Goal: Task Accomplishment & Management: Complete application form

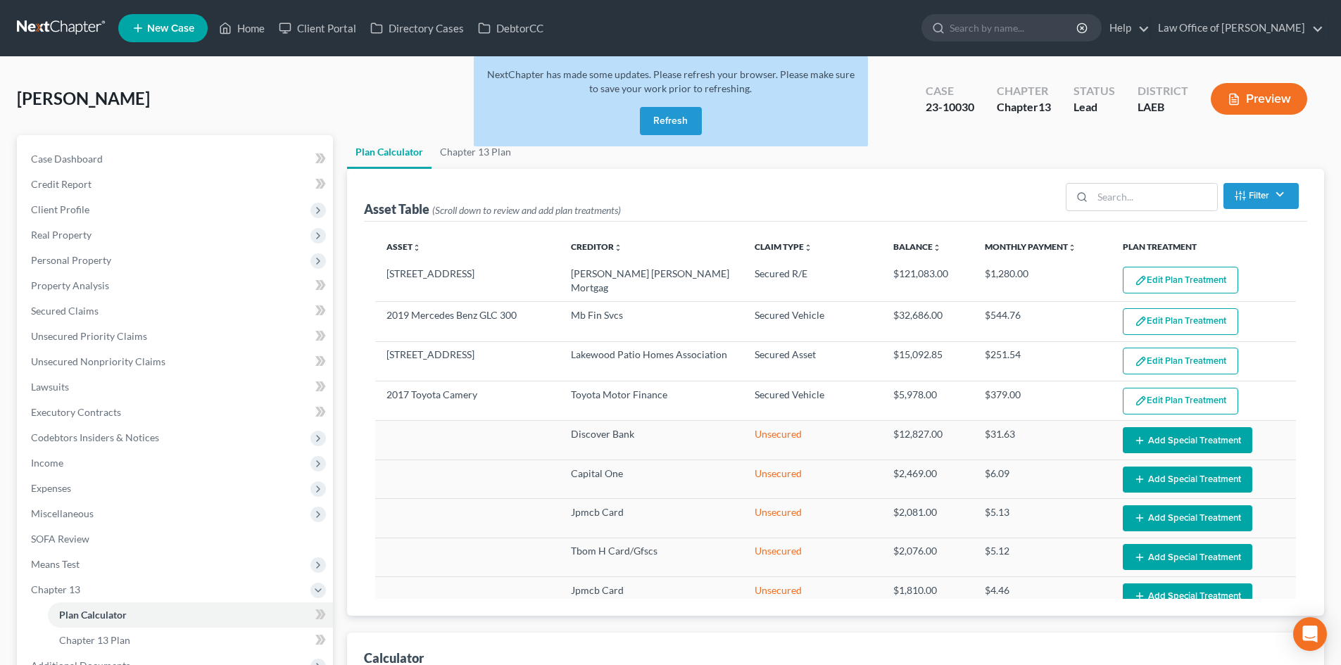
select select "59"
click at [670, 125] on button "Refresh" at bounding box center [671, 121] width 62 height 28
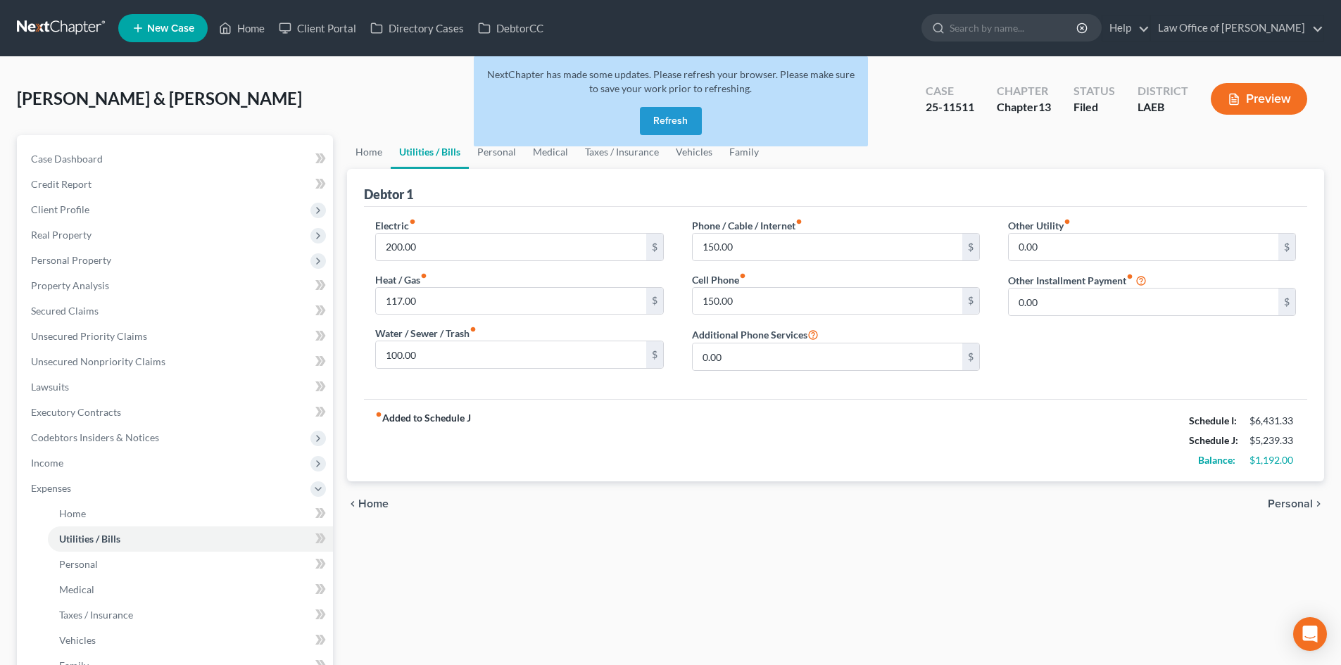
click at [648, 120] on button "Refresh" at bounding box center [671, 121] width 62 height 28
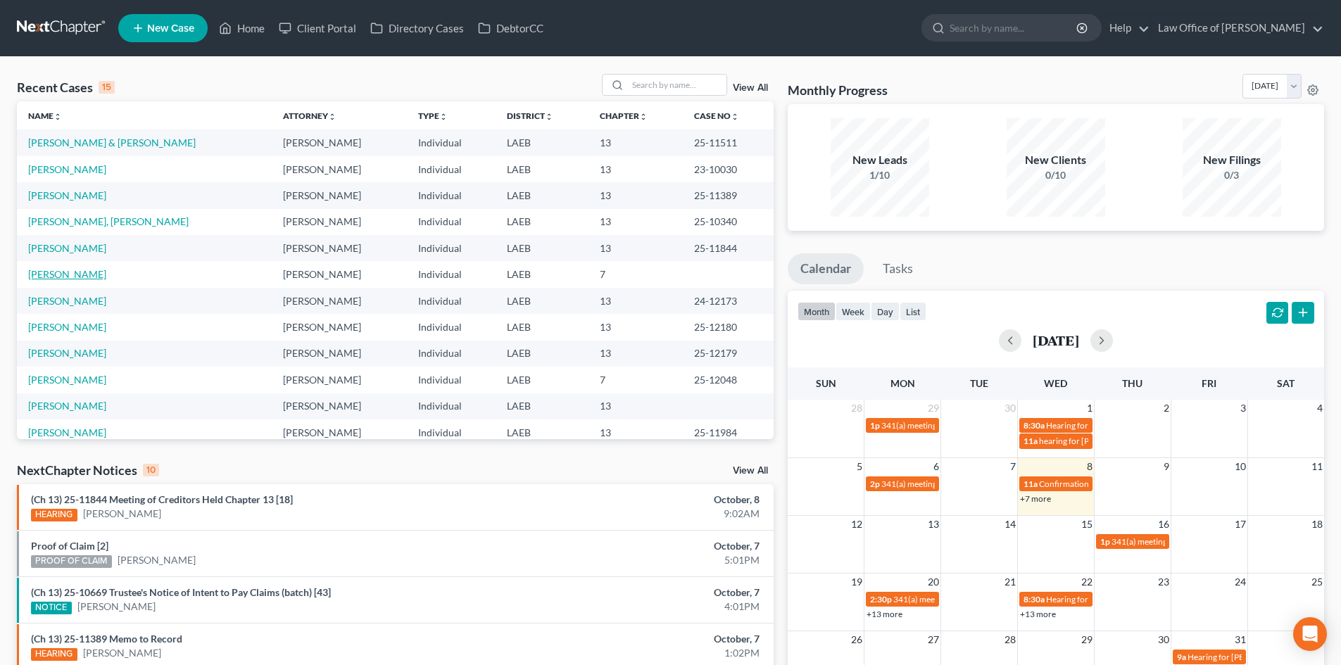
click at [67, 274] on link "Harris, Daniel" at bounding box center [67, 274] width 78 height 12
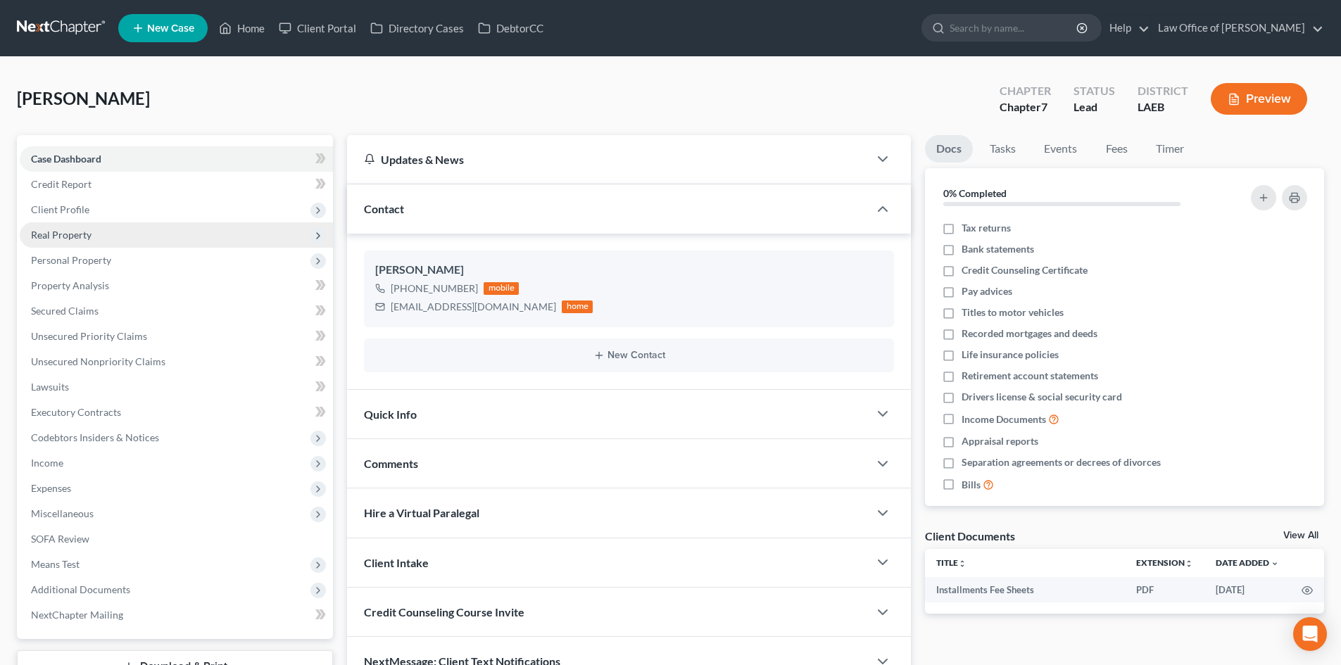
click at [73, 223] on span "Real Property" at bounding box center [176, 234] width 313 height 25
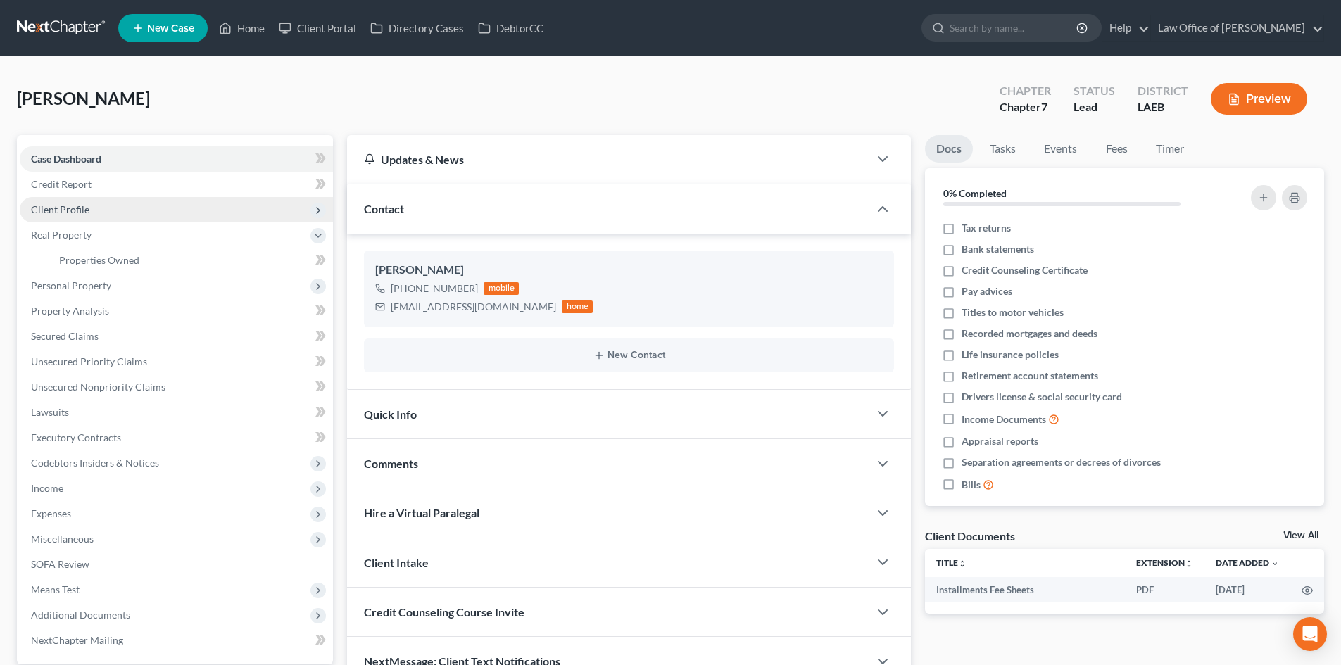
click at [71, 208] on span "Client Profile" at bounding box center [60, 209] width 58 height 12
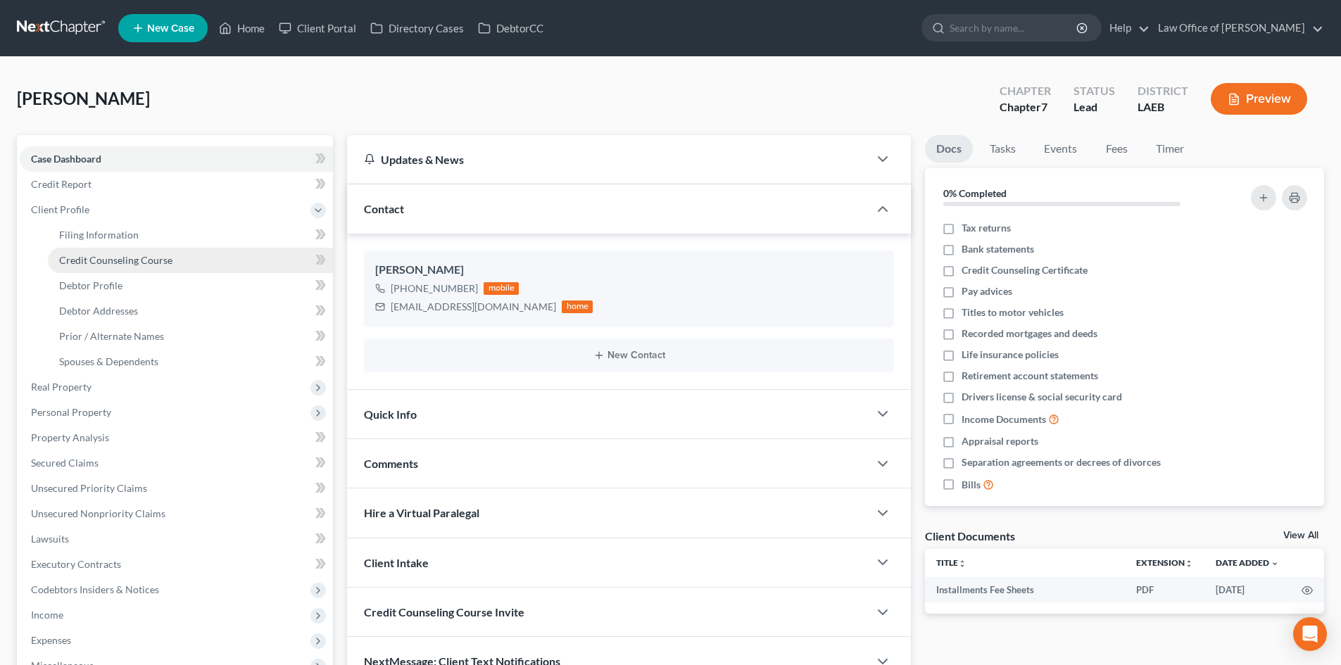
click at [96, 260] on span "Credit Counseling Course" at bounding box center [115, 260] width 113 height 12
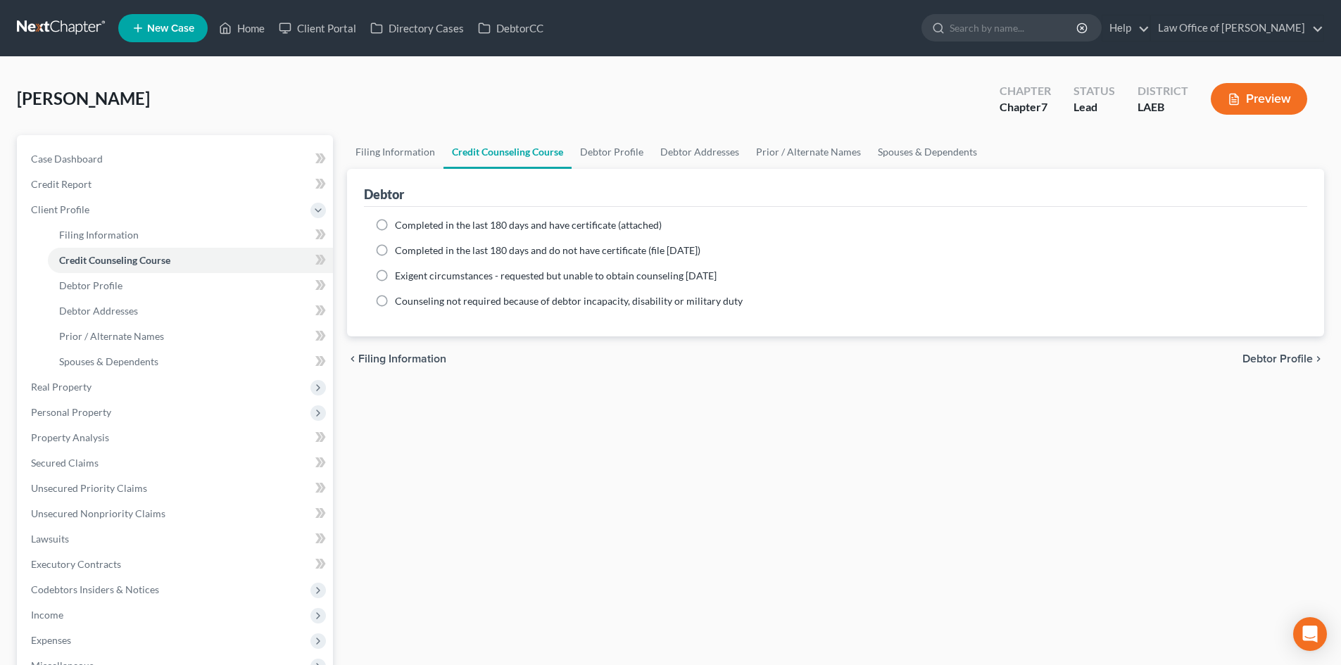
click at [486, 227] on span "Completed in the last 180 days and have certificate (attached)" at bounding box center [528, 225] width 267 height 12
click at [410, 227] on input "Completed in the last 180 days and have certificate (attached)" at bounding box center [404, 222] width 9 height 9
radio input "true"
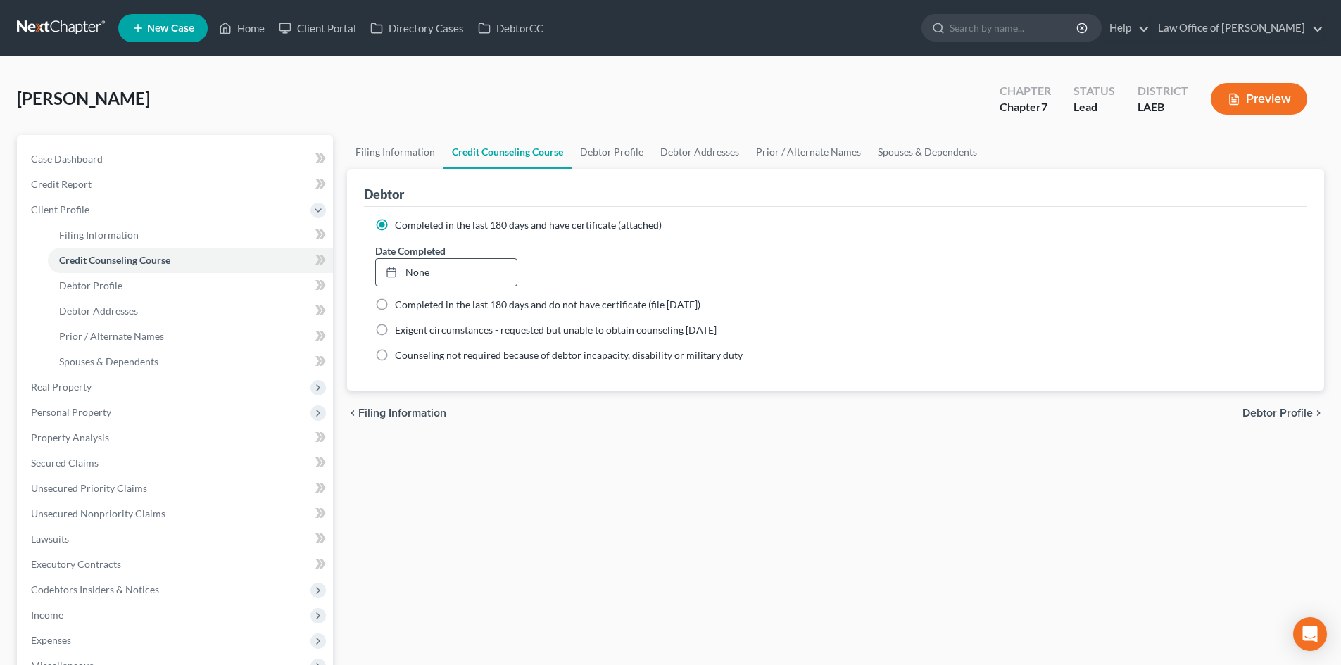
click at [417, 271] on link "None" at bounding box center [446, 272] width 140 height 27
type input "10/8/2025"
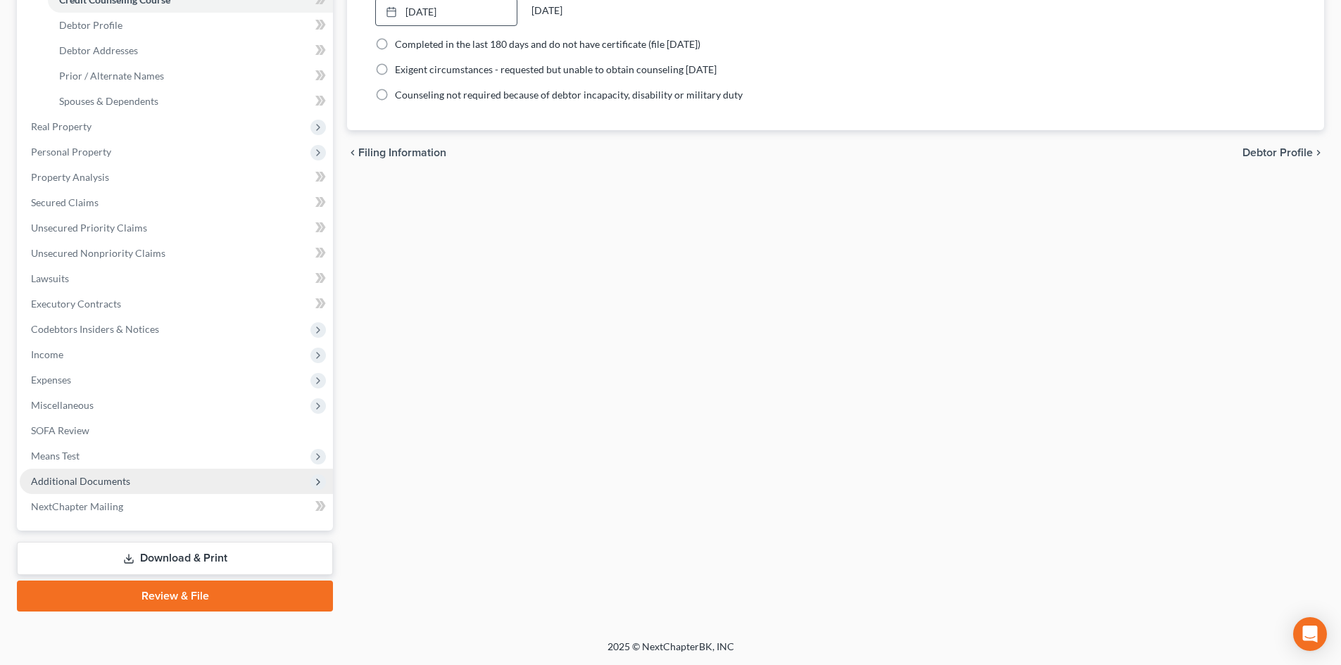
click at [85, 487] on span "Additional Documents" at bounding box center [176, 481] width 313 height 25
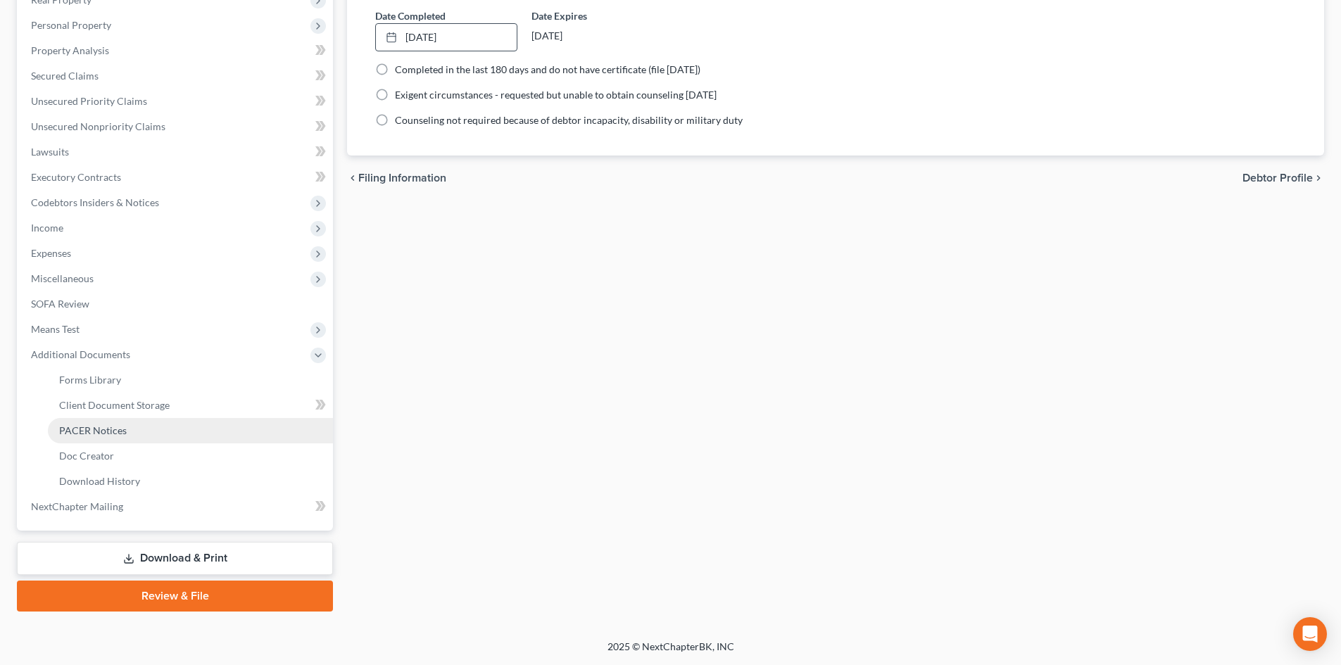
click at [108, 441] on link "PACER Notices" at bounding box center [190, 430] width 285 height 25
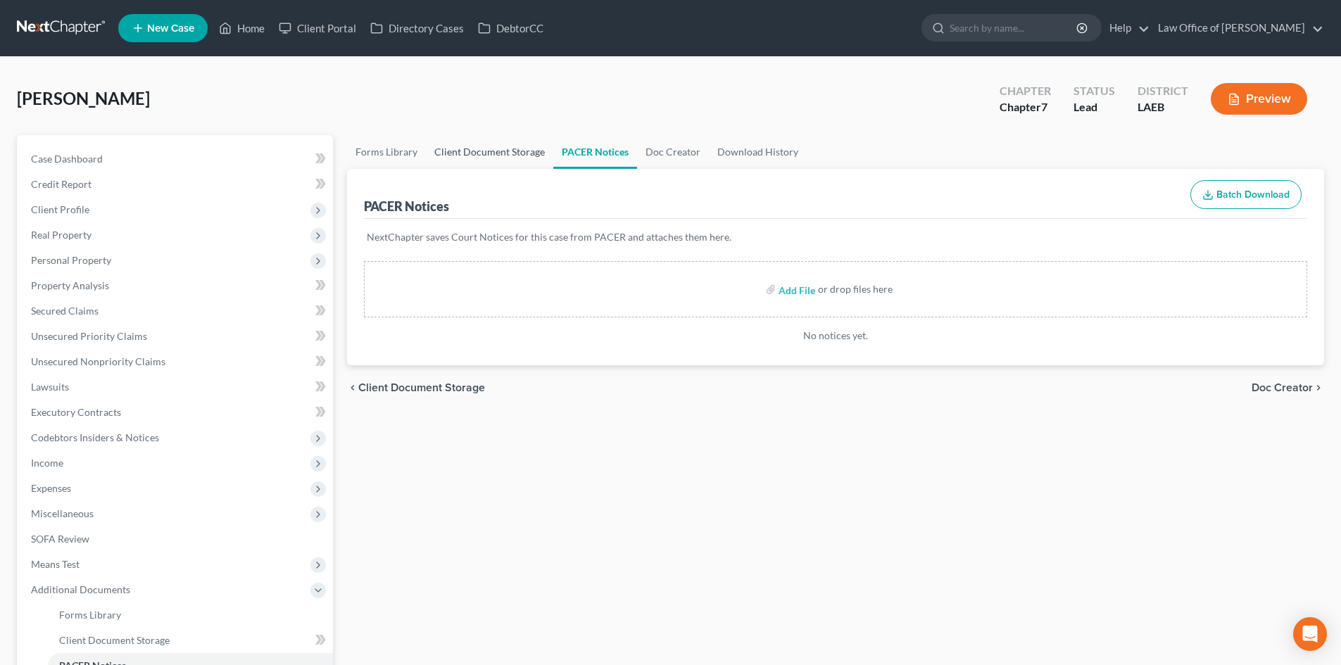
click at [462, 163] on link "Client Document Storage" at bounding box center [489, 152] width 127 height 34
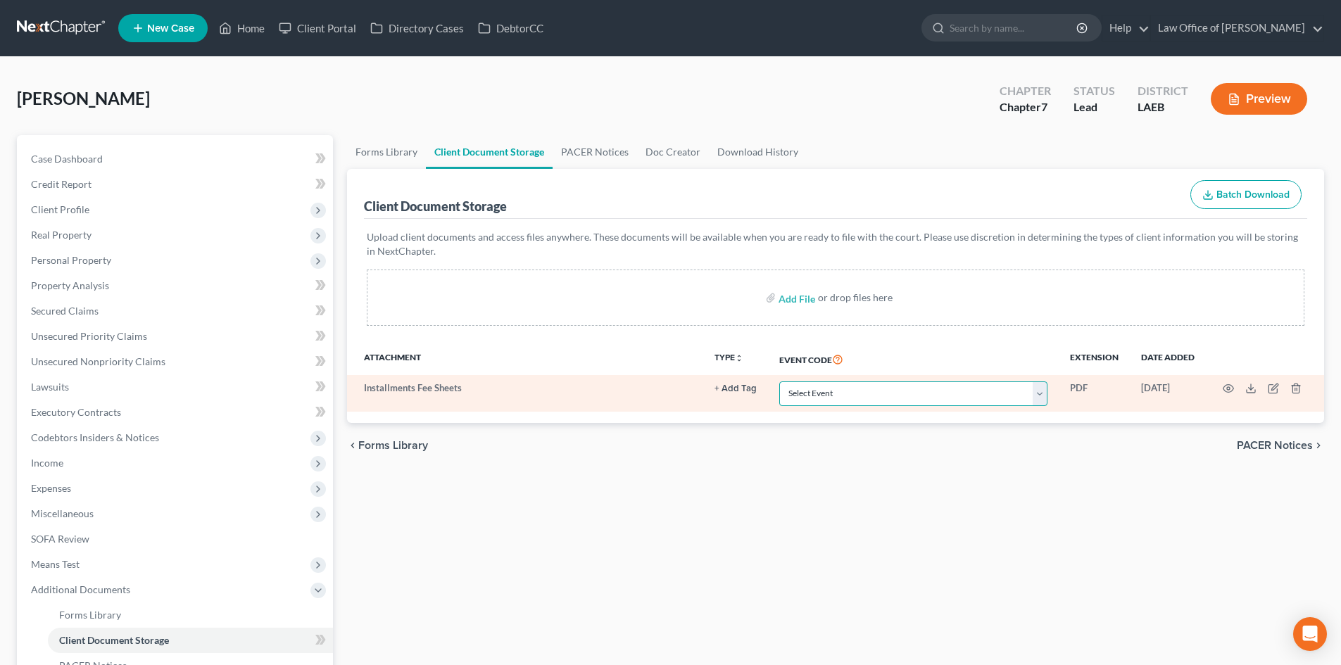
click at [839, 398] on select "Select Event Certificate of Credit Counseling Db (PF) Certificate of Credit Cou…" at bounding box center [913, 393] width 268 height 25
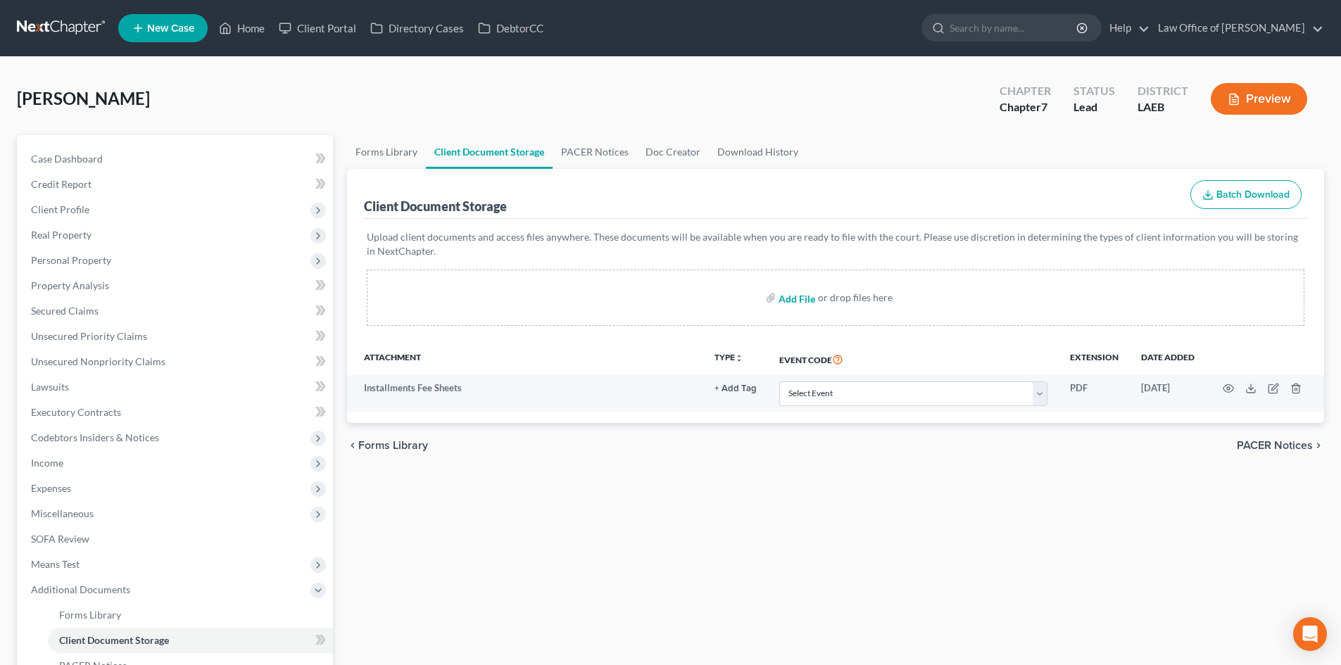
click at [790, 301] on input "file" at bounding box center [795, 297] width 34 height 25
type input "C:\fakepath\Daniel-class-1-certificate.pdf"
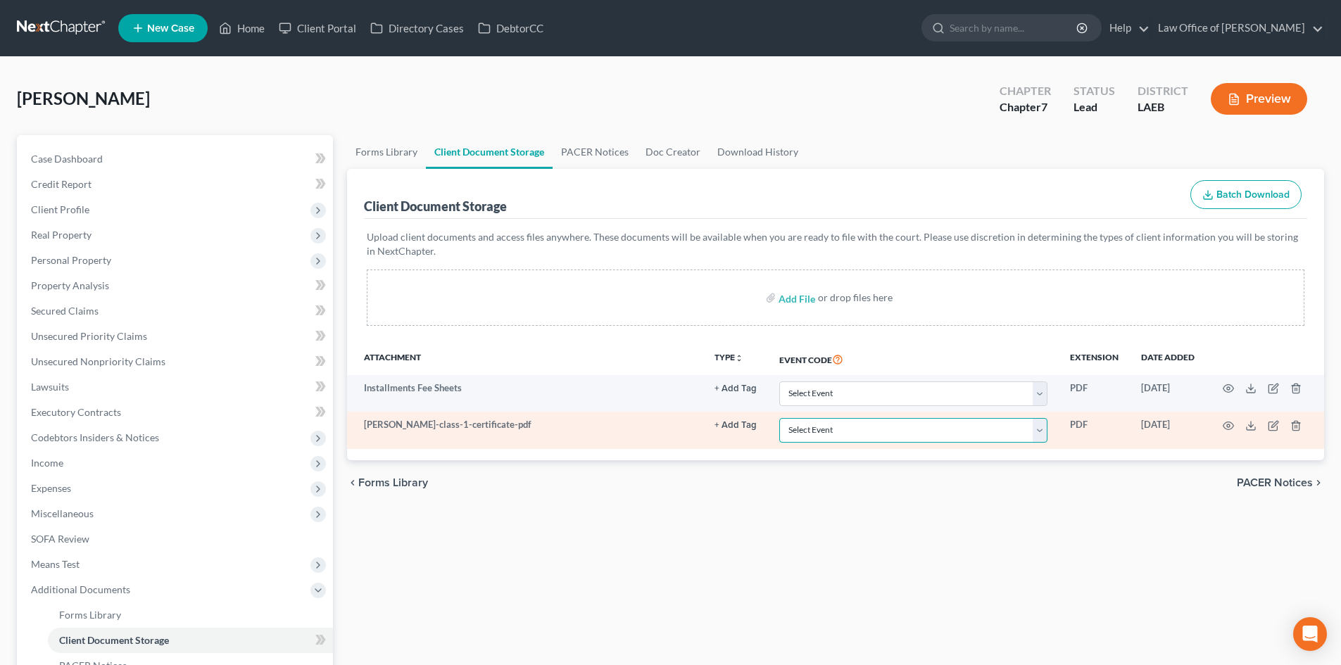
click at [814, 440] on select "Select Event Certificate of Credit Counseling Db (PF) Certificate of Credit Cou…" at bounding box center [913, 430] width 268 height 25
select select "0"
click at [779, 418] on select "Select Event Certificate of Credit Counseling Db (PF) Certificate of Credit Cou…" at bounding box center [913, 430] width 268 height 25
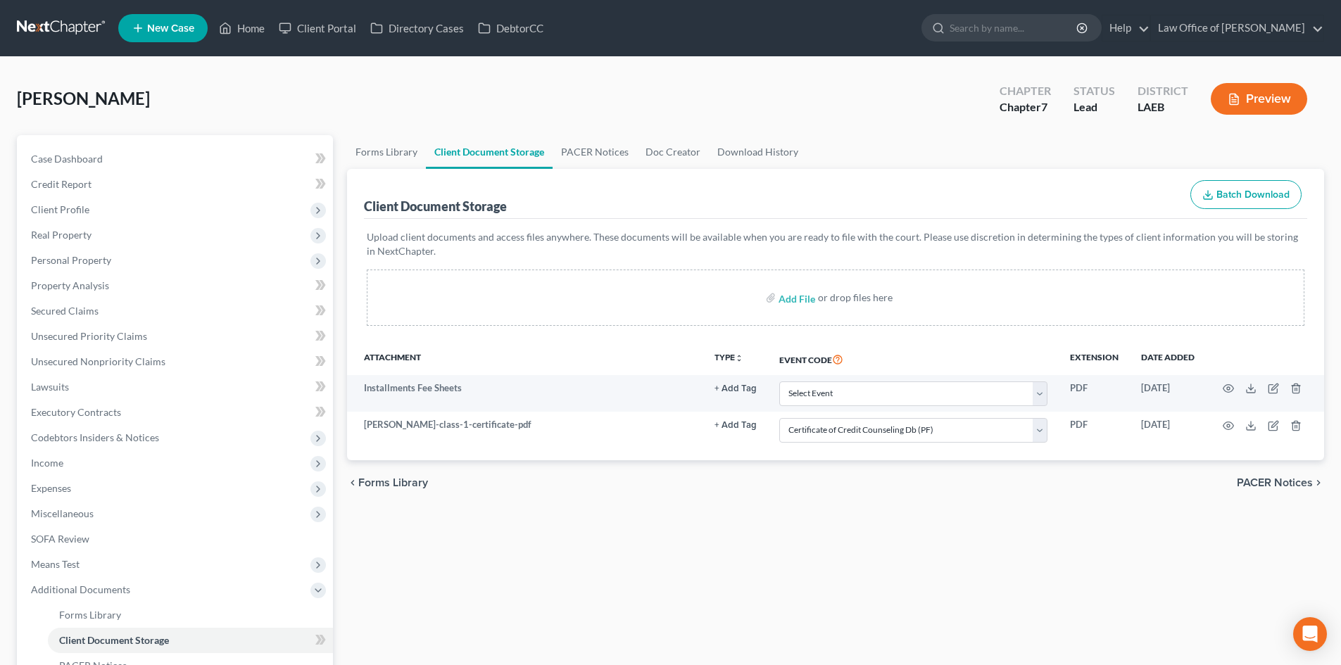
drag, startPoint x: 1049, startPoint y: 602, endPoint x: 1264, endPoint y: 460, distance: 257.5
click at [1060, 602] on div "Forms Library Client Document Storage PACER Notices Doc Creator Download Histor…" at bounding box center [835, 491] width 991 height 712
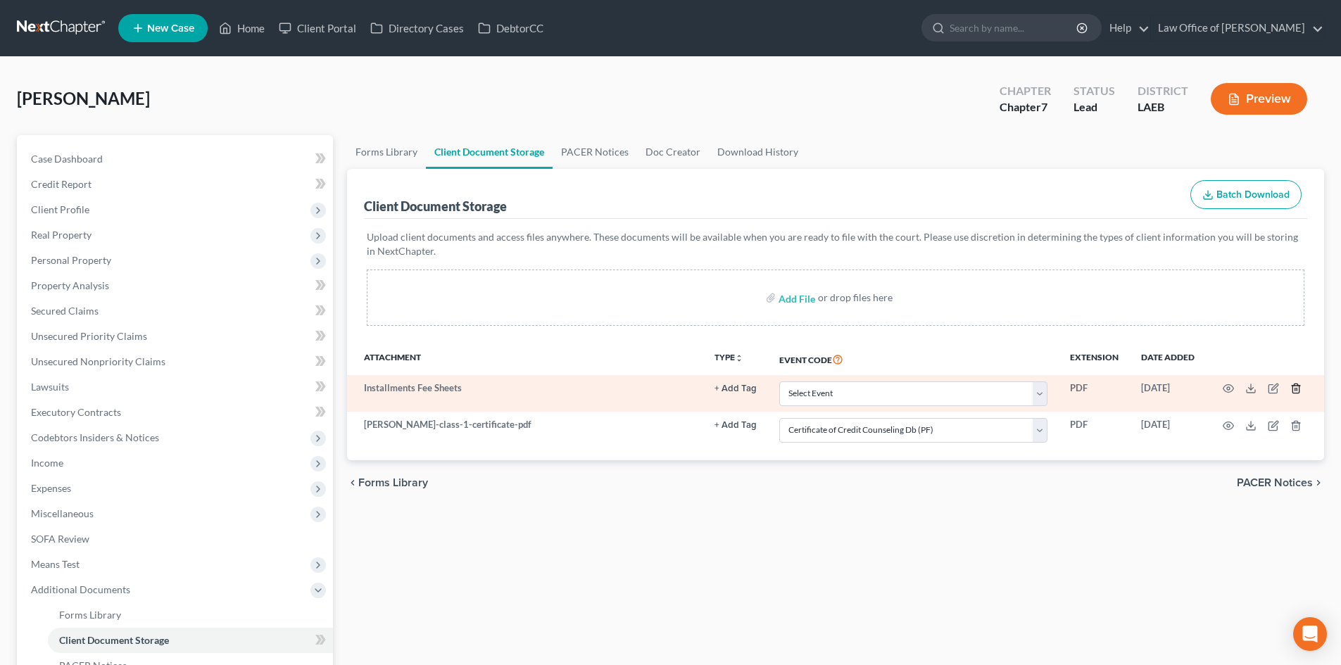
click at [1299, 391] on icon "button" at bounding box center [1295, 388] width 6 height 9
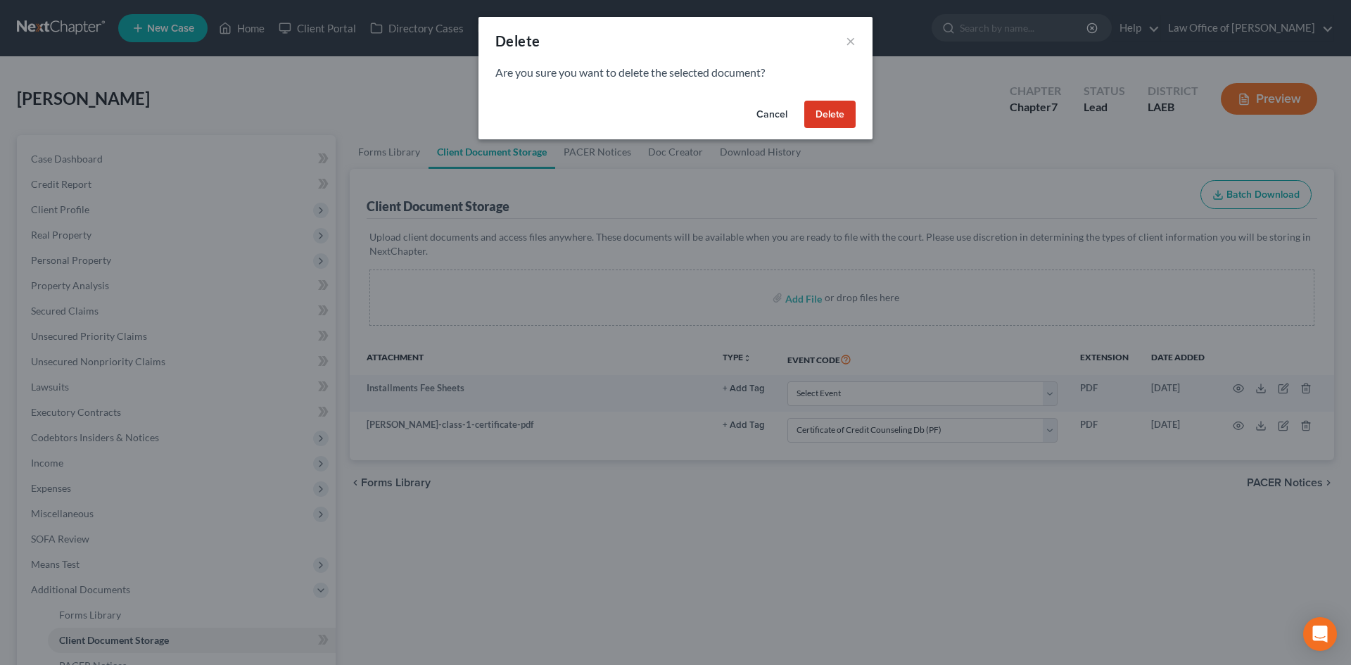
click at [821, 117] on button "Delete" at bounding box center [829, 115] width 51 height 28
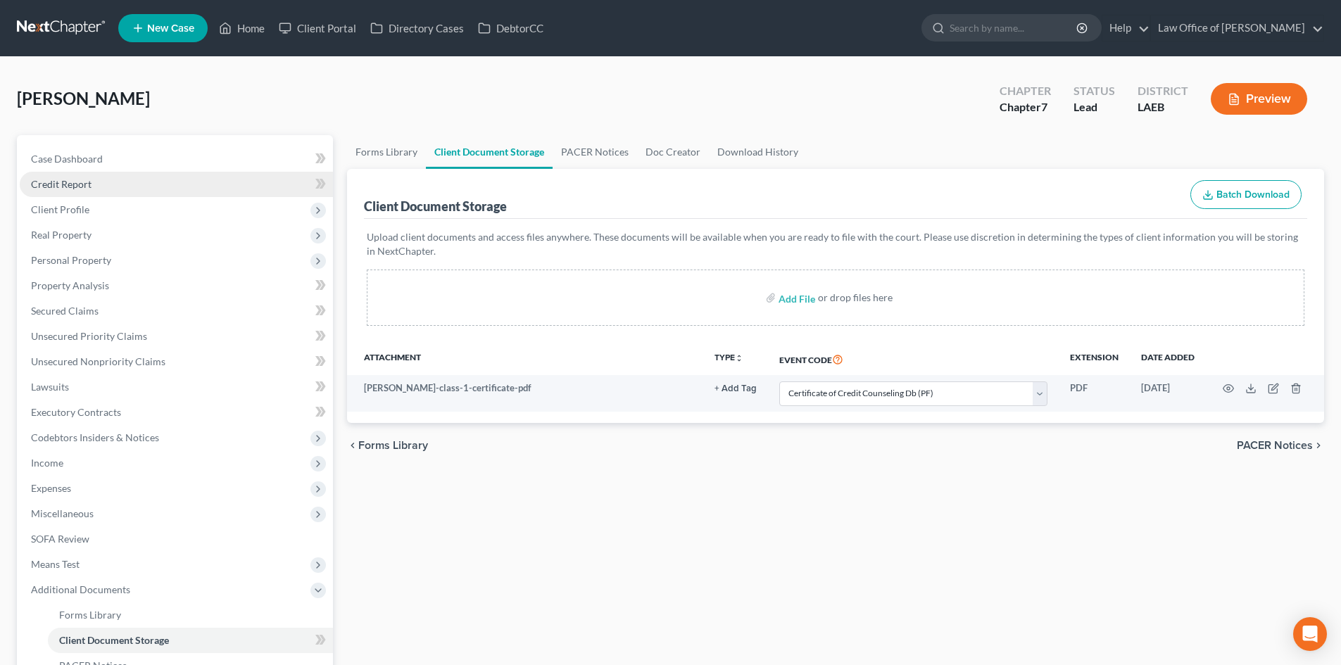
click at [54, 184] on span "Credit Report" at bounding box center [61, 184] width 61 height 12
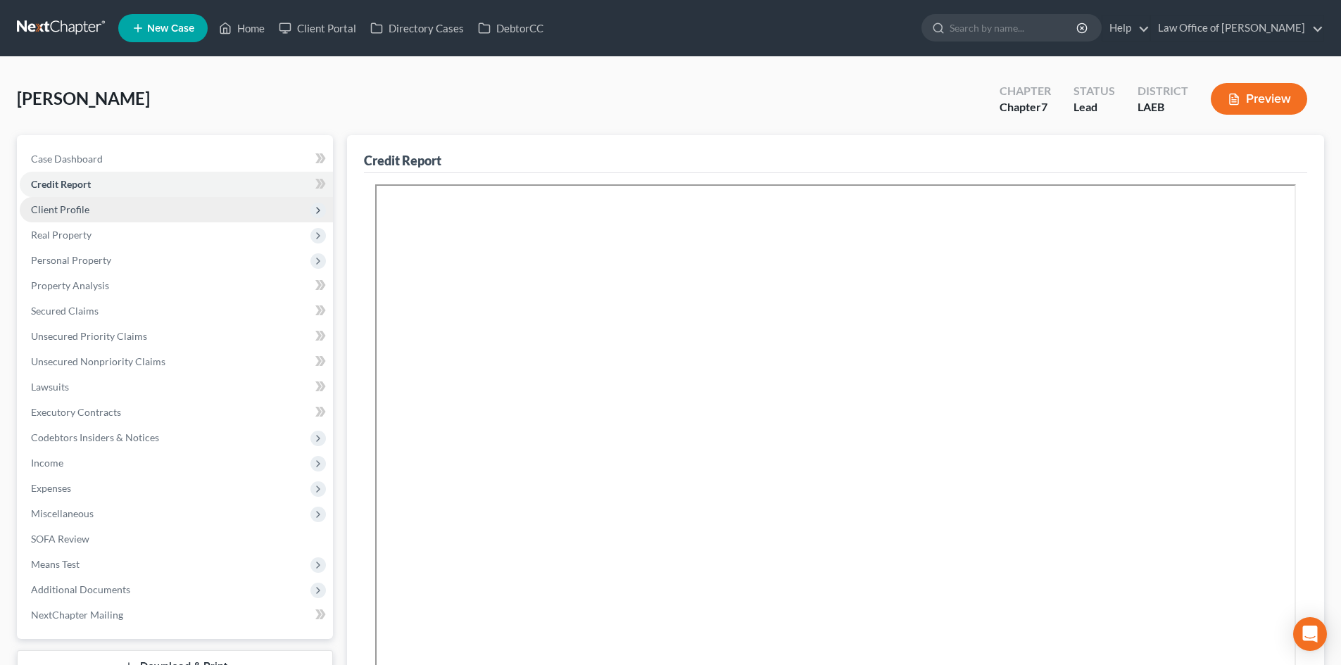
click at [78, 217] on span "Client Profile" at bounding box center [176, 209] width 313 height 25
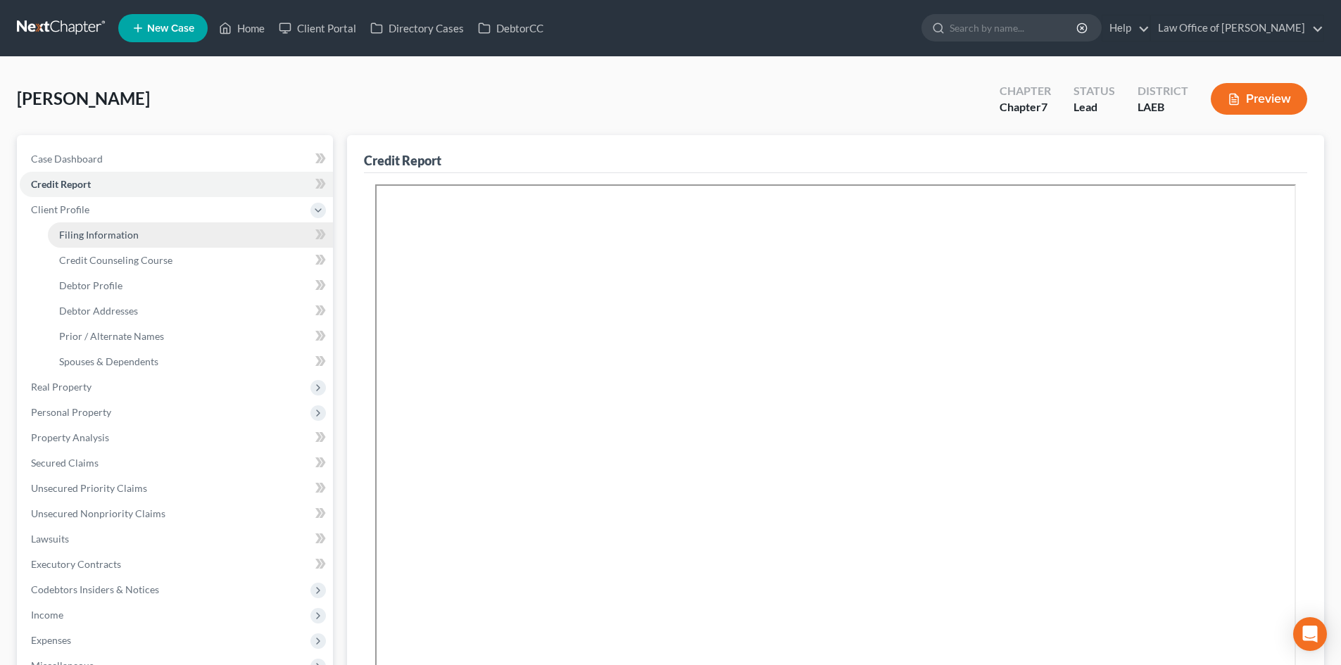
click at [80, 232] on span "Filing Information" at bounding box center [99, 235] width 80 height 12
select select "1"
select select "0"
select select "19"
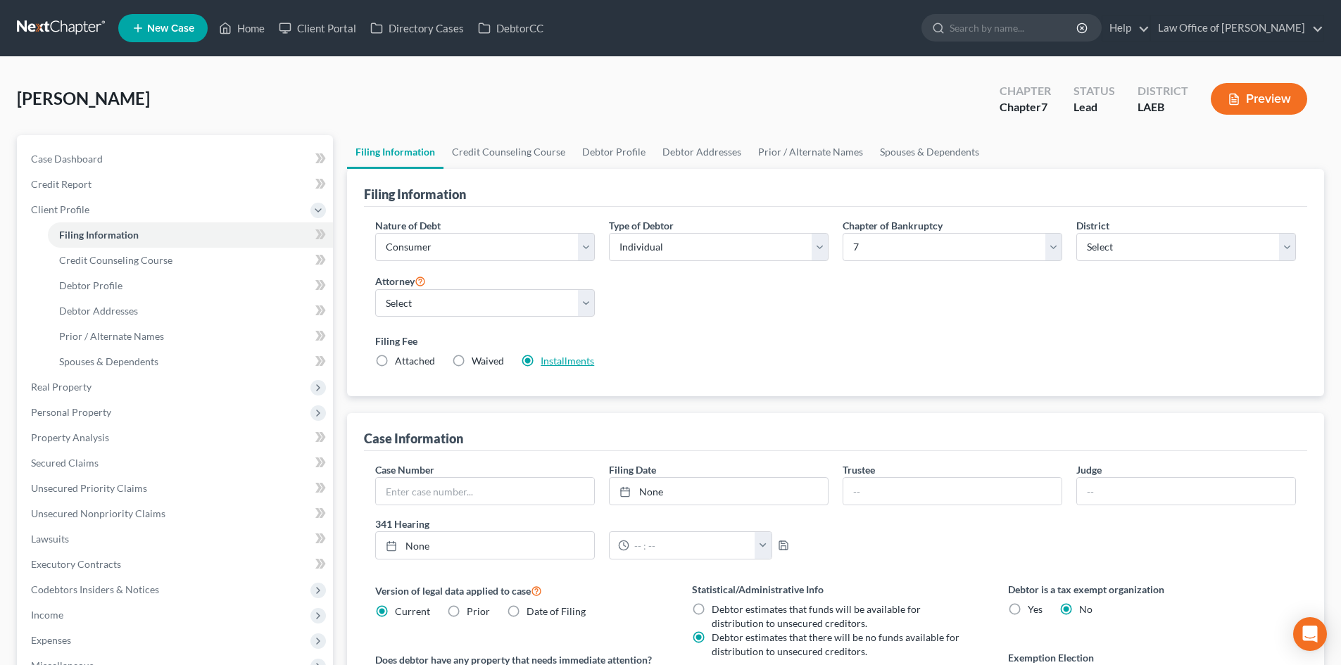
click at [561, 360] on link "Installments" at bounding box center [567, 361] width 53 height 12
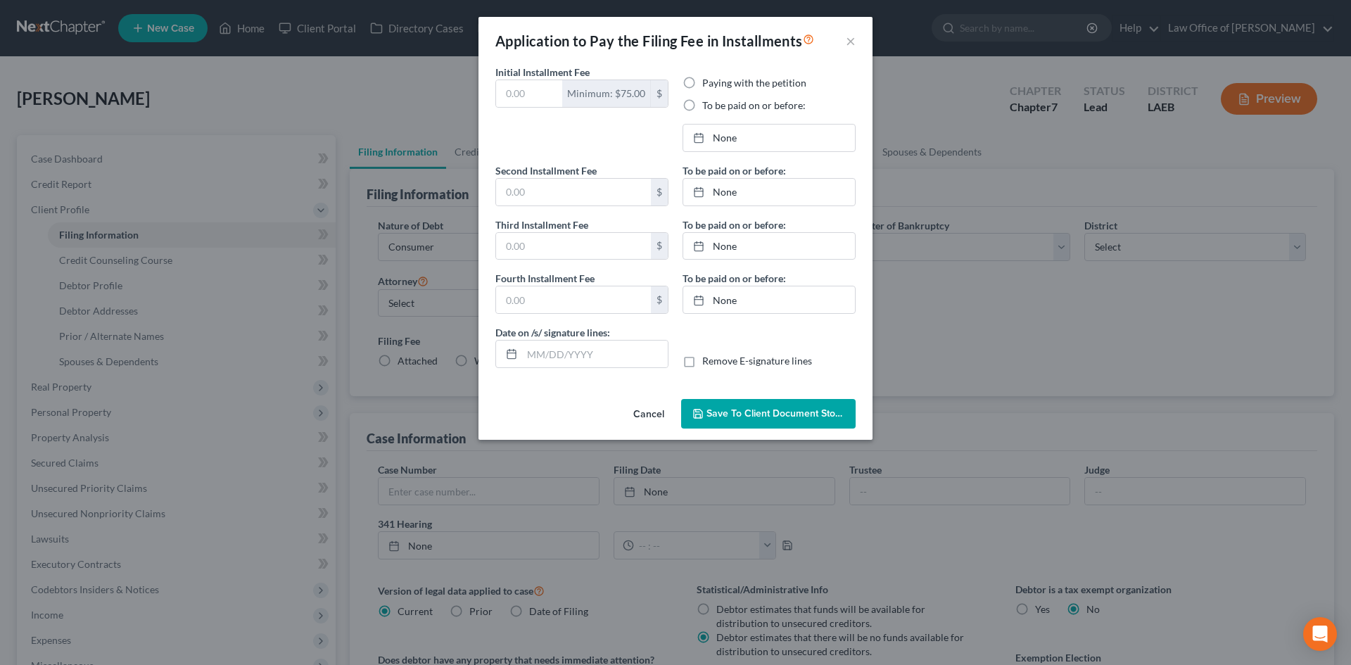
type input "84.00"
radio input "true"
type input "84.00"
type input "85.00"
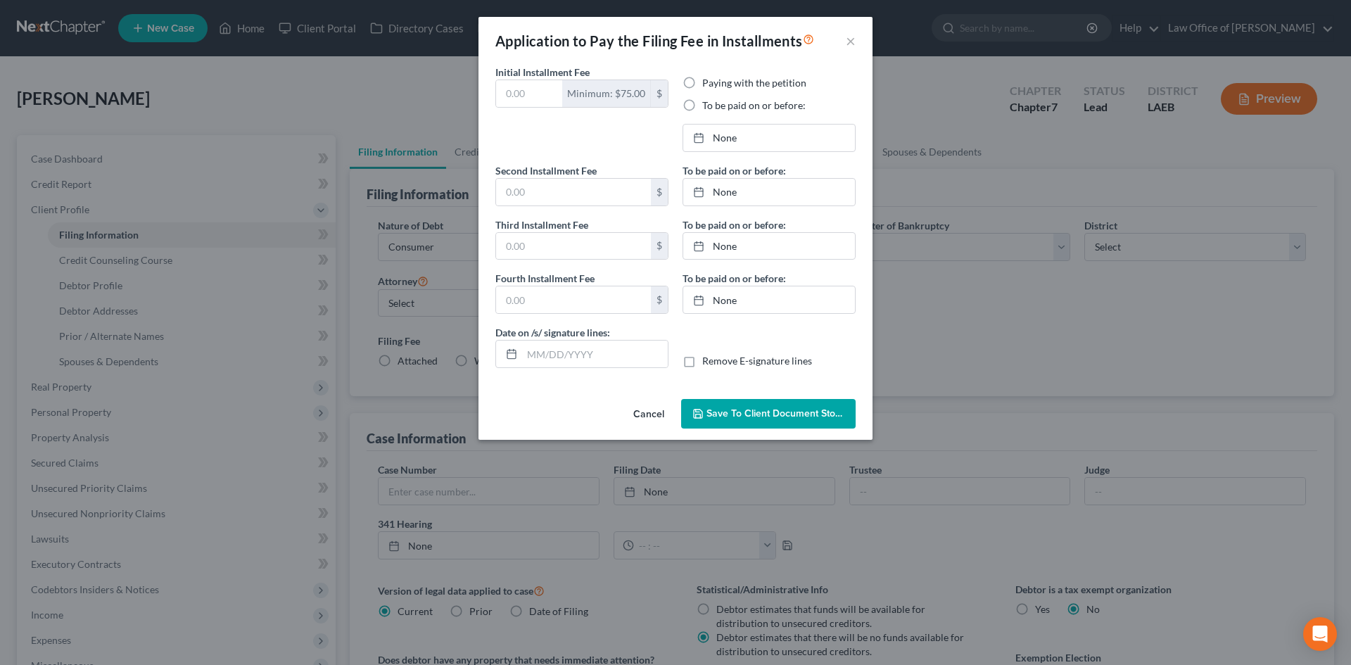
type input "10/08/2025"
click at [721, 137] on link "10/3/2025" at bounding box center [769, 138] width 172 height 27
click at [736, 196] on link "11/3/2025" at bounding box center [769, 192] width 172 height 27
click at [736, 241] on link "12/3/2025" at bounding box center [769, 246] width 172 height 27
click at [757, 295] on link "1/3/2026" at bounding box center [769, 299] width 172 height 27
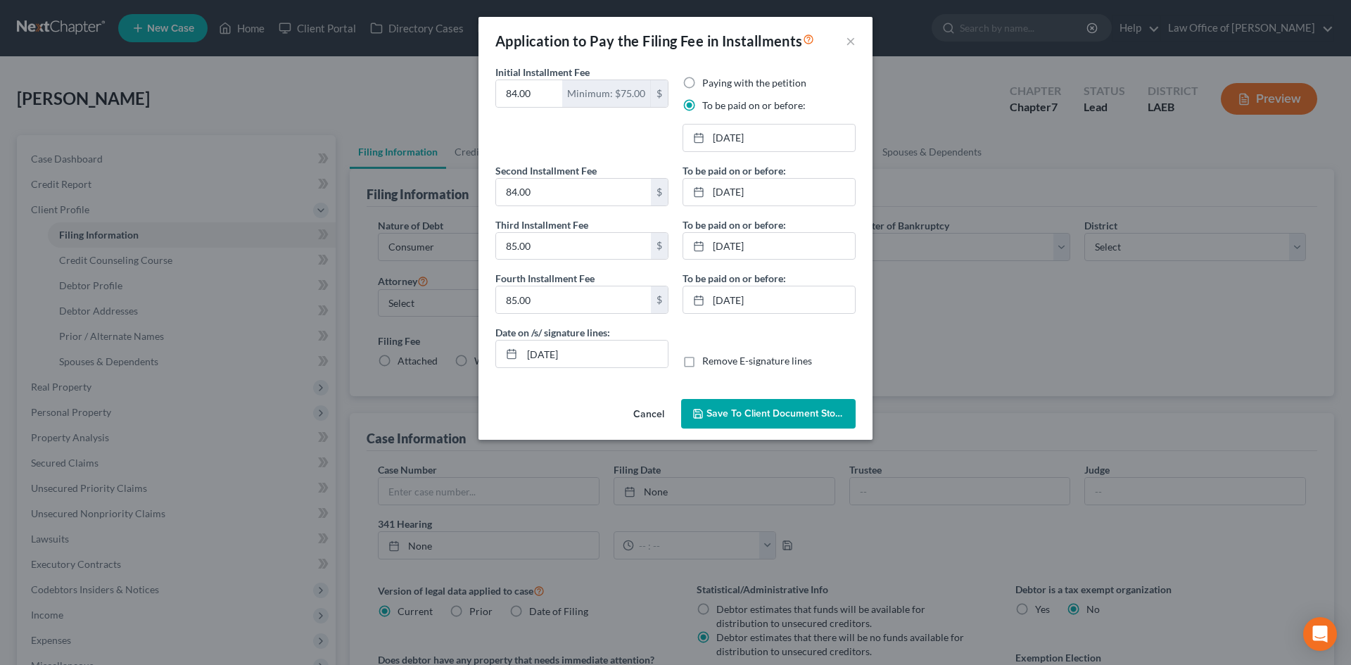
click at [744, 418] on span "Save to Client Document Storage" at bounding box center [781, 414] width 149 height 12
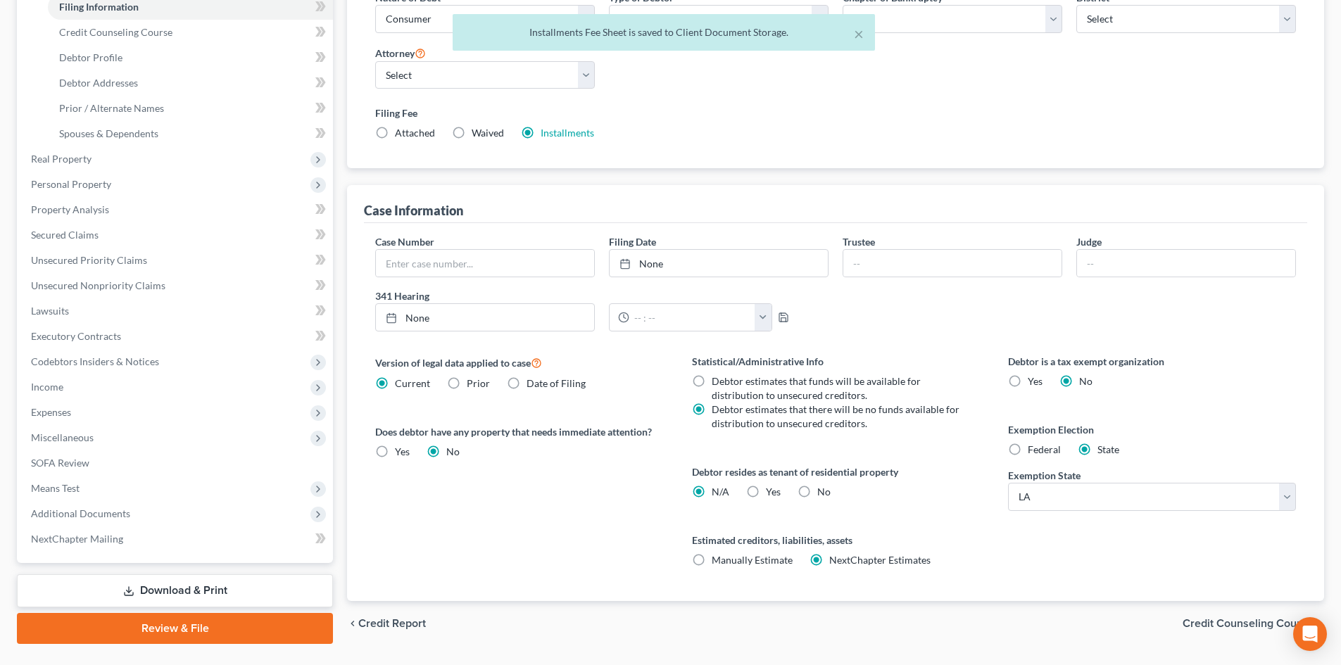
scroll to position [263, 0]
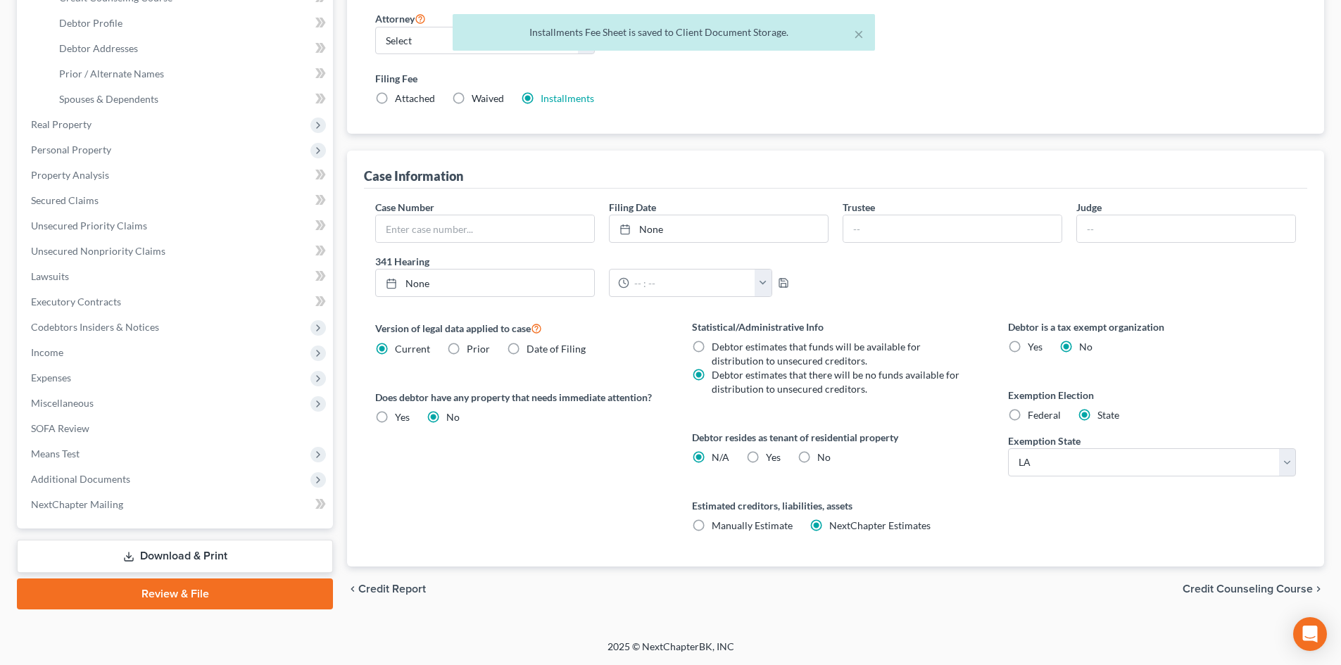
click at [766, 457] on label "Yes Yes" at bounding box center [773, 457] width 15 height 14
click at [771, 457] on input "Yes Yes" at bounding box center [775, 454] width 9 height 9
radio input "true"
radio input "false"
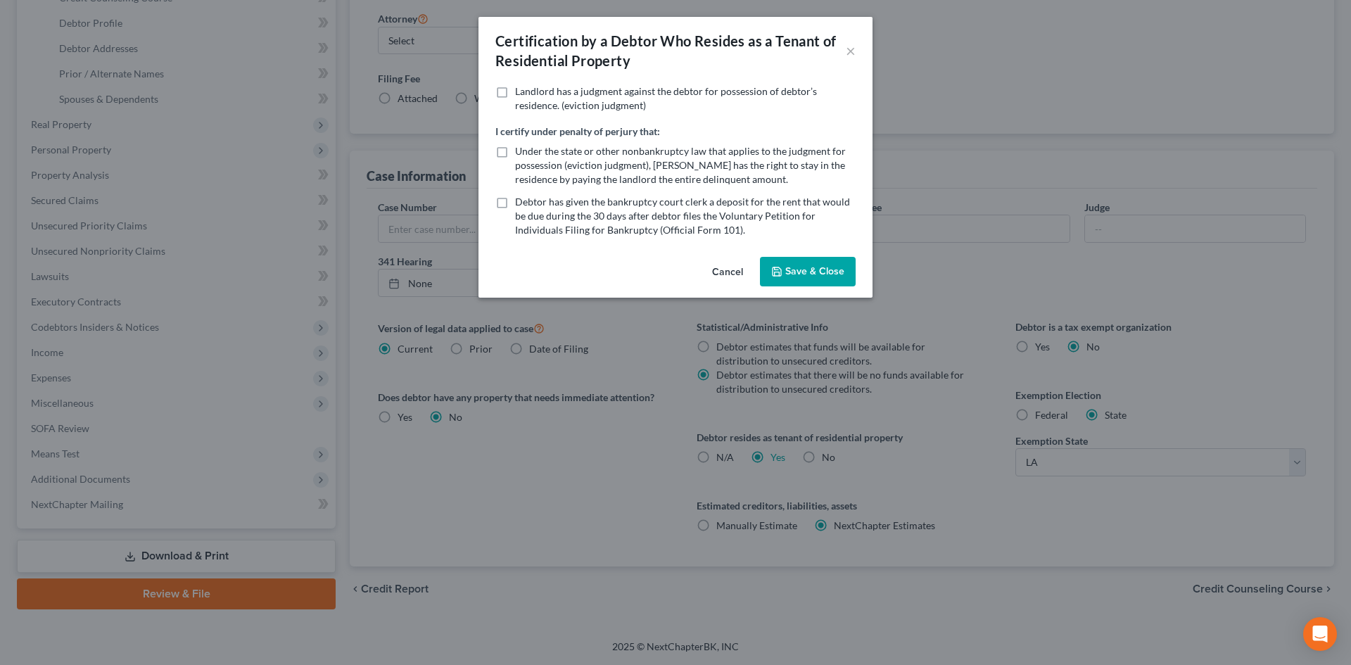
click at [816, 267] on button "Save & Close" at bounding box center [808, 272] width 96 height 30
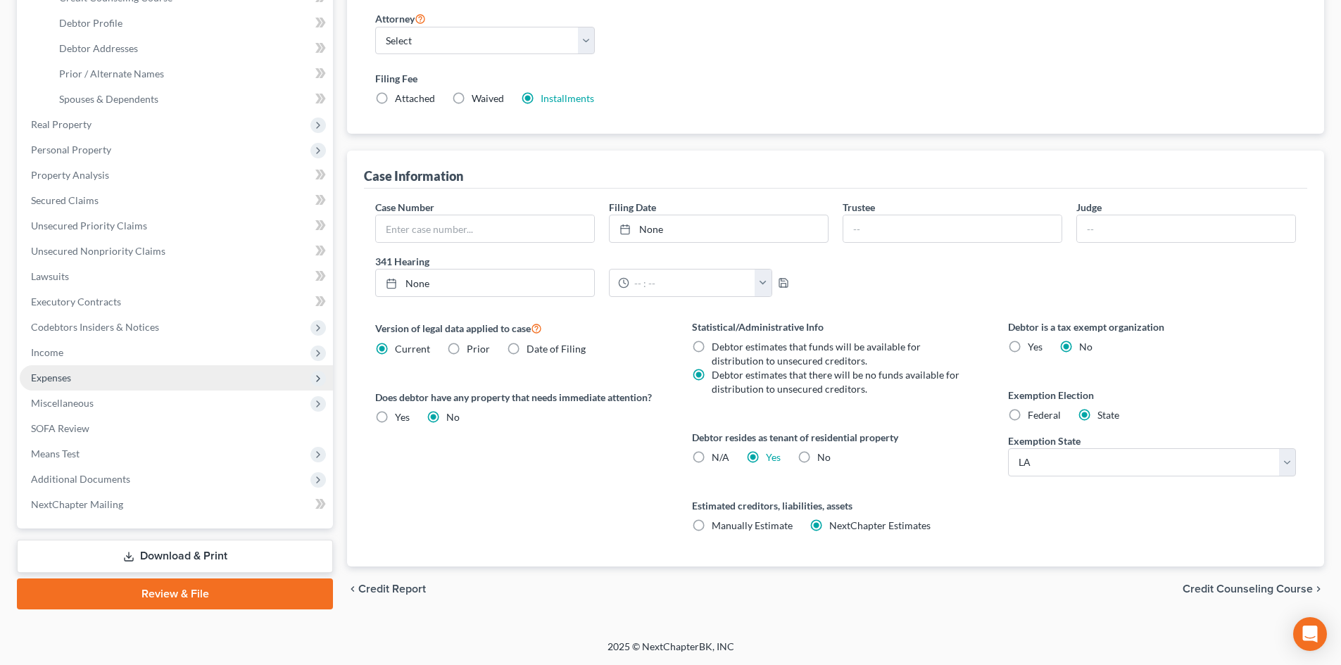
click at [56, 373] on span "Expenses" at bounding box center [51, 378] width 40 height 12
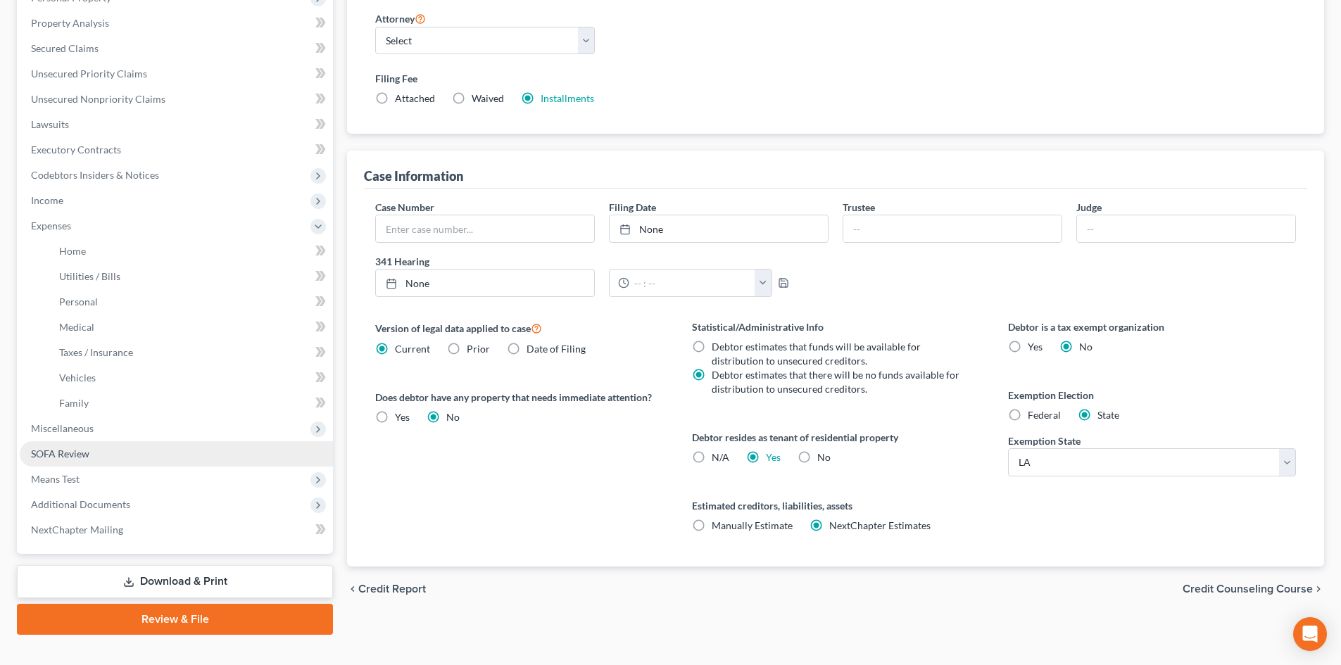
click at [61, 455] on span "SOFA Review" at bounding box center [60, 454] width 58 height 12
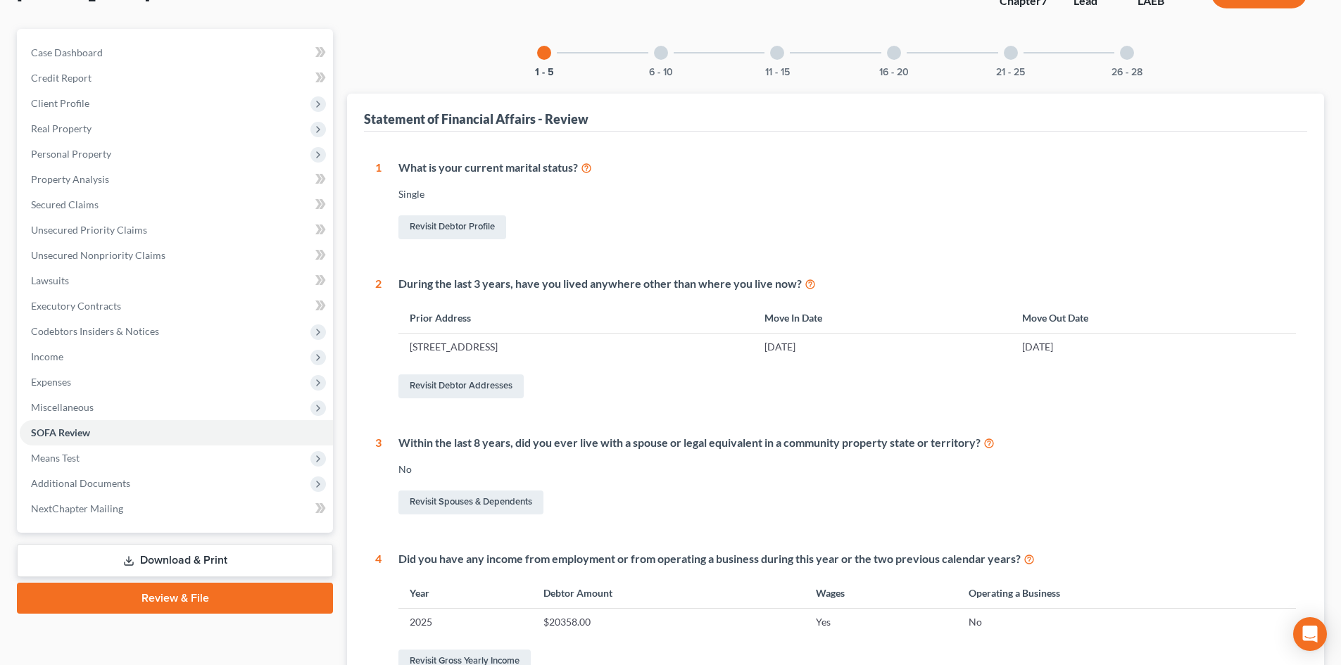
scroll to position [141, 0]
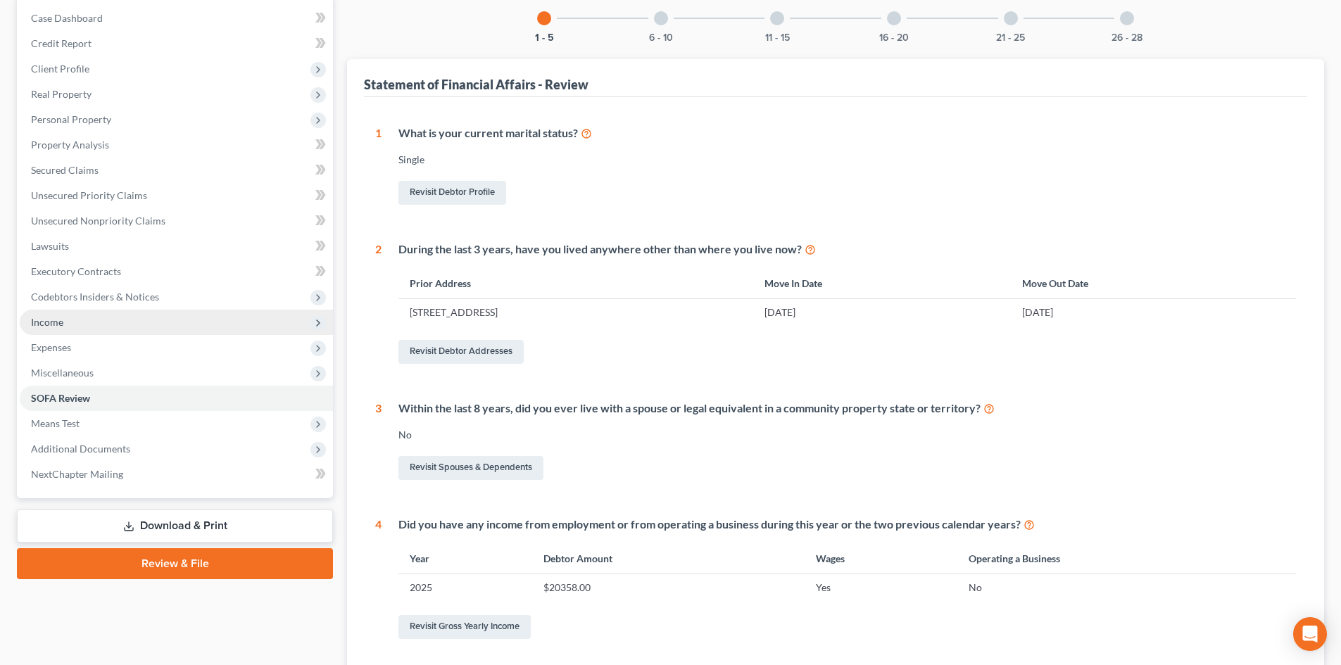
click at [58, 328] on span "Income" at bounding box center [176, 322] width 313 height 25
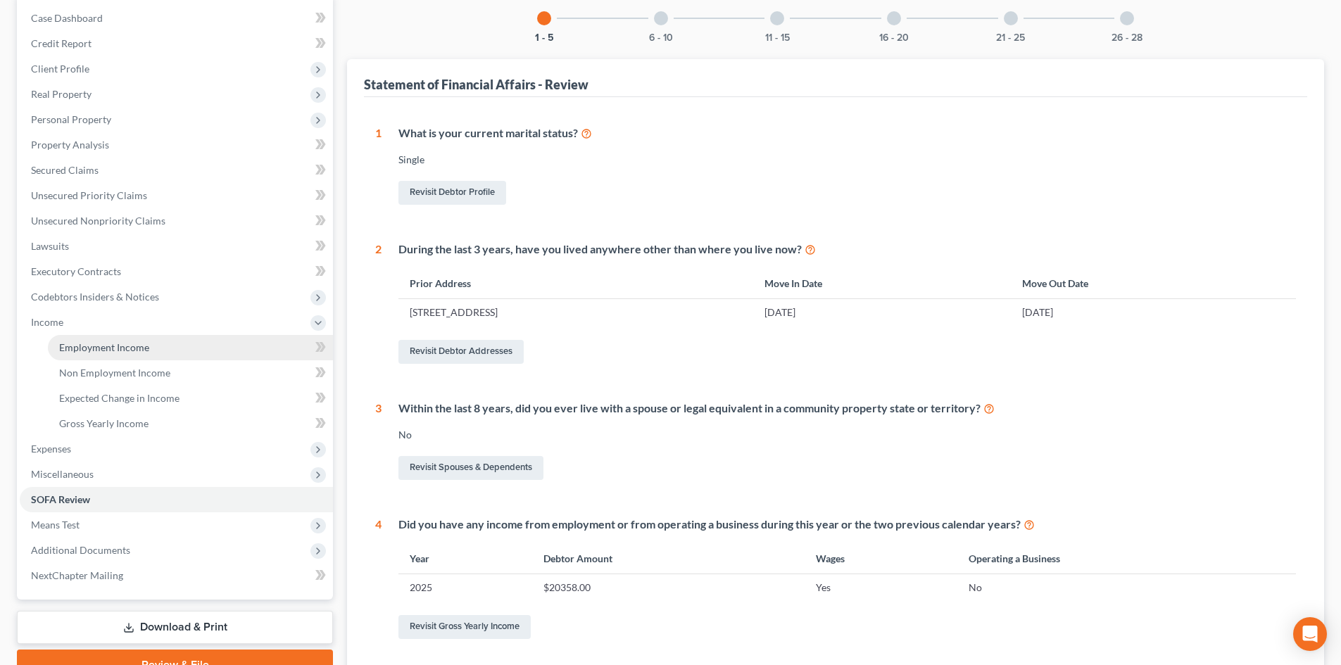
click at [96, 355] on link "Employment Income" at bounding box center [190, 347] width 285 height 25
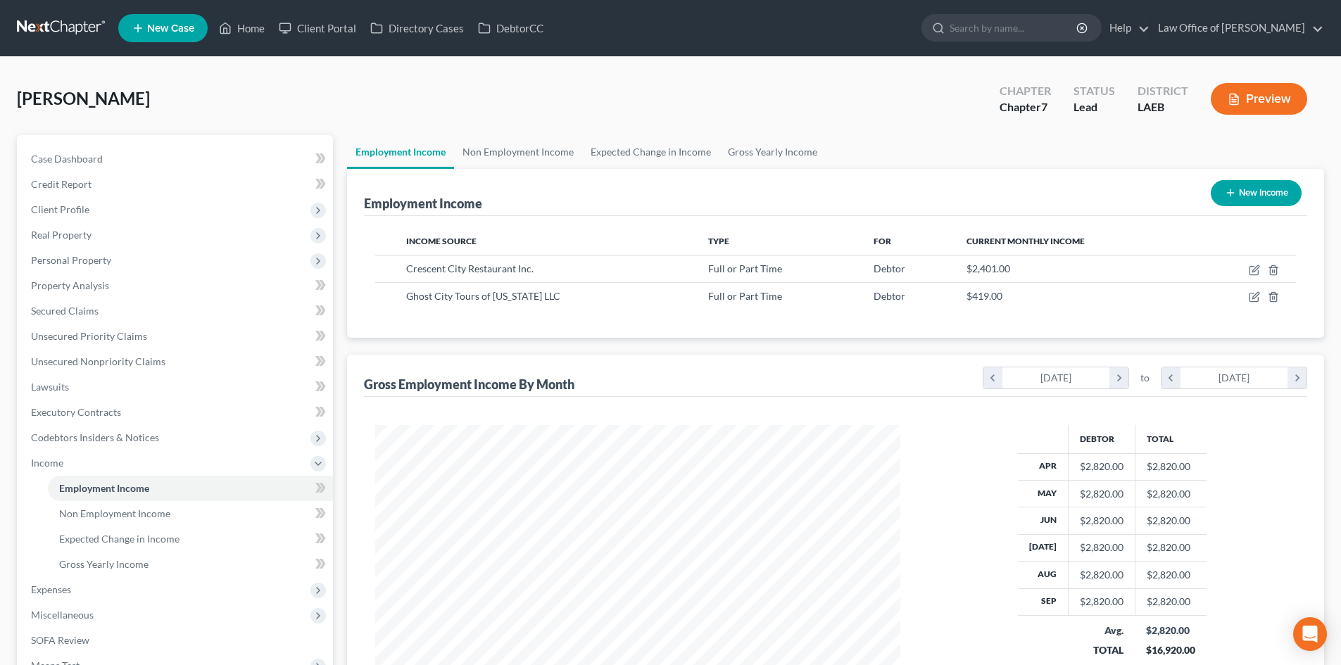
scroll to position [263, 553]
click at [104, 556] on link "Gross Yearly Income" at bounding box center [190, 564] width 285 height 25
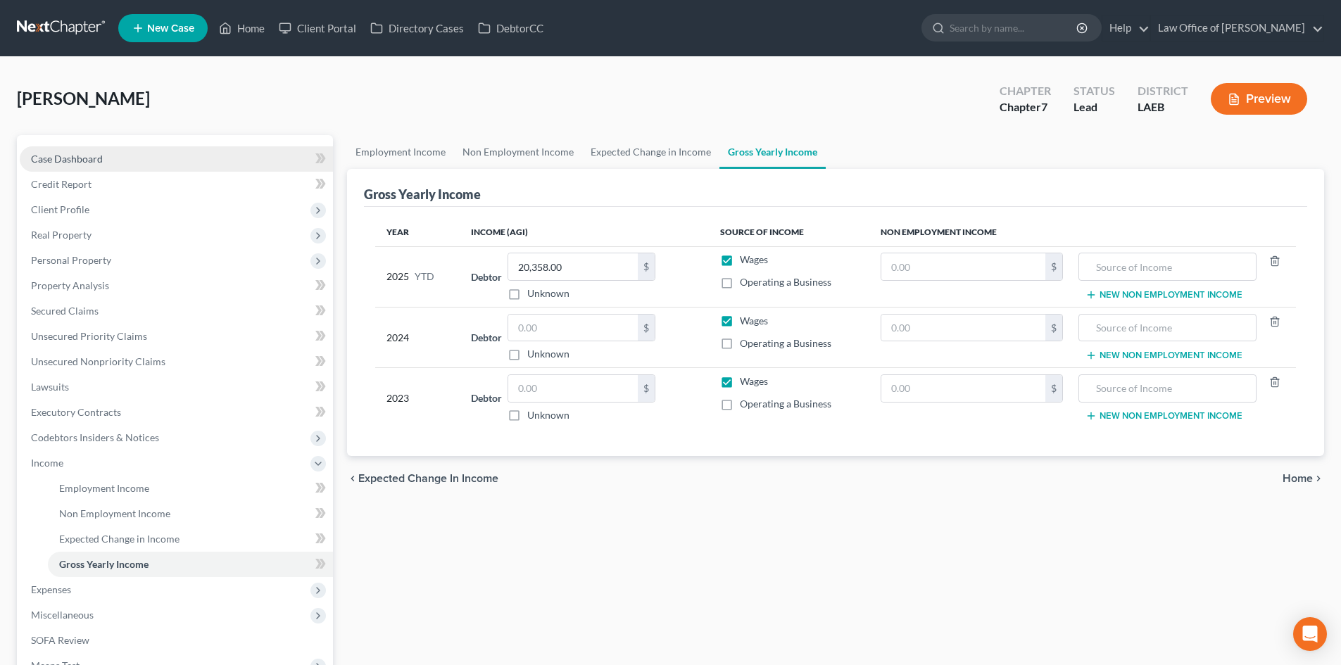
click at [61, 156] on span "Case Dashboard" at bounding box center [67, 159] width 72 height 12
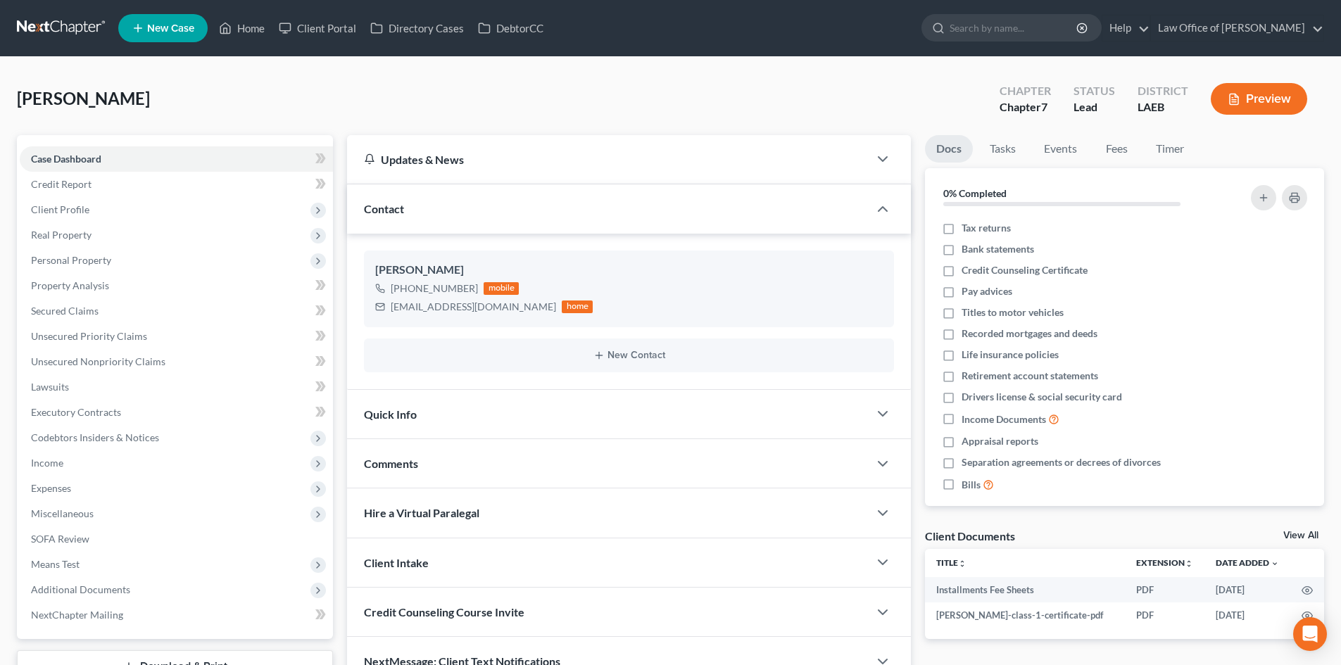
click at [57, 34] on link at bounding box center [62, 27] width 90 height 25
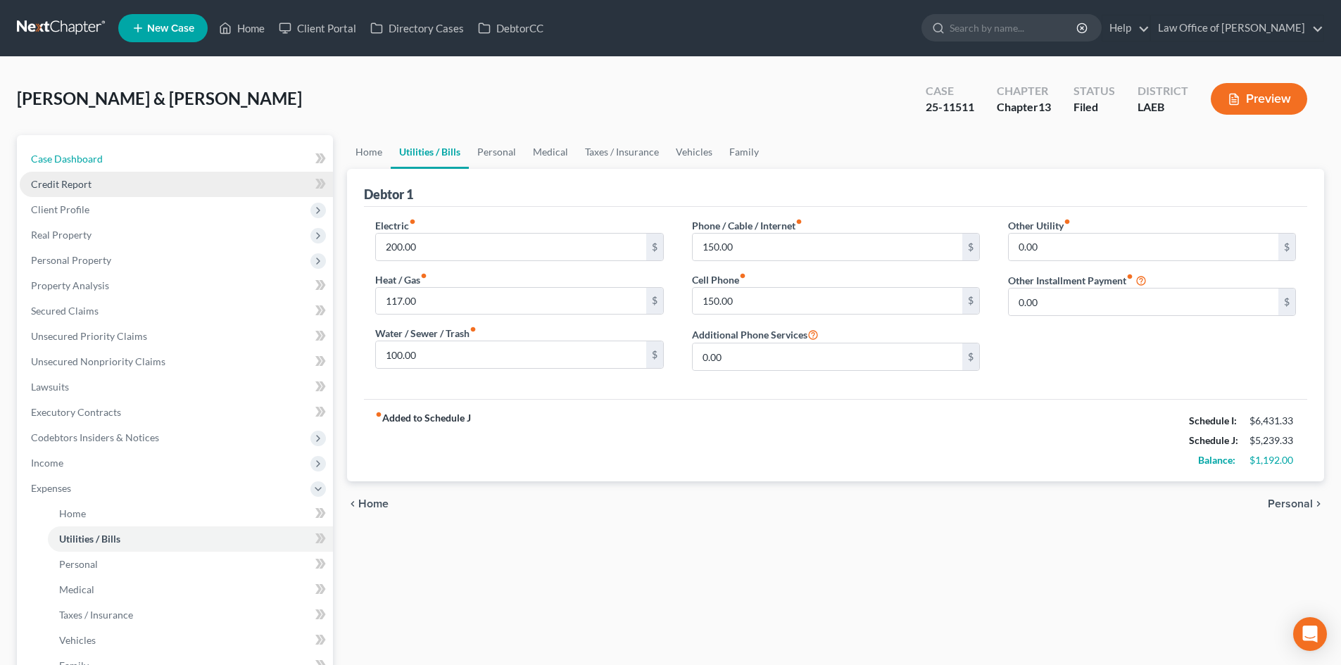
drag, startPoint x: 47, startPoint y: 157, endPoint x: 145, endPoint y: 189, distance: 102.8
click at [47, 157] on span "Case Dashboard" at bounding box center [67, 159] width 72 height 12
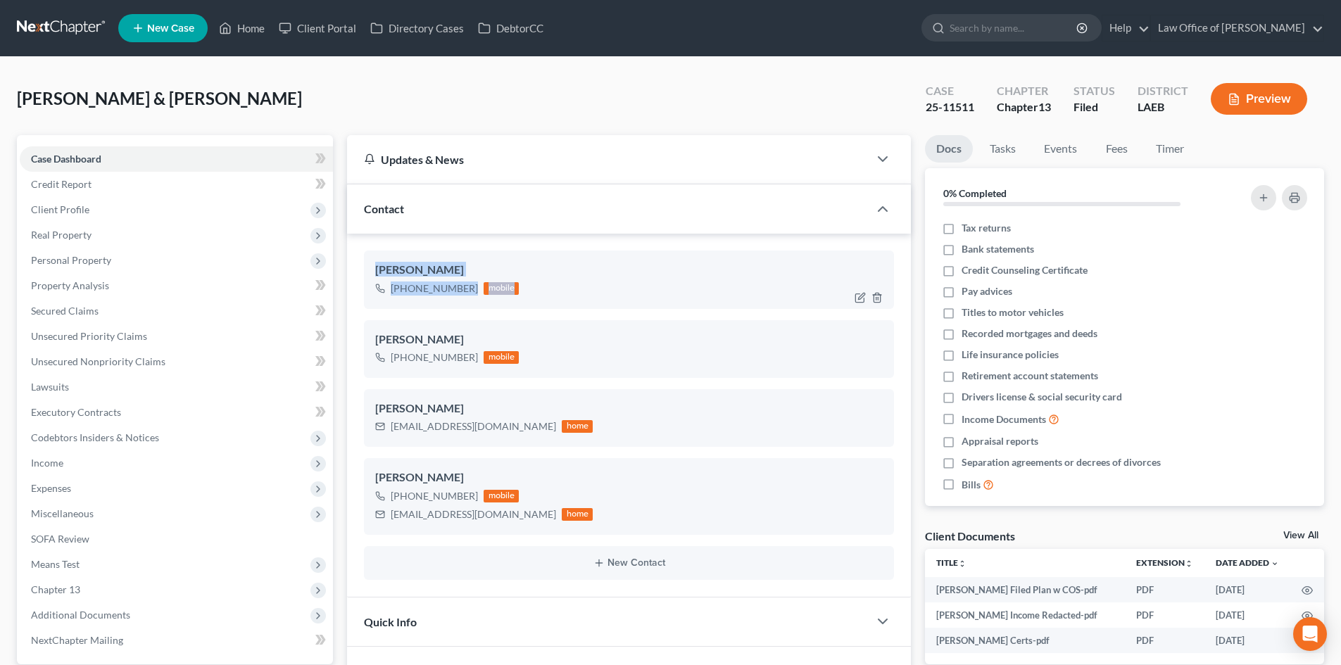
drag, startPoint x: 557, startPoint y: 288, endPoint x: 372, endPoint y: 265, distance: 187.3
click at [372, 265] on div "[PERSON_NAME] [PHONE_NUMBER] mobile" at bounding box center [629, 280] width 530 height 58
click at [542, 239] on div "[PERSON_NAME] [PHONE_NUMBER] mobile [PERSON_NAME] [PHONE_NUMBER] mobile [PERSON…" at bounding box center [629, 415] width 564 height 363
click at [567, 244] on div "Regina Sanders +1 (504) 717-0552 mobile Carl Sanders Jr. +1 (504) 717-0551 mobi…" at bounding box center [629, 415] width 564 height 363
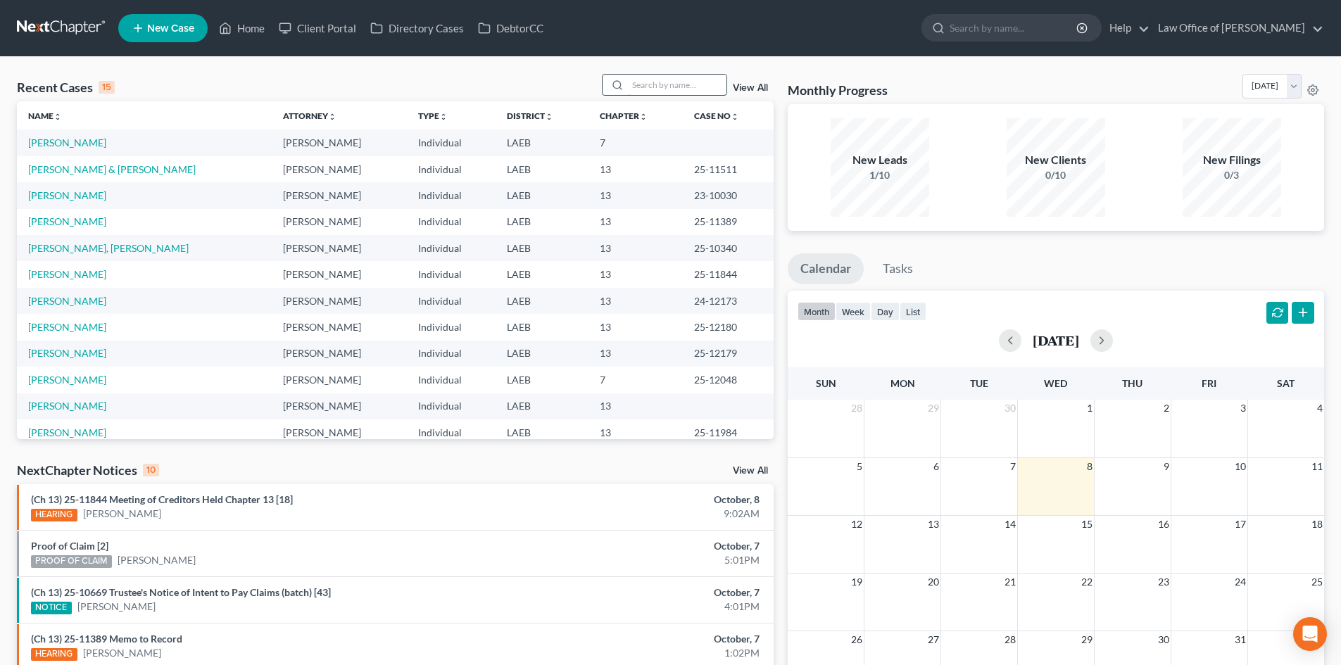
click at [649, 84] on input "search" at bounding box center [677, 85] width 99 height 20
type input "[PERSON_NAME]"
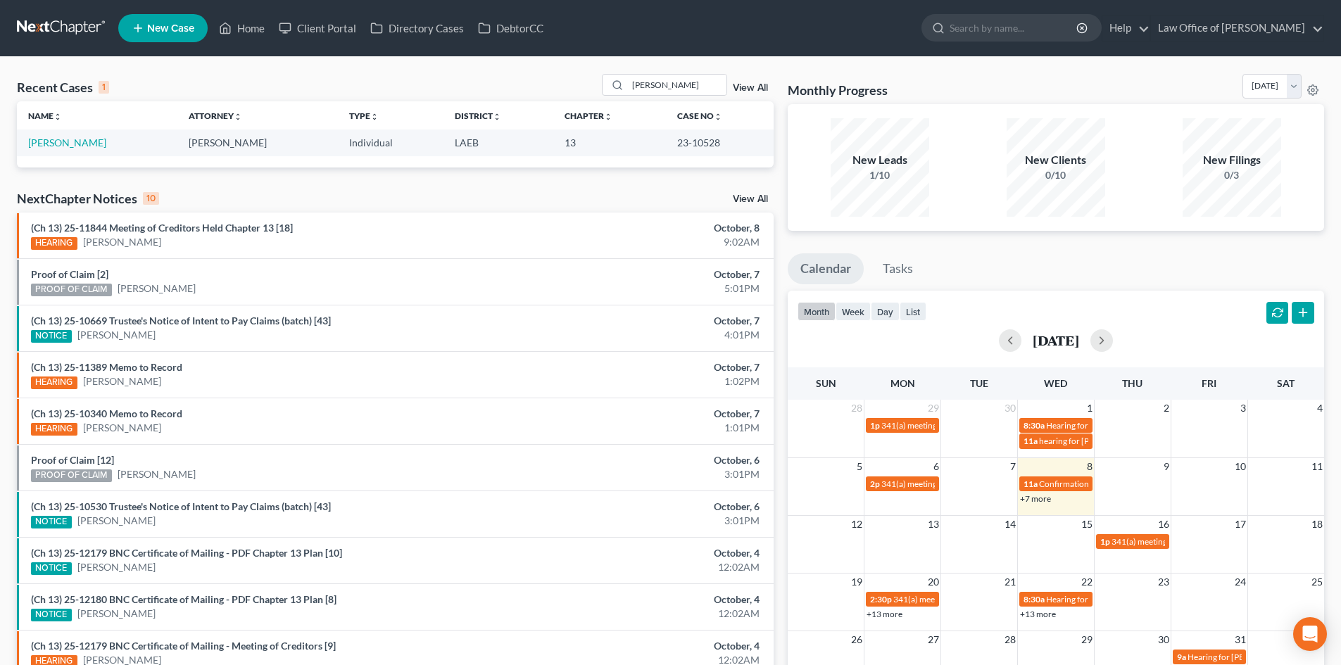
click at [46, 130] on td "[PERSON_NAME]" at bounding box center [97, 143] width 160 height 26
click at [48, 141] on link "[PERSON_NAME]" at bounding box center [67, 143] width 78 height 12
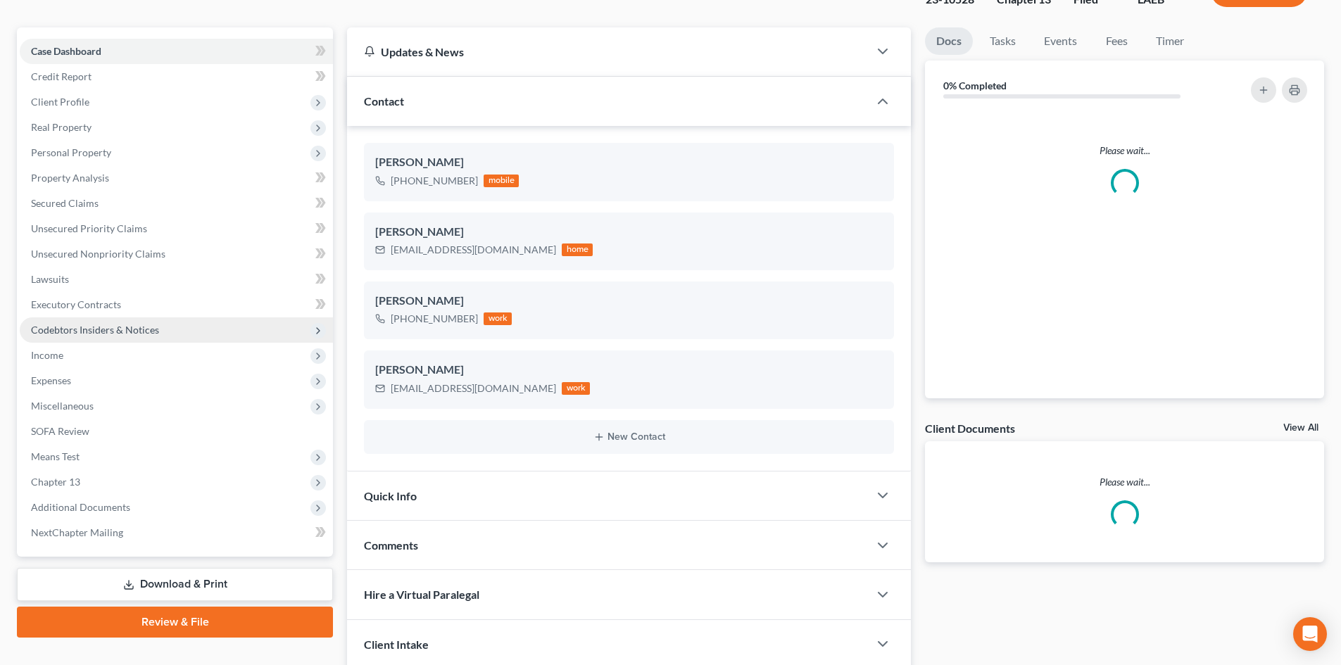
scroll to position [141, 0]
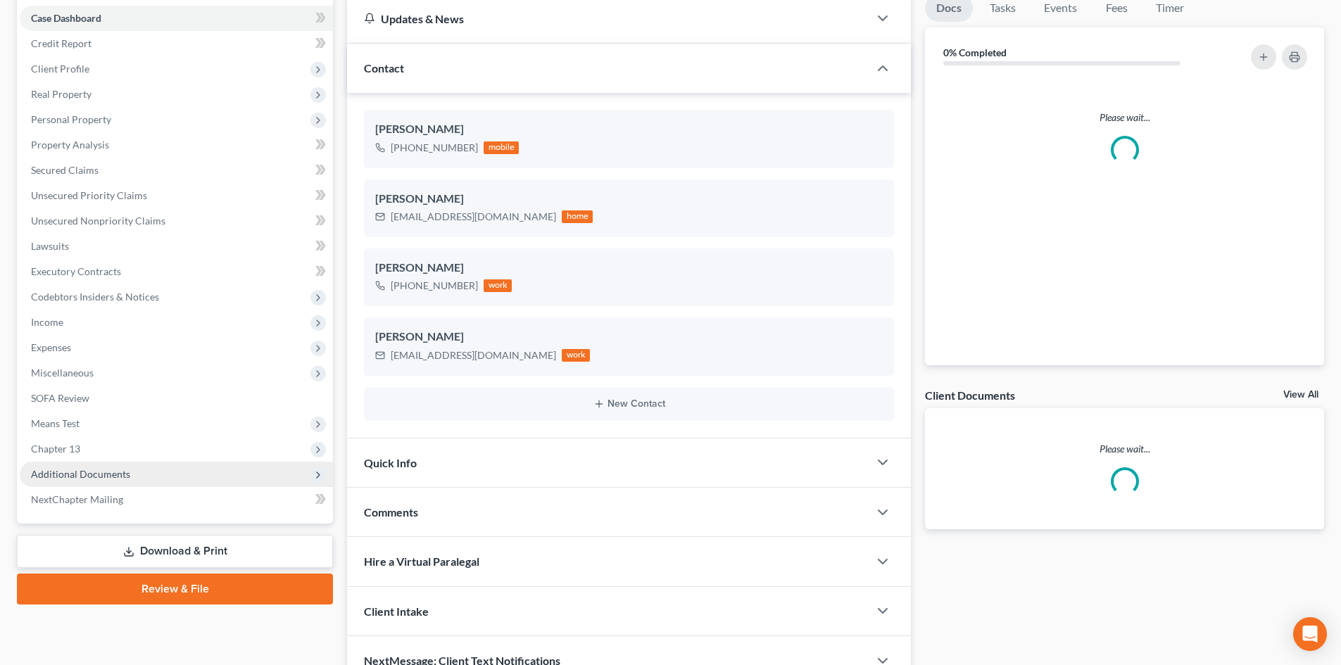
click at [85, 481] on span "Additional Documents" at bounding box center [176, 474] width 313 height 25
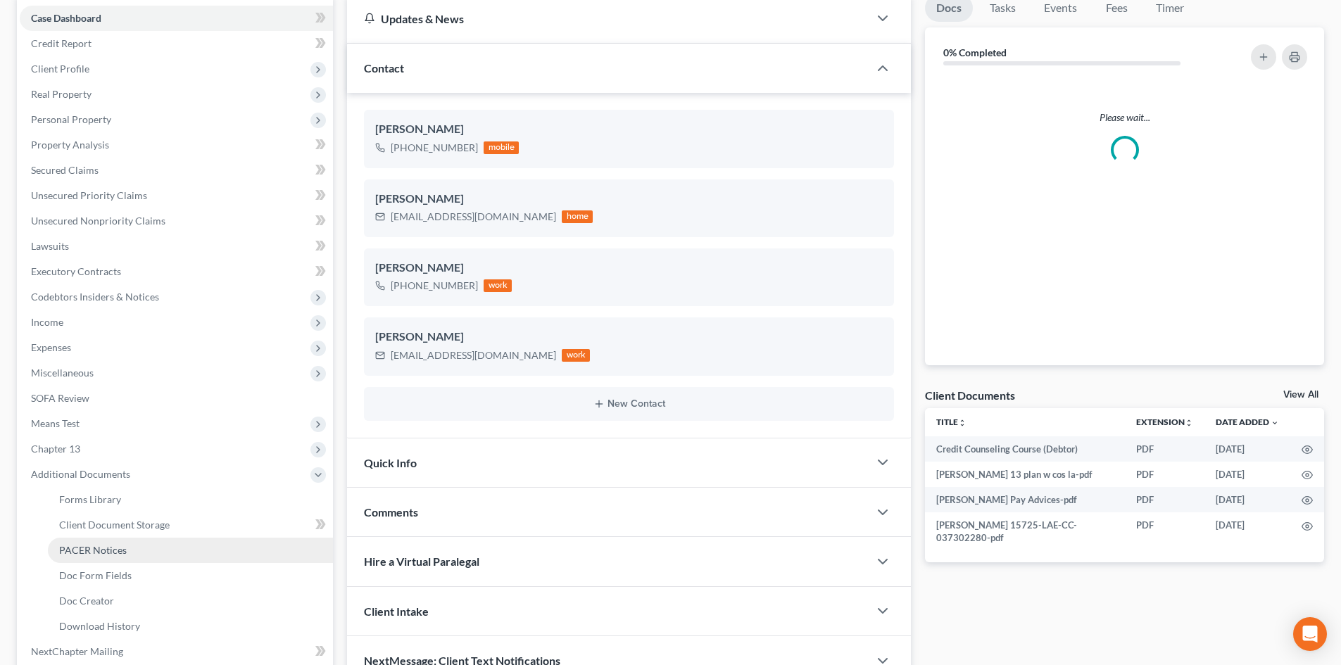
click at [113, 554] on span "PACER Notices" at bounding box center [93, 550] width 68 height 12
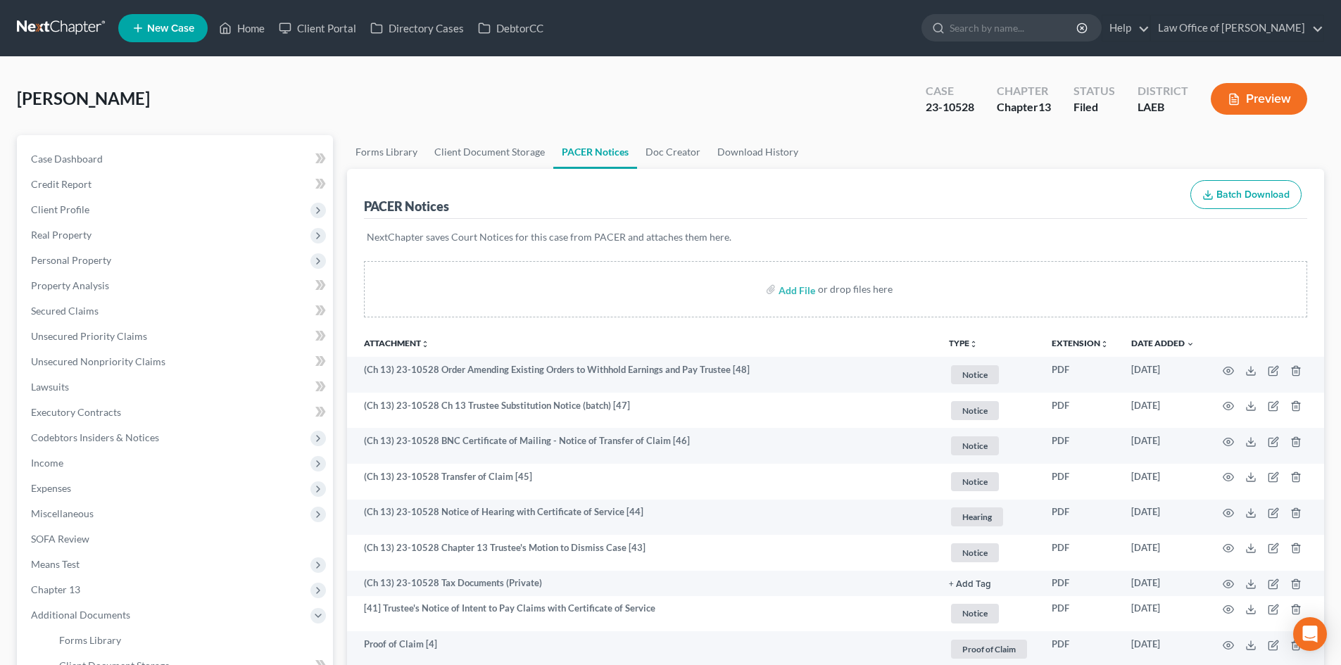
click at [61, 23] on link at bounding box center [62, 27] width 90 height 25
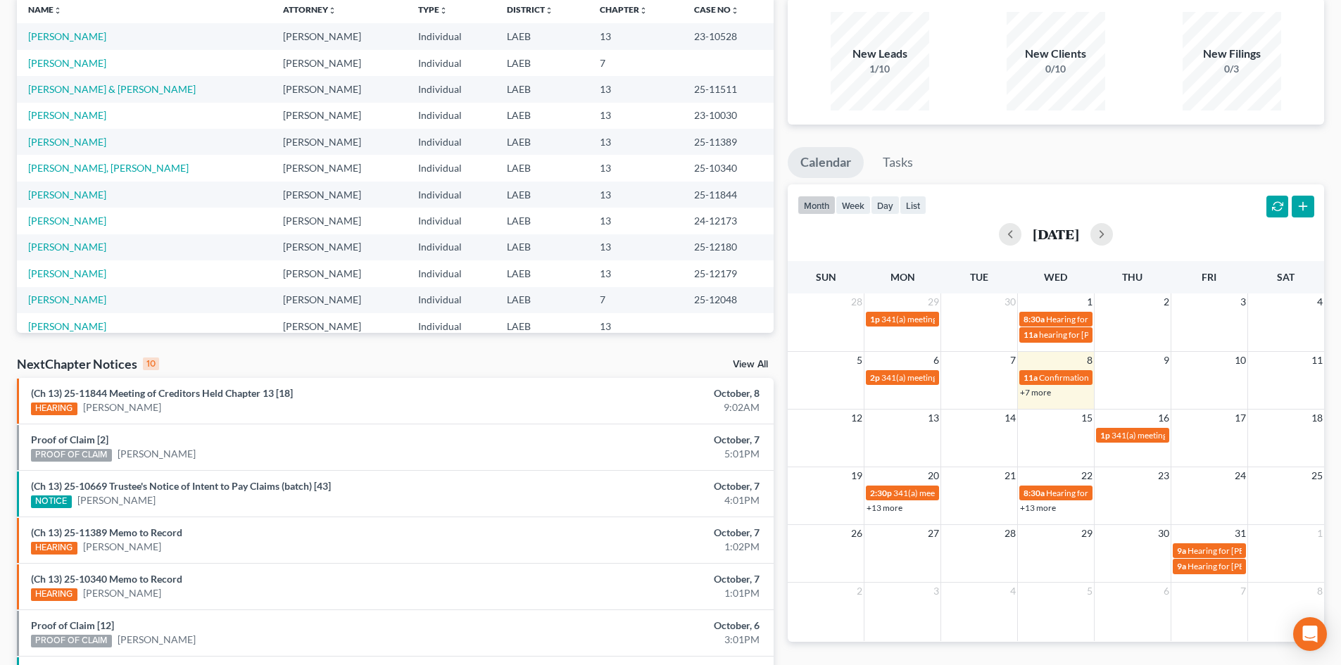
scroll to position [141, 0]
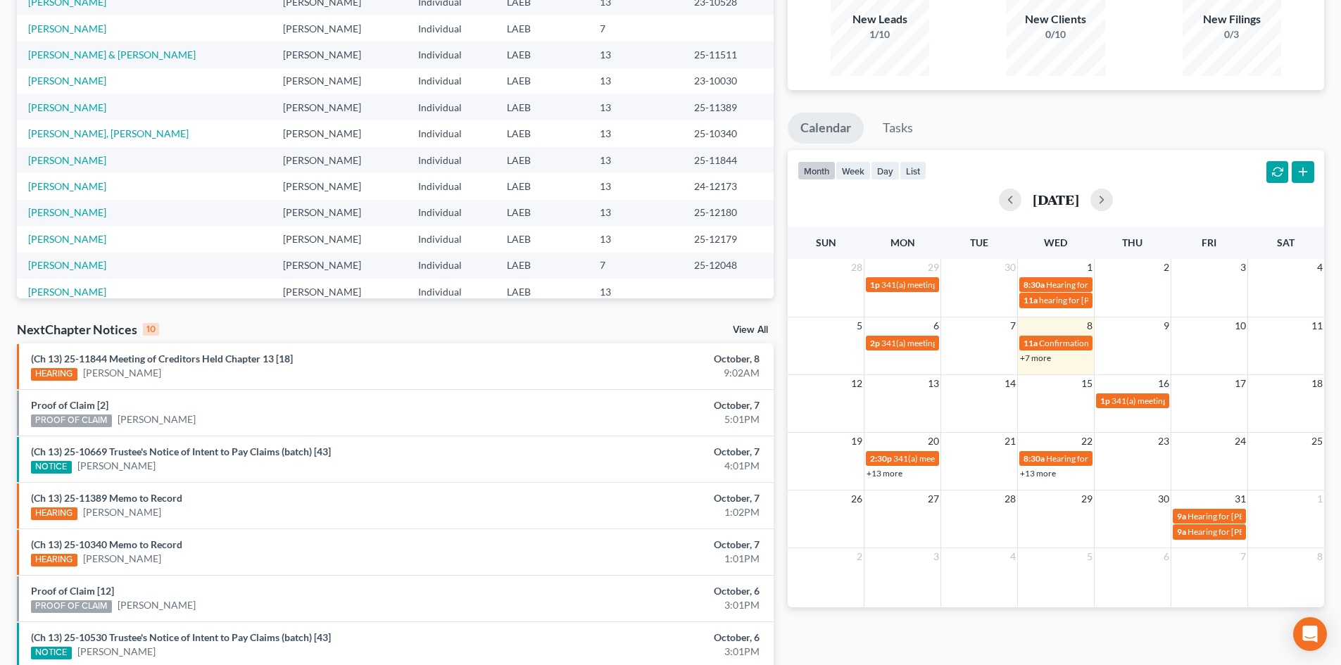
click at [1028, 473] on link "+13 more" at bounding box center [1038, 473] width 36 height 11
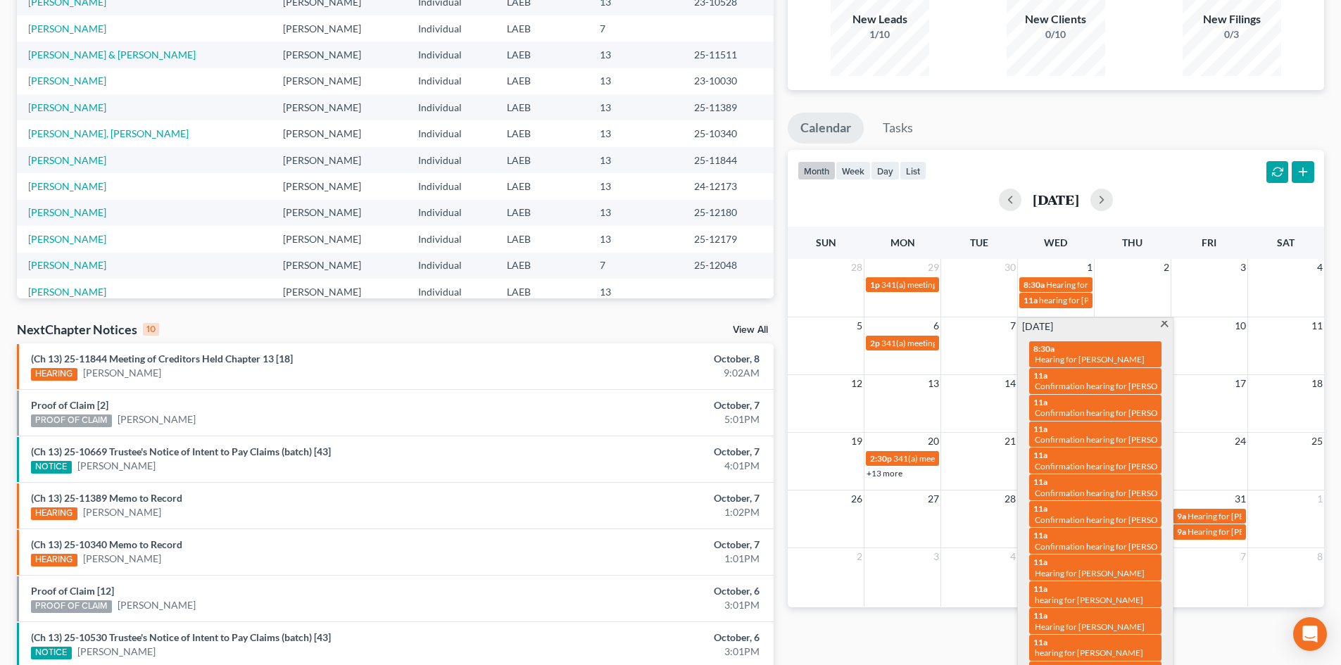
click at [964, 326] on td "7" at bounding box center [979, 326] width 77 height 18
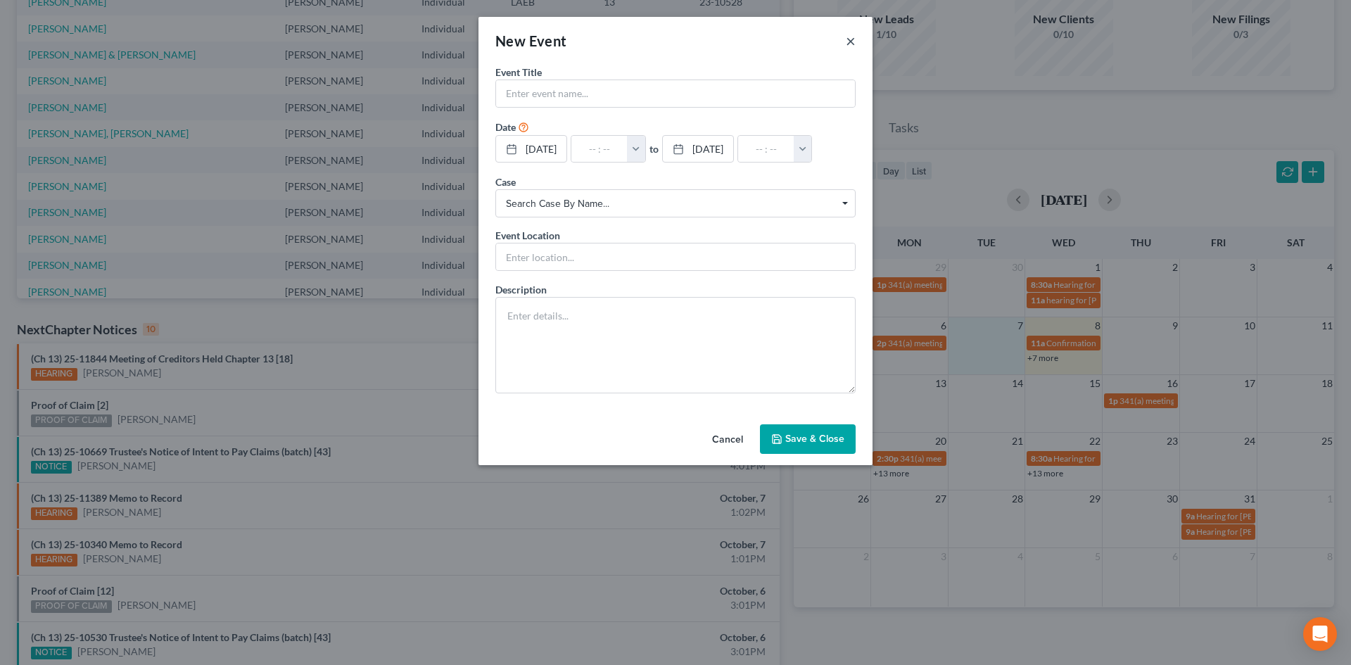
click at [852, 49] on button "×" at bounding box center [851, 40] width 10 height 17
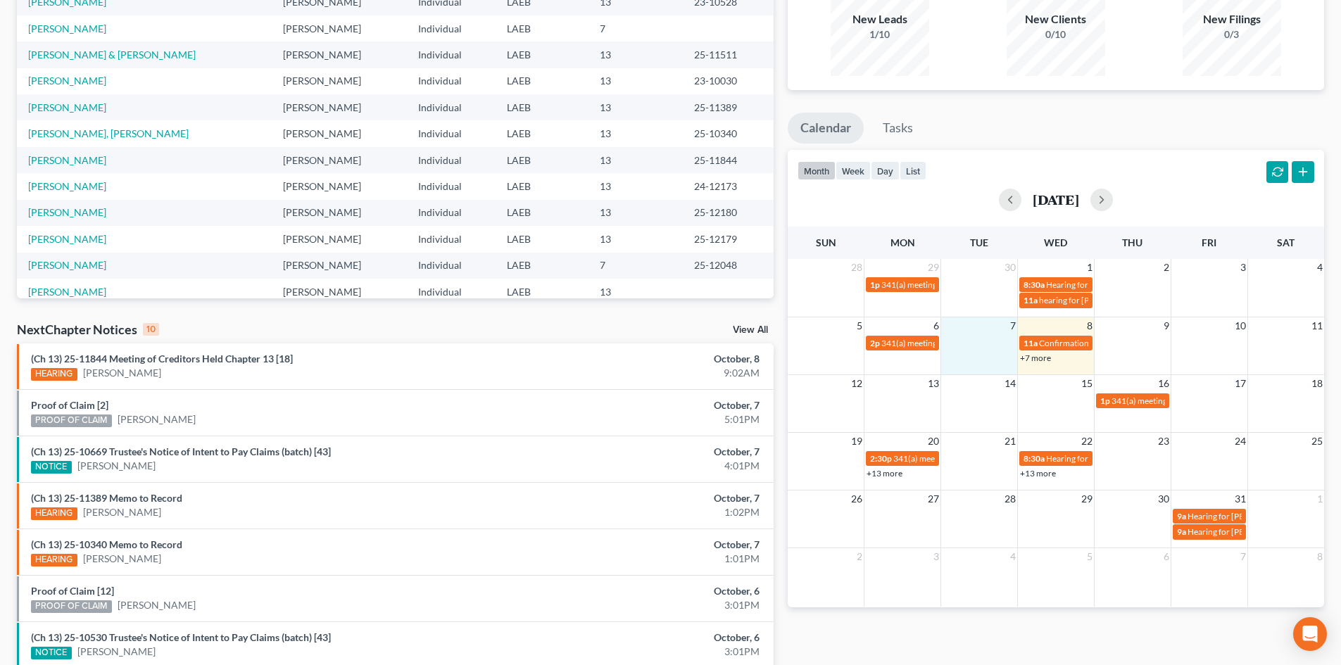
click at [1035, 360] on link "+7 more" at bounding box center [1035, 358] width 31 height 11
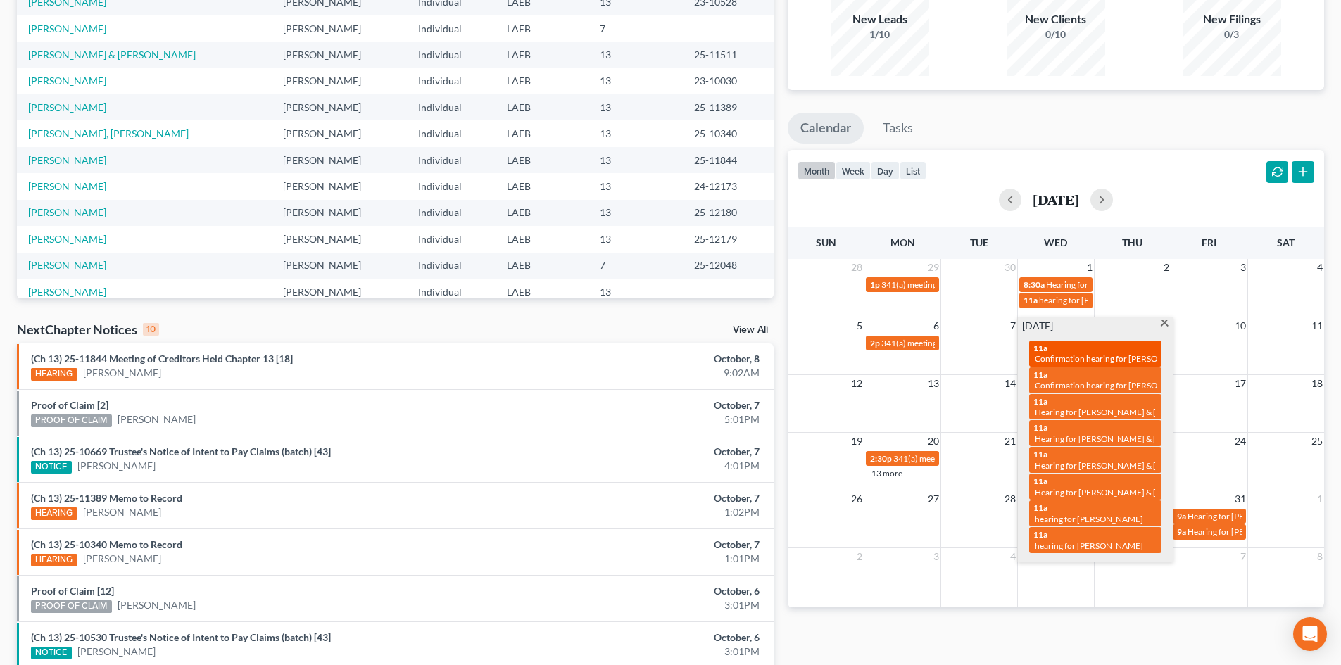
click at [1070, 351] on div "11a Confirmation hearing for Carl Sanders Jr. & Regina Sanders" at bounding box center [1095, 354] width 124 height 22
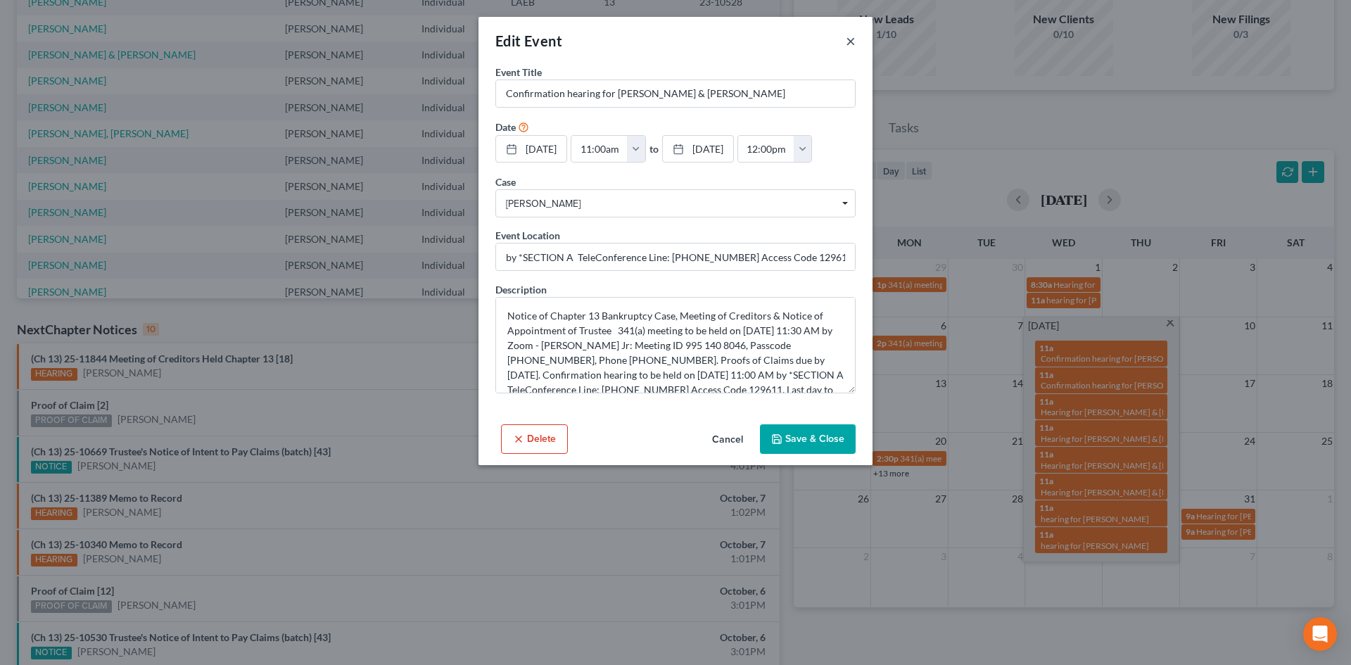
click at [850, 39] on button "×" at bounding box center [851, 40] width 10 height 17
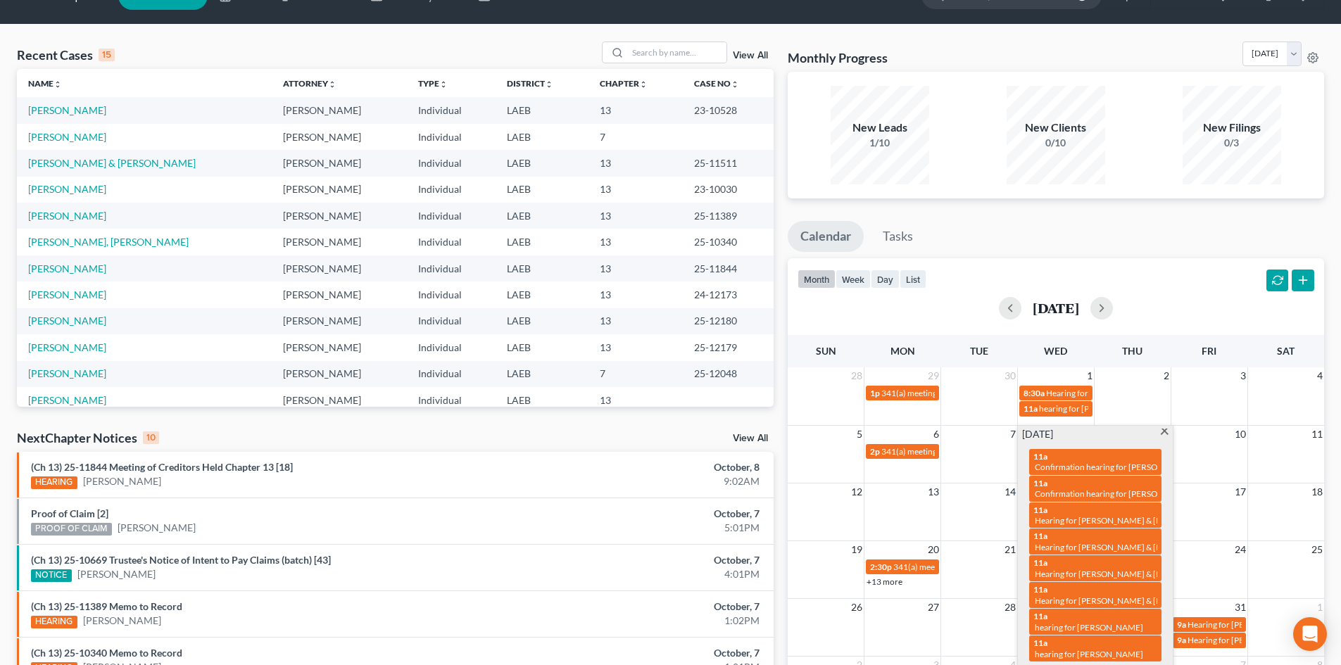
scroll to position [0, 0]
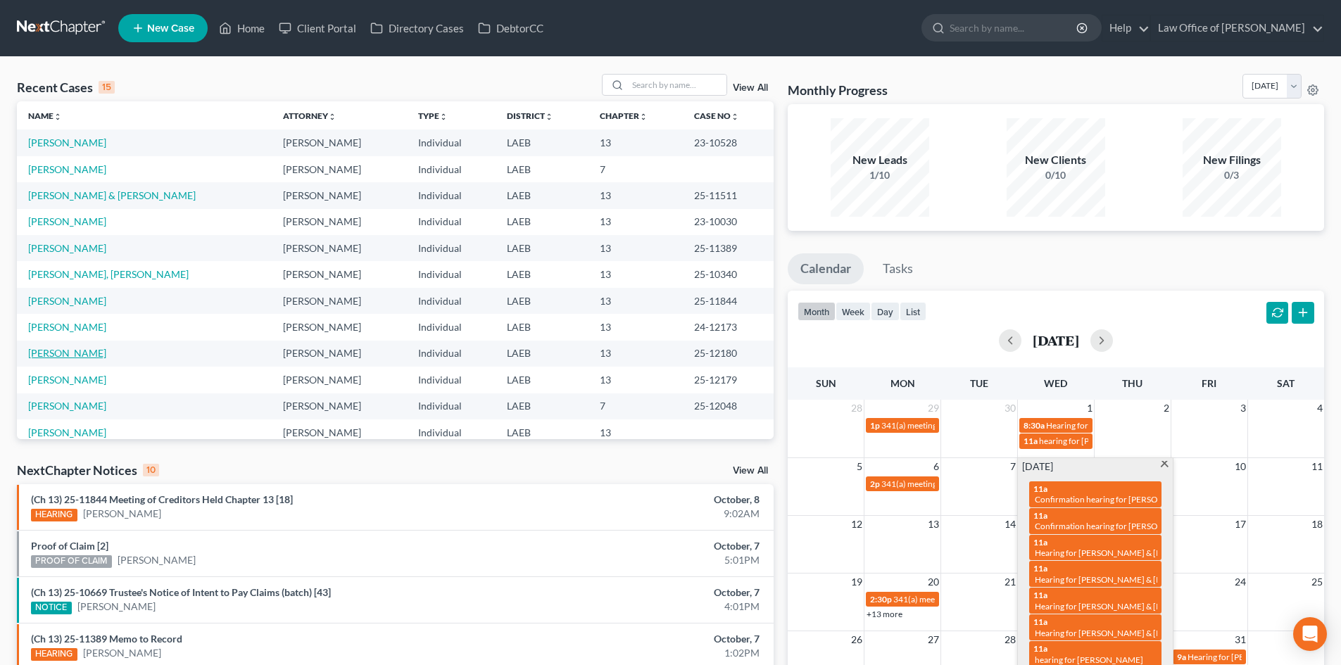
click at [51, 359] on link "[PERSON_NAME]" at bounding box center [67, 353] width 78 height 12
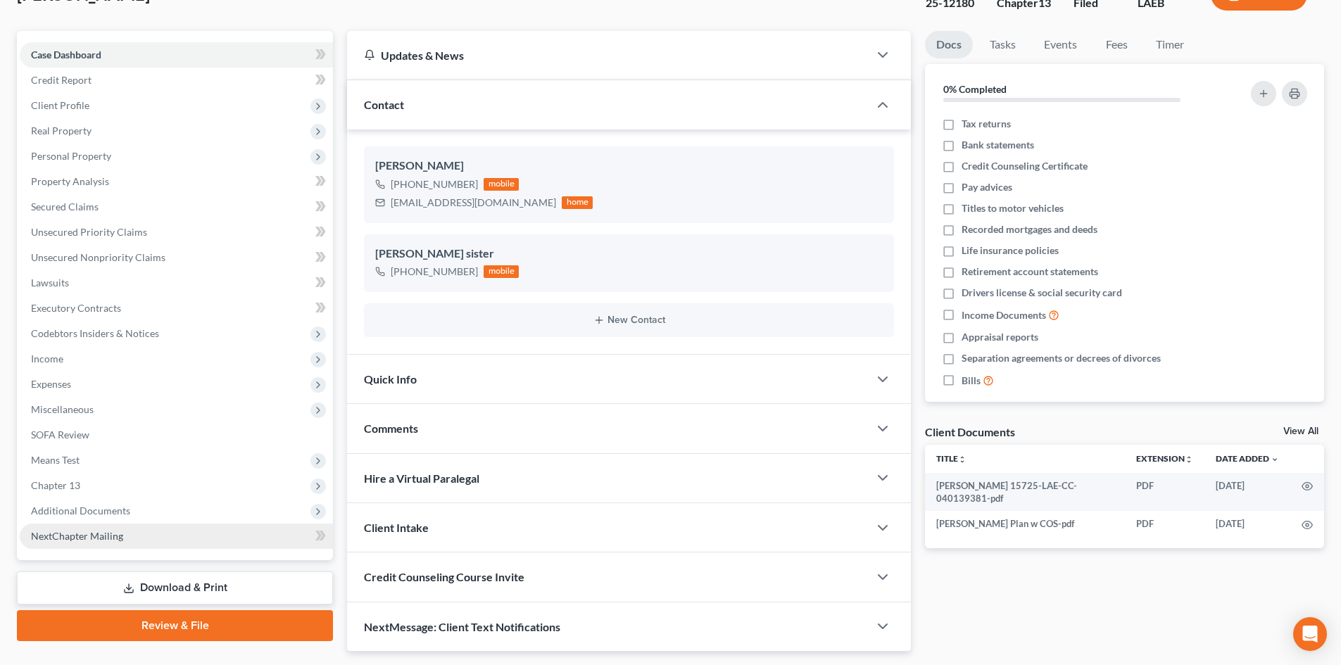
scroll to position [144, 0]
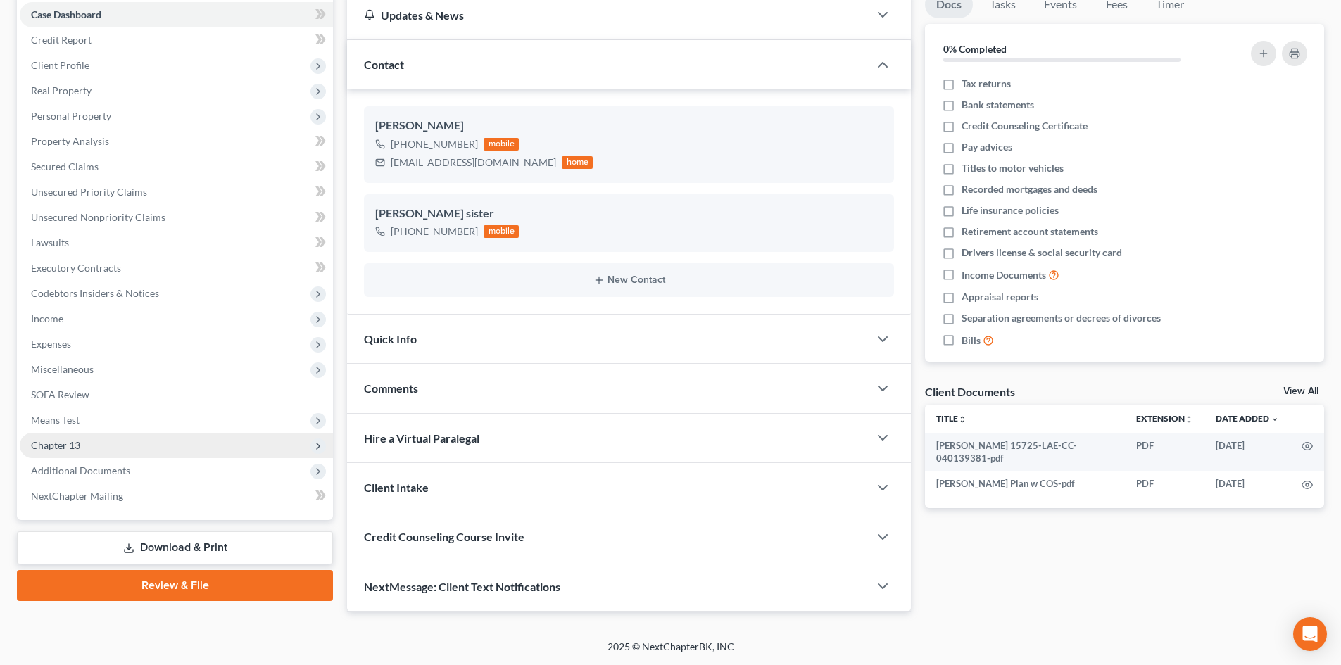
click at [62, 451] on span "Chapter 13" at bounding box center [176, 445] width 313 height 25
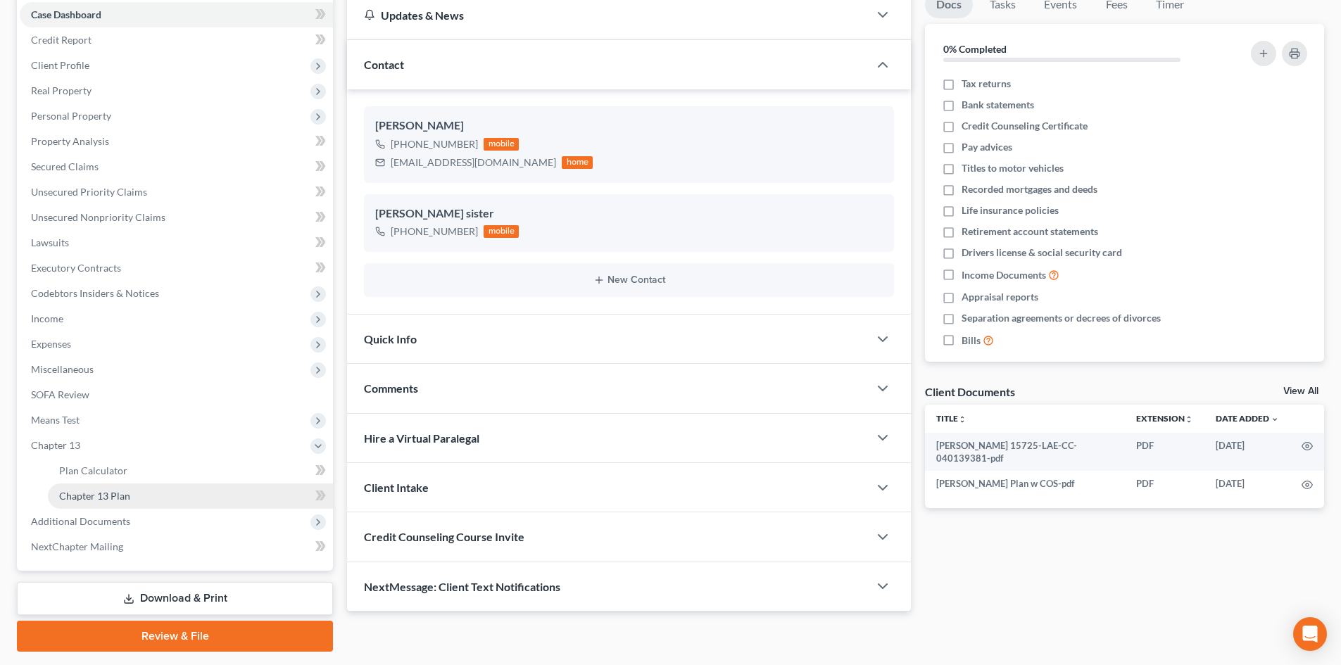
click at [88, 493] on span "Chapter 13 Plan" at bounding box center [94, 496] width 71 height 12
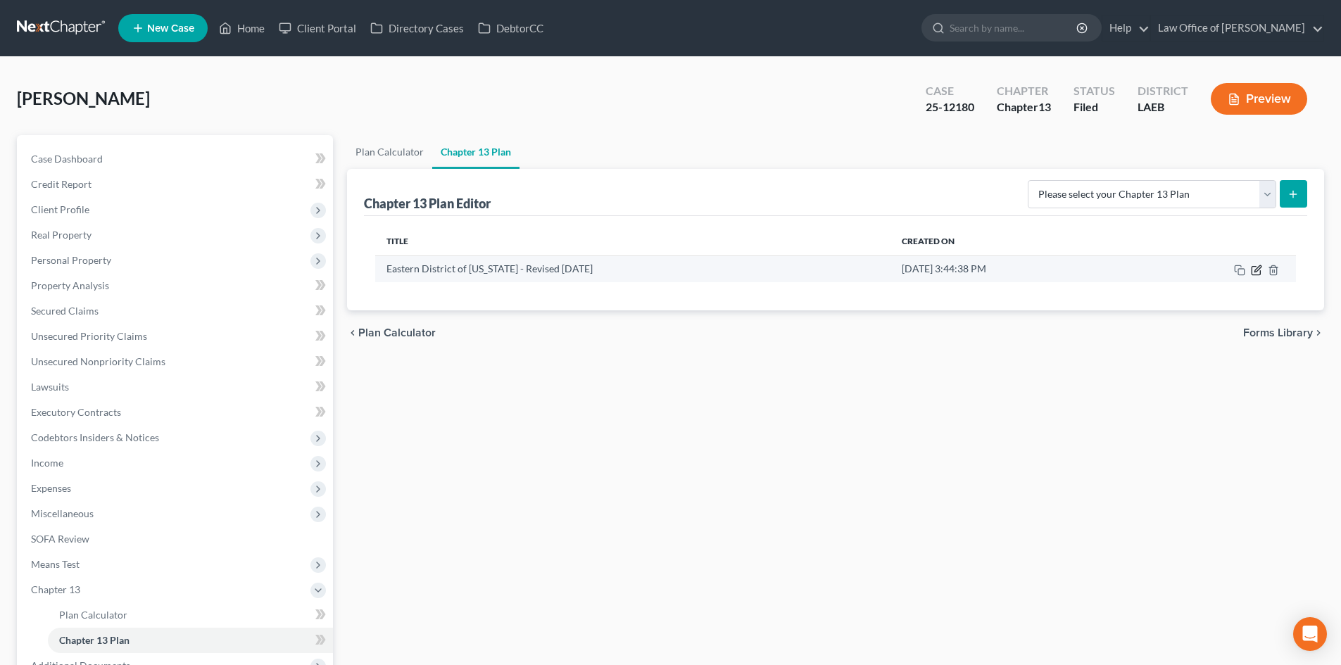
click at [1256, 274] on icon "button" at bounding box center [1256, 270] width 11 height 11
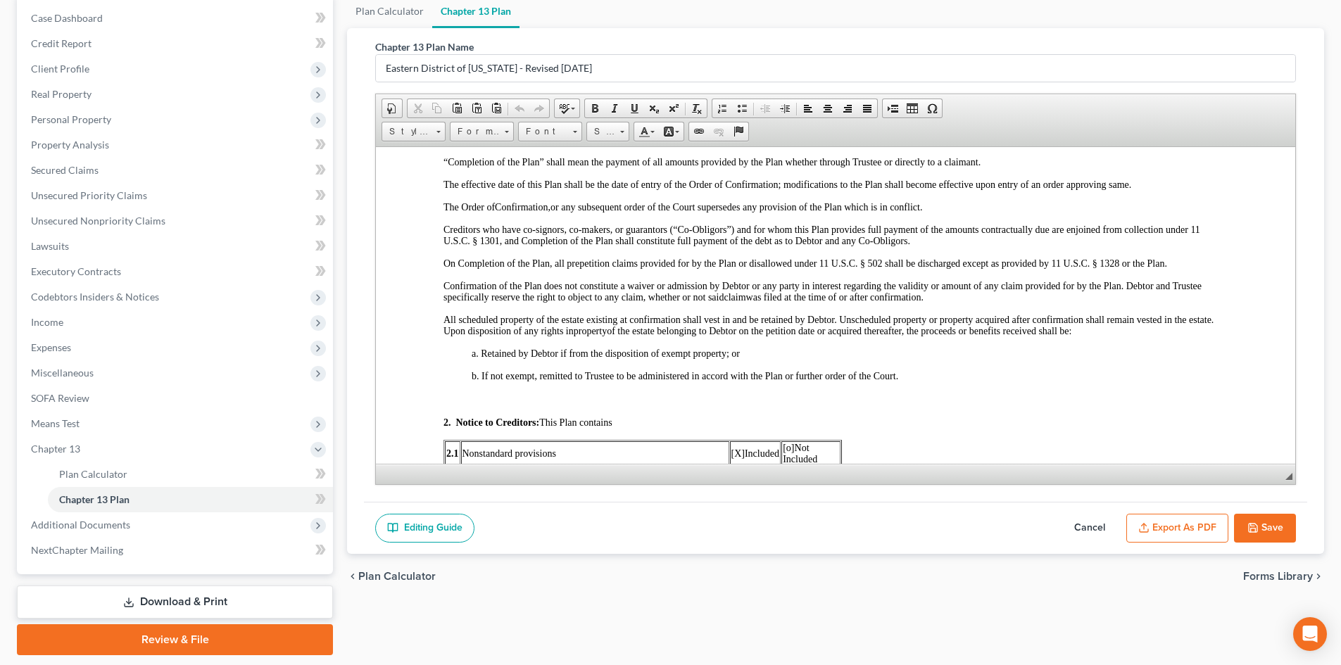
scroll to position [422, 0]
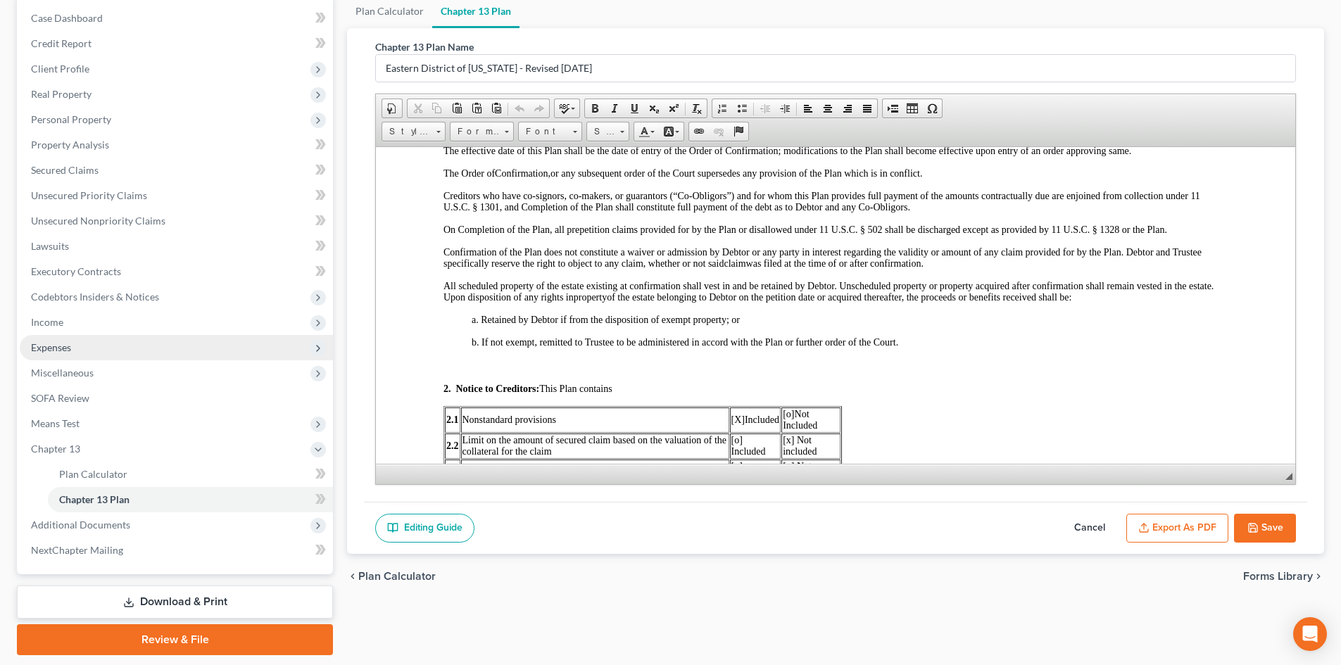
click at [75, 348] on span "Expenses" at bounding box center [176, 347] width 313 height 25
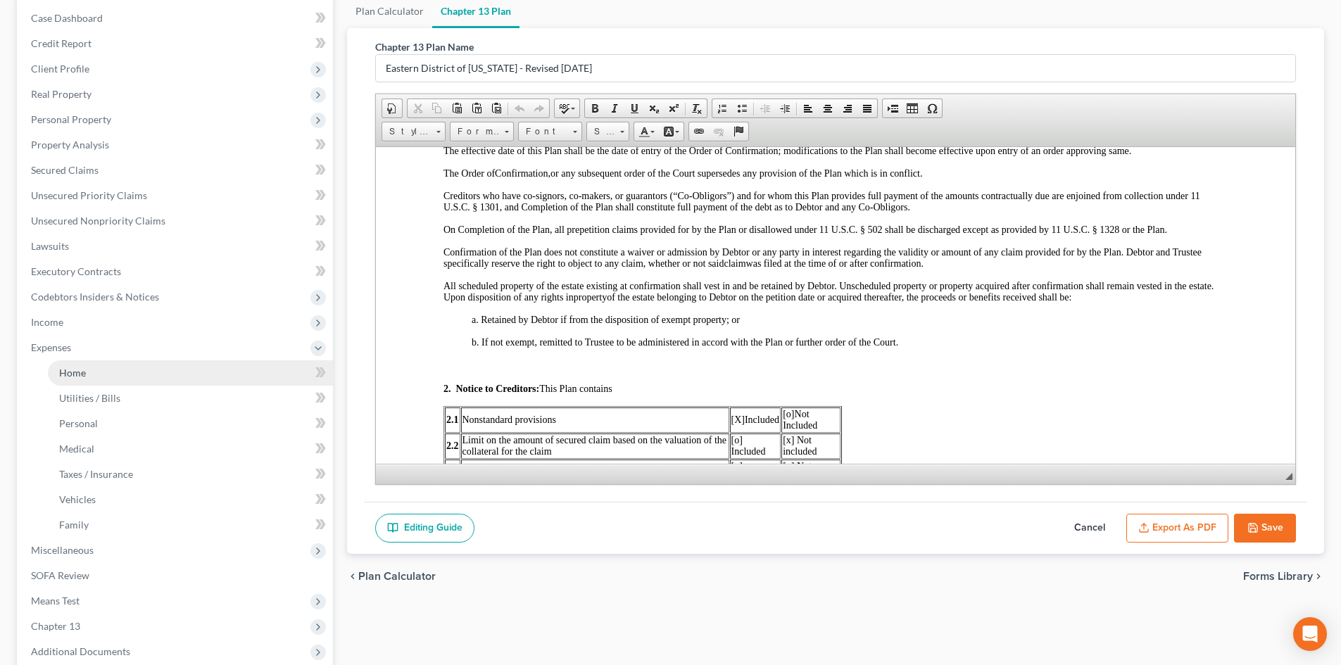
click at [80, 381] on link "Home" at bounding box center [190, 372] width 285 height 25
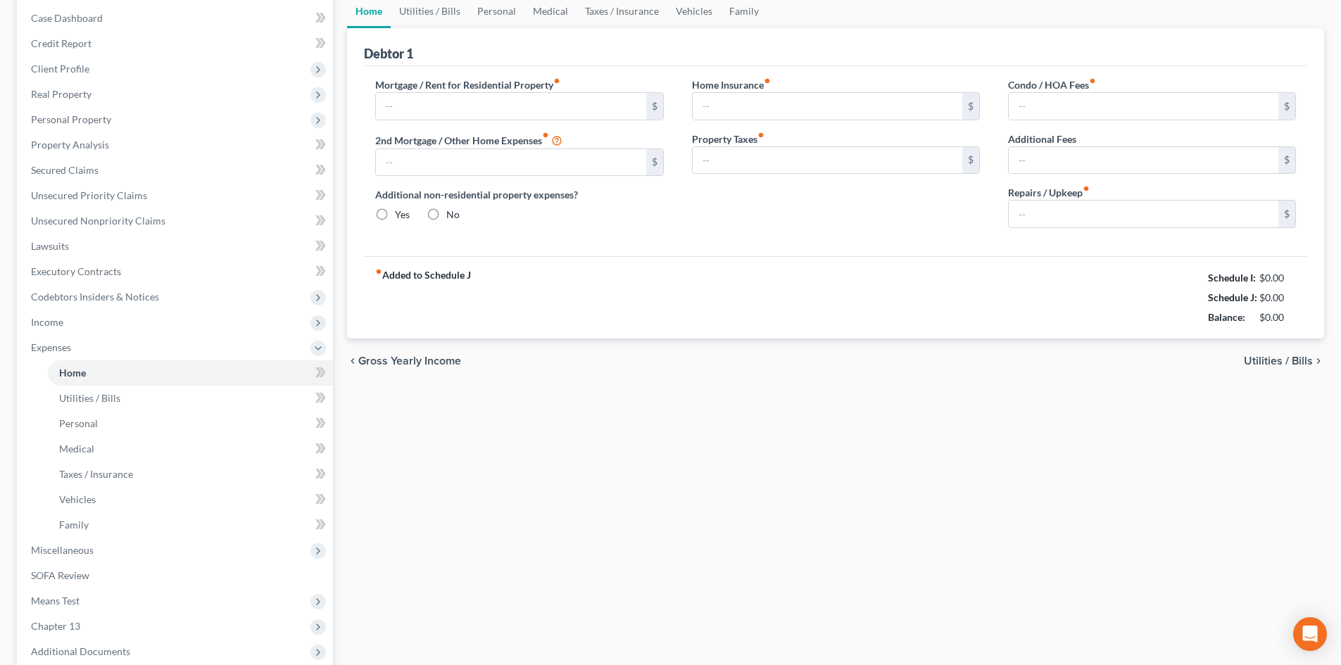
scroll to position [20, 0]
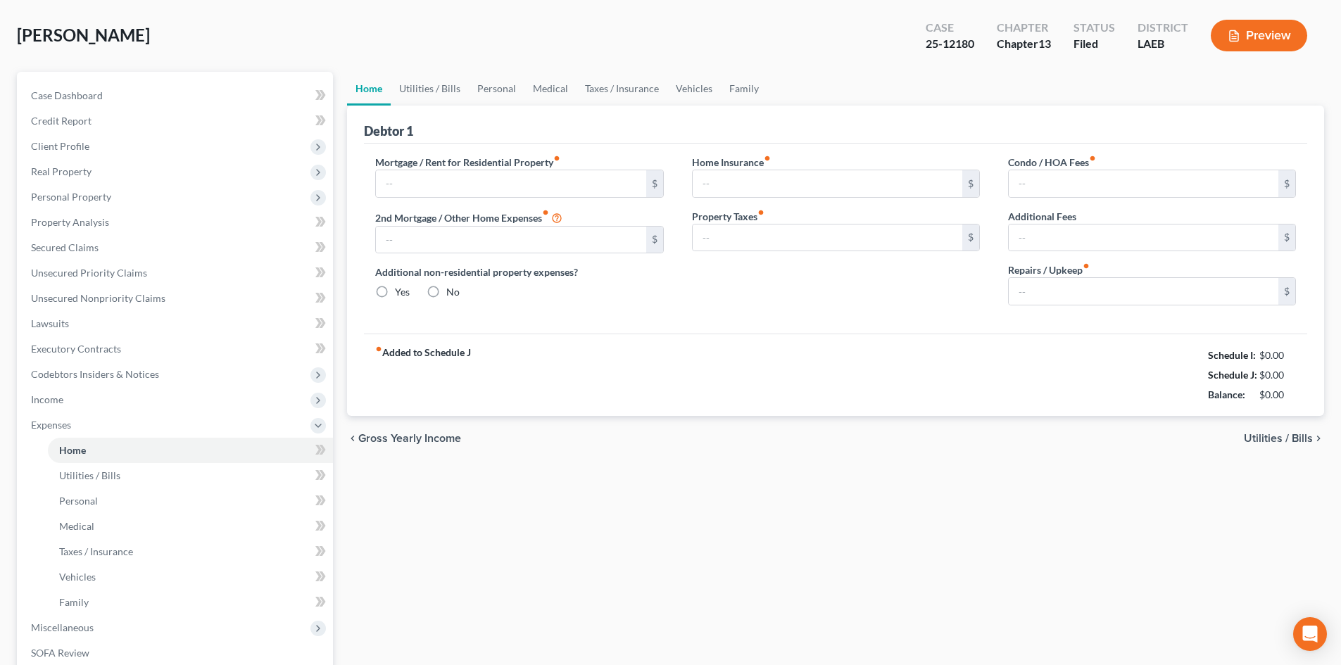
type input "0.00"
radio input "true"
type input "0.00"
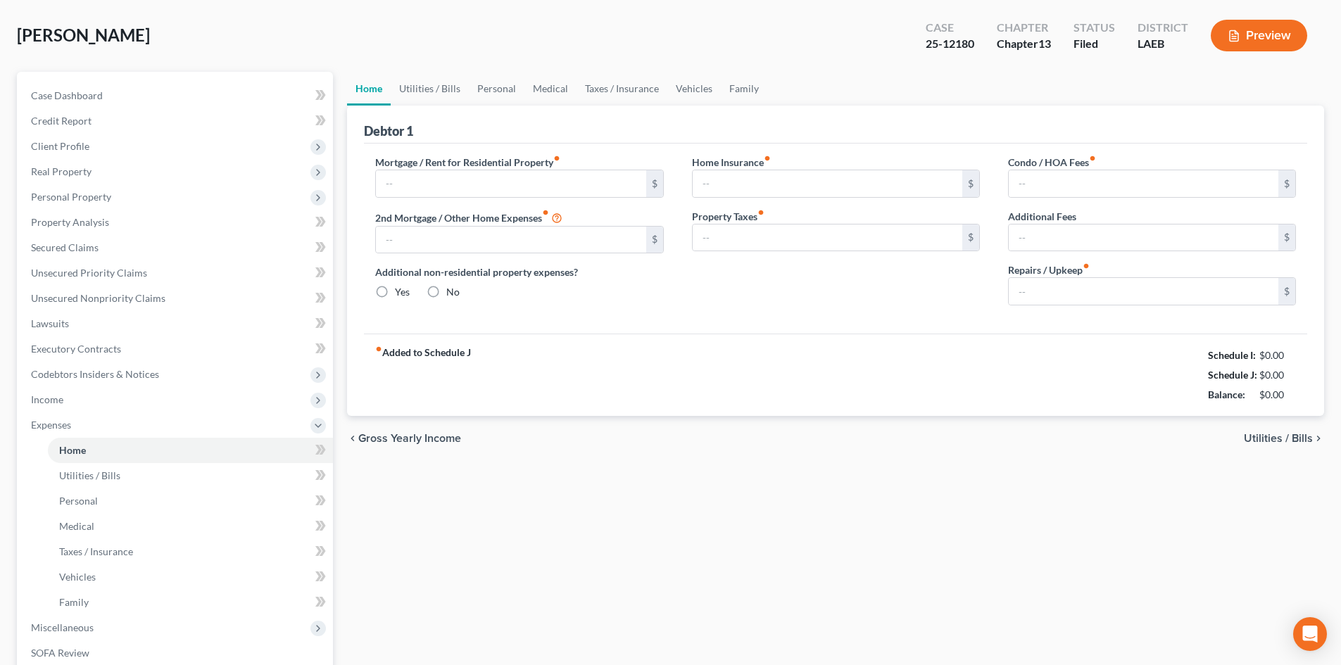
type input "0.00"
type input "150.00"
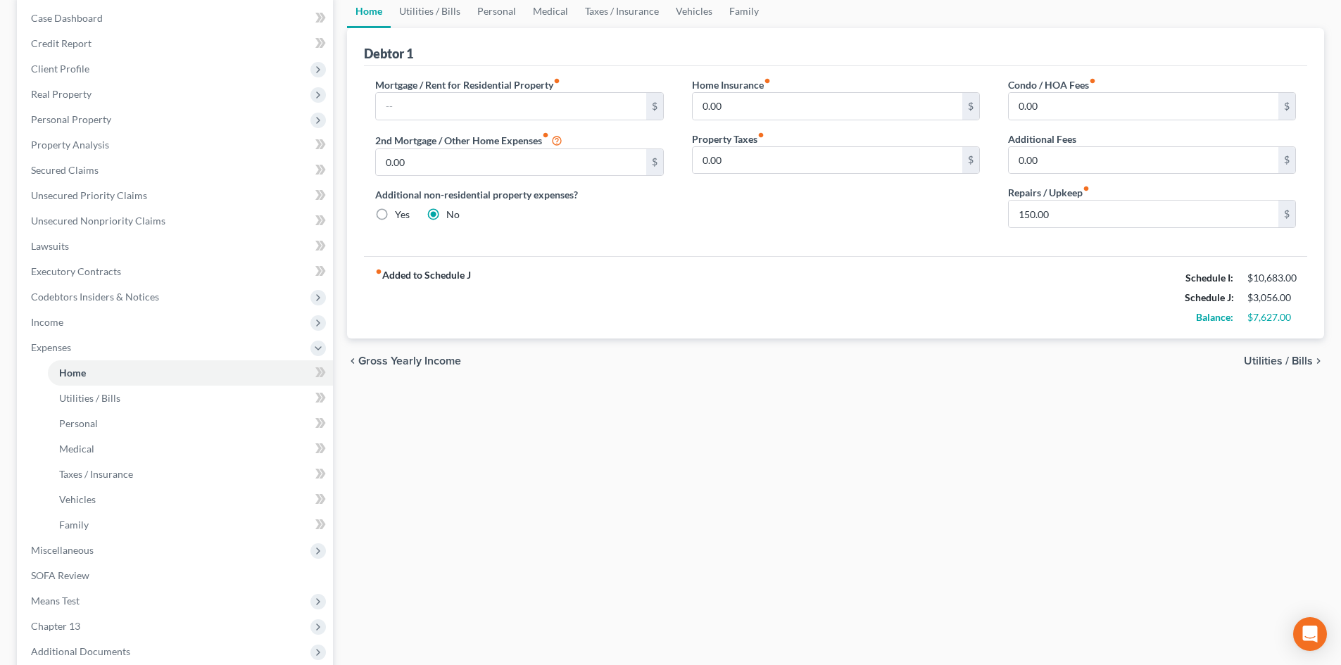
scroll to position [0, 0]
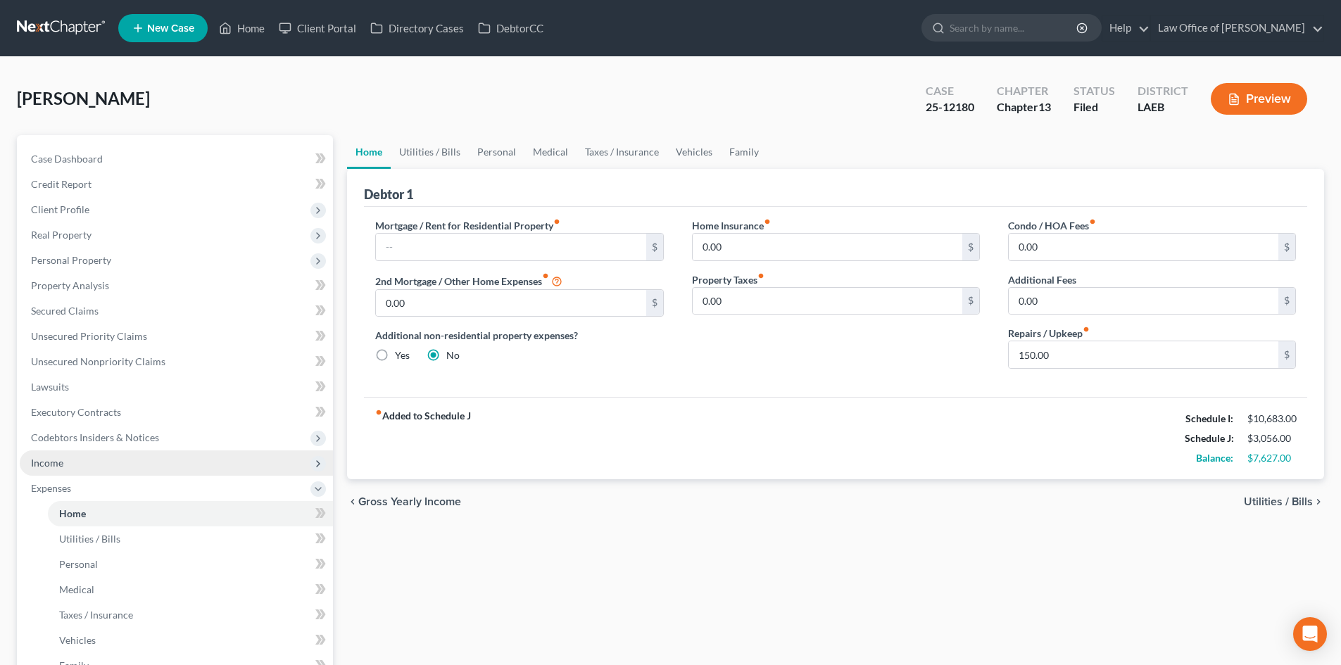
click at [67, 460] on span "Income" at bounding box center [176, 462] width 313 height 25
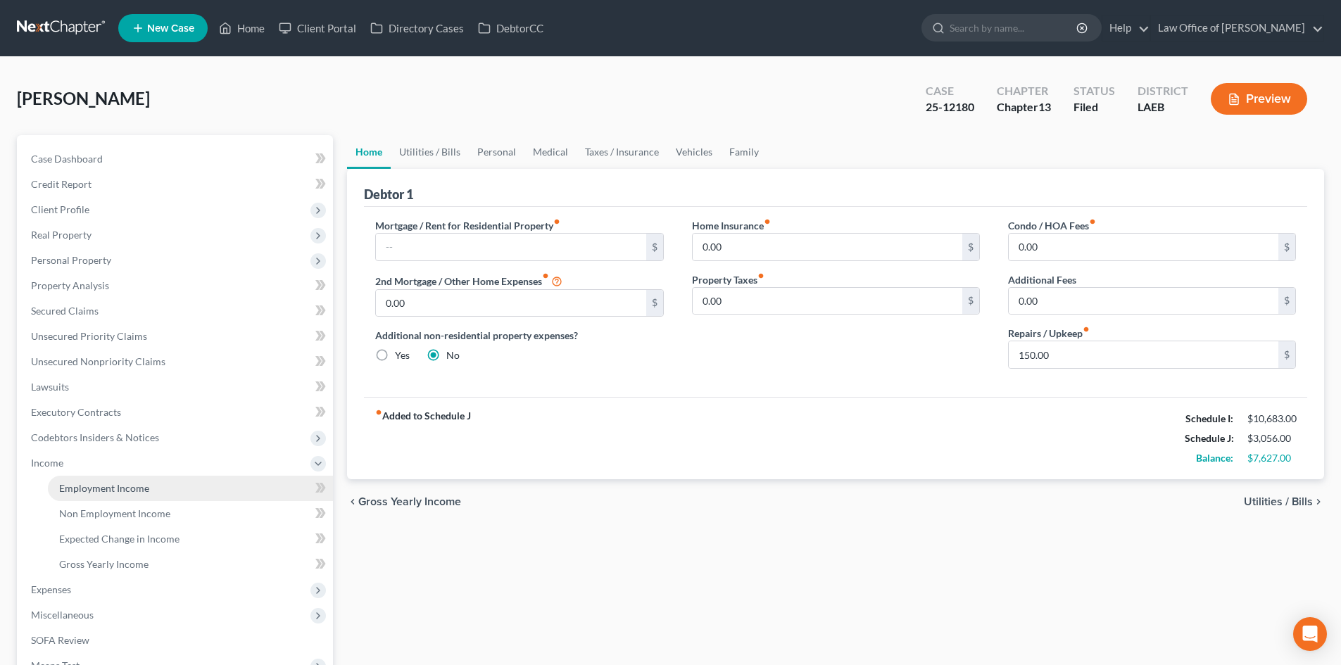
click at [124, 492] on span "Employment Income" at bounding box center [104, 488] width 90 height 12
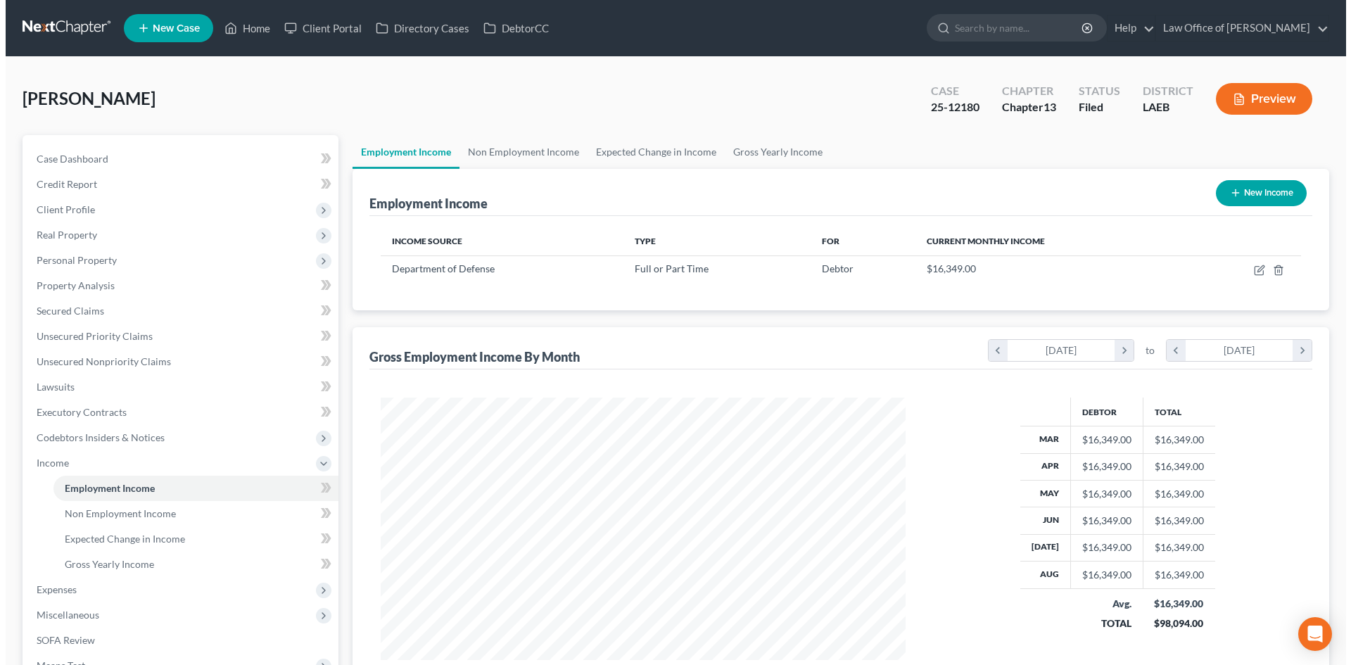
scroll to position [263, 553]
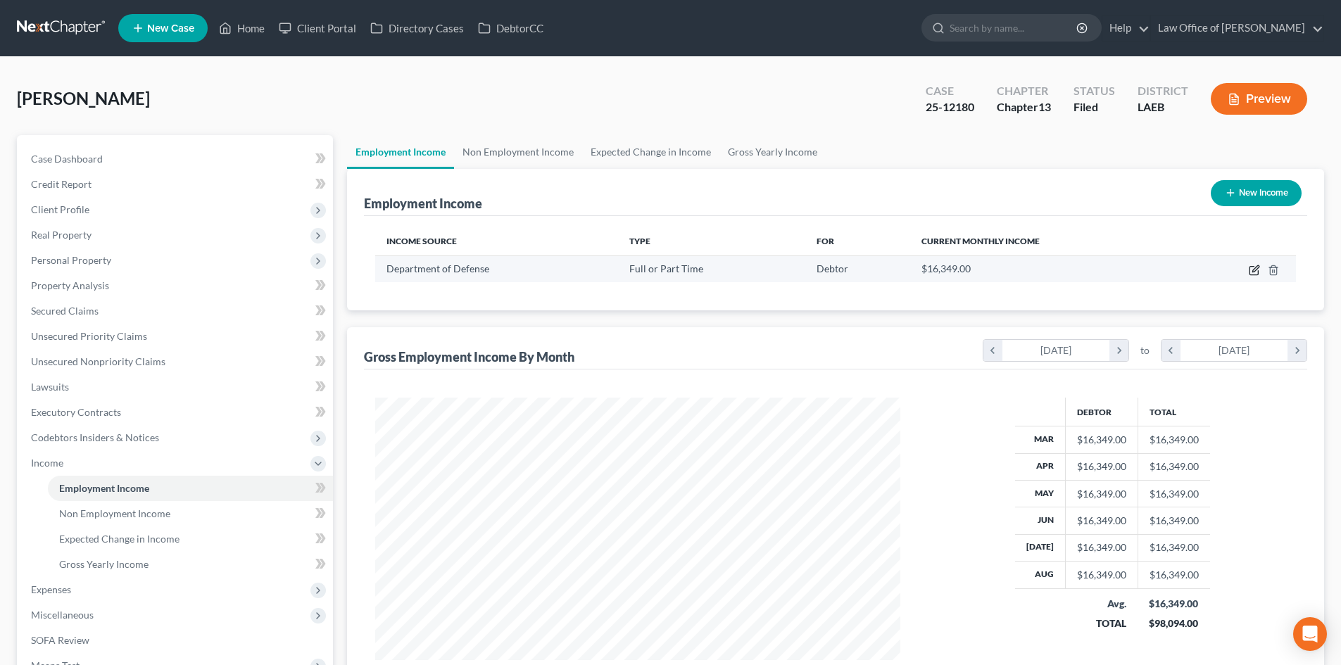
click at [1257, 269] on icon "button" at bounding box center [1255, 268] width 6 height 6
select select "0"
select select "36"
select select "0"
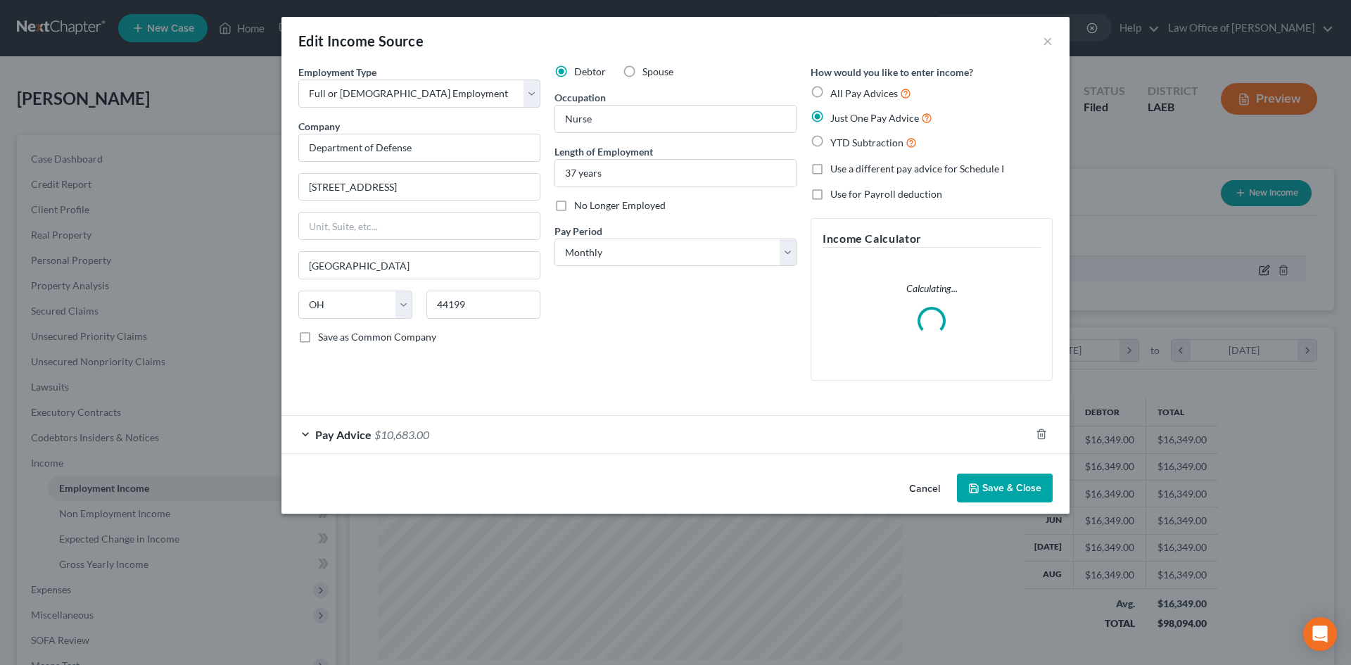
scroll to position [265, 558]
click at [356, 439] on span "Pay Advice" at bounding box center [343, 434] width 56 height 13
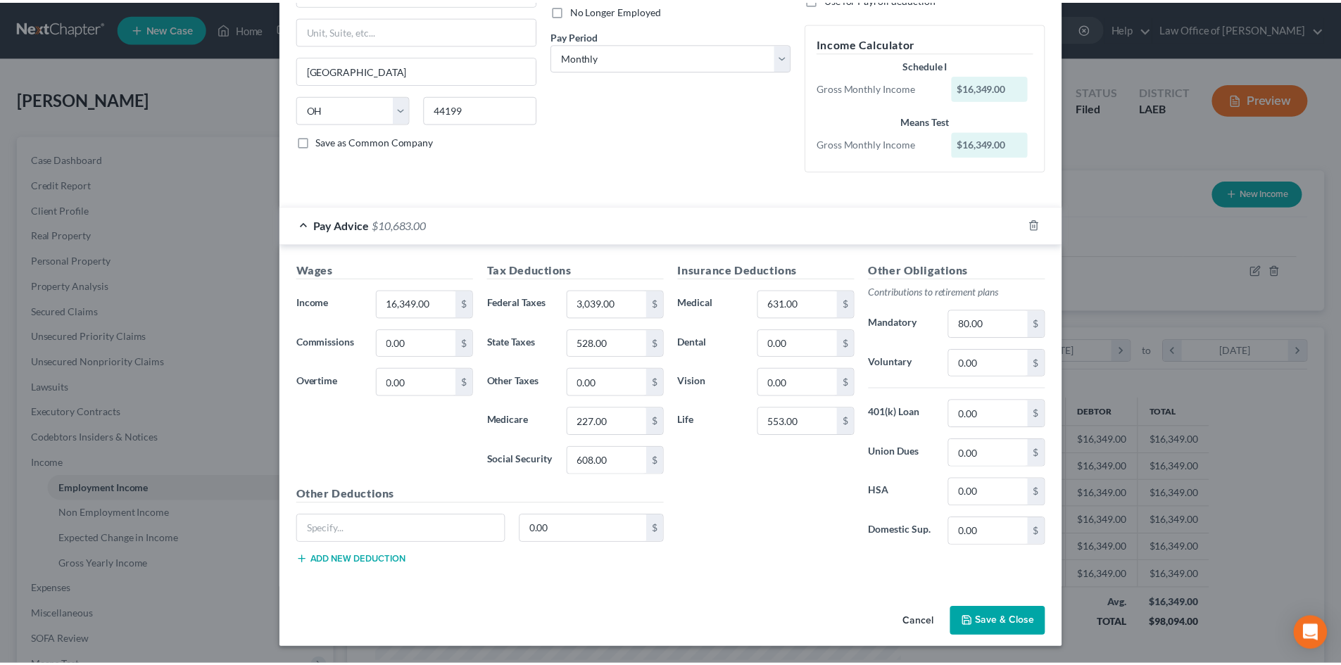
scroll to position [0, 0]
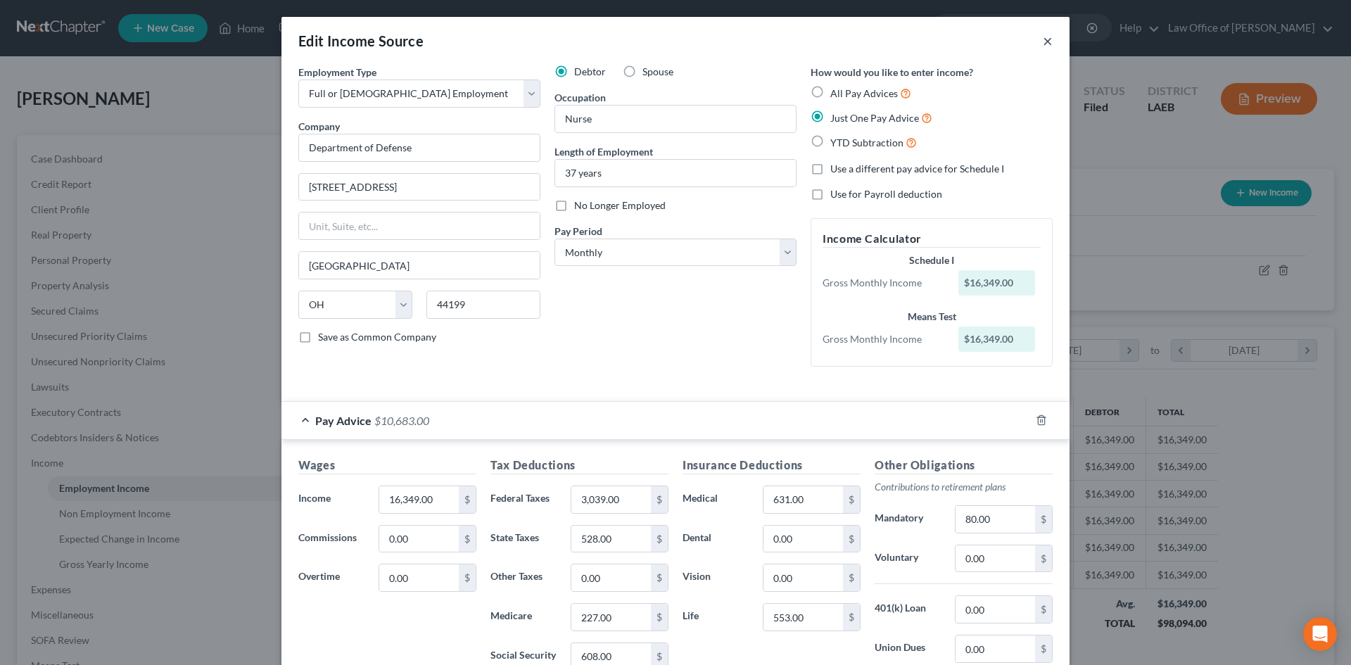
click at [1043, 46] on button "×" at bounding box center [1048, 40] width 10 height 17
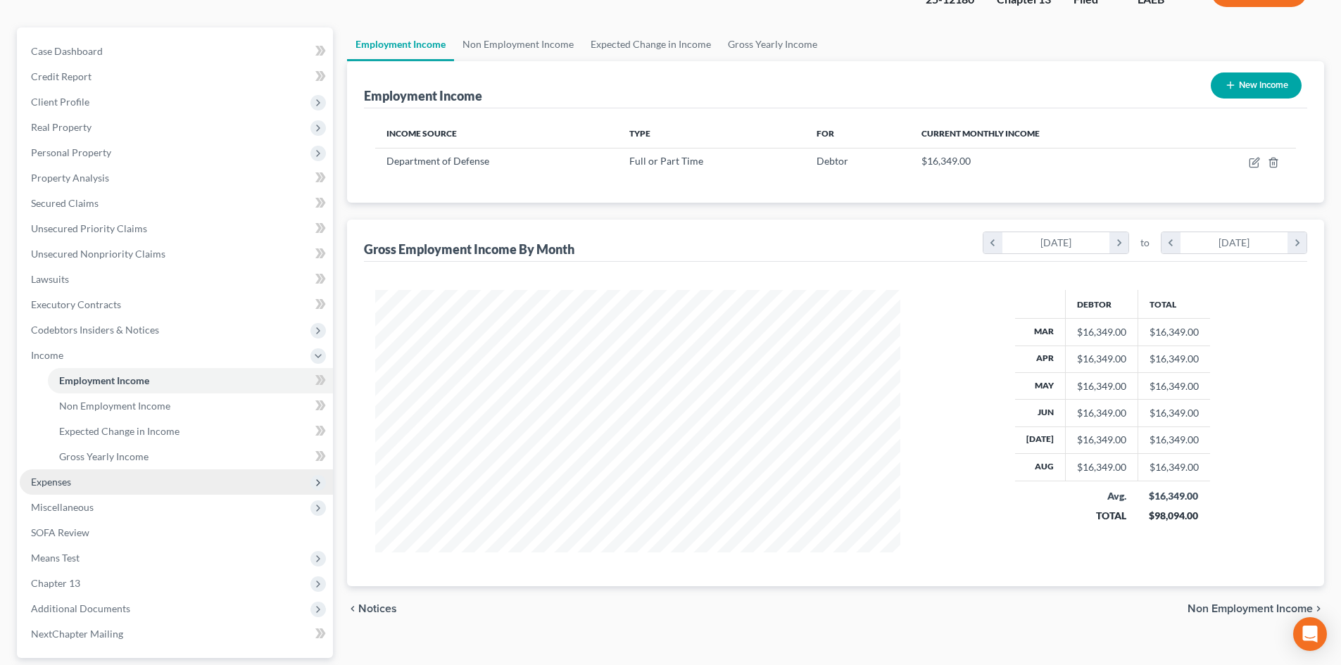
scroll to position [141, 0]
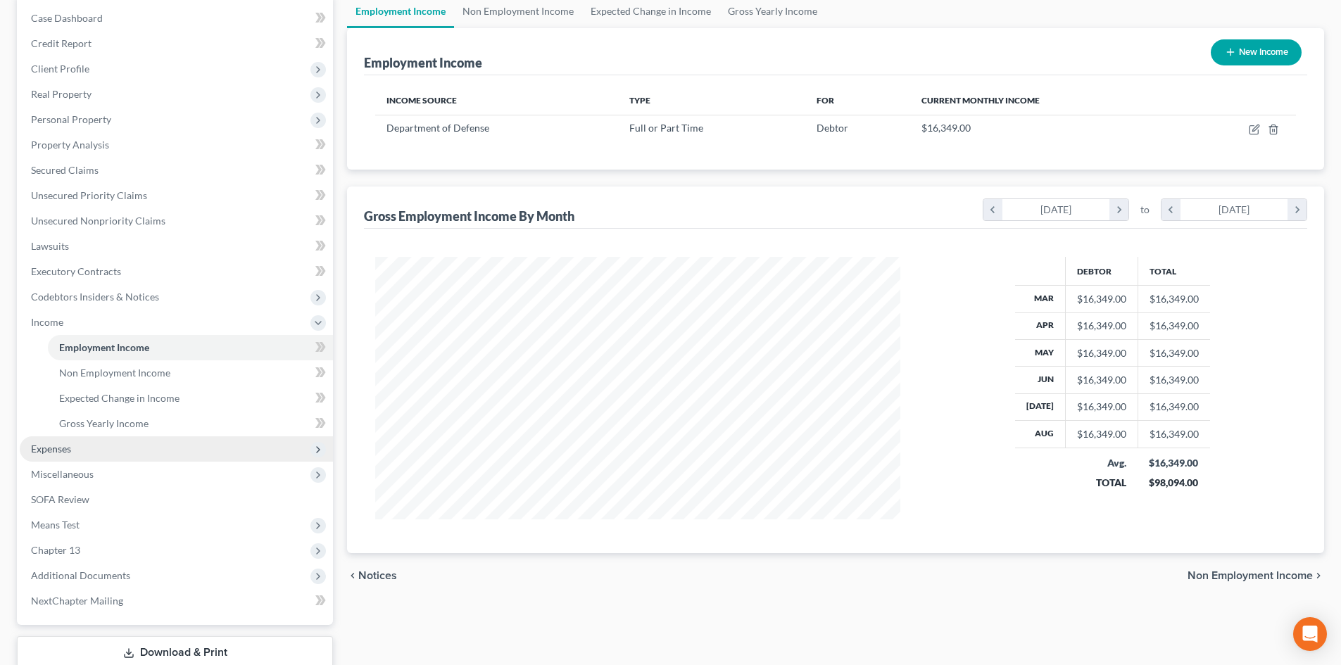
click at [65, 449] on span "Expenses" at bounding box center [51, 449] width 40 height 12
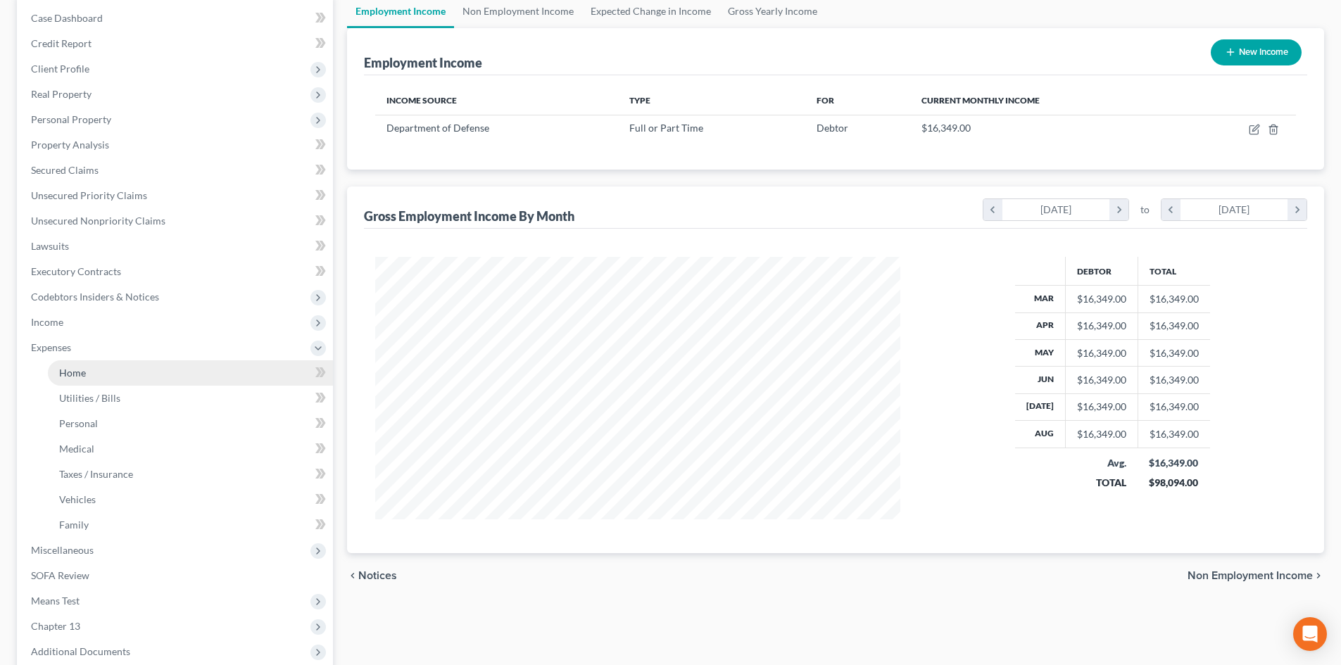
click at [70, 372] on span "Home" at bounding box center [72, 373] width 27 height 12
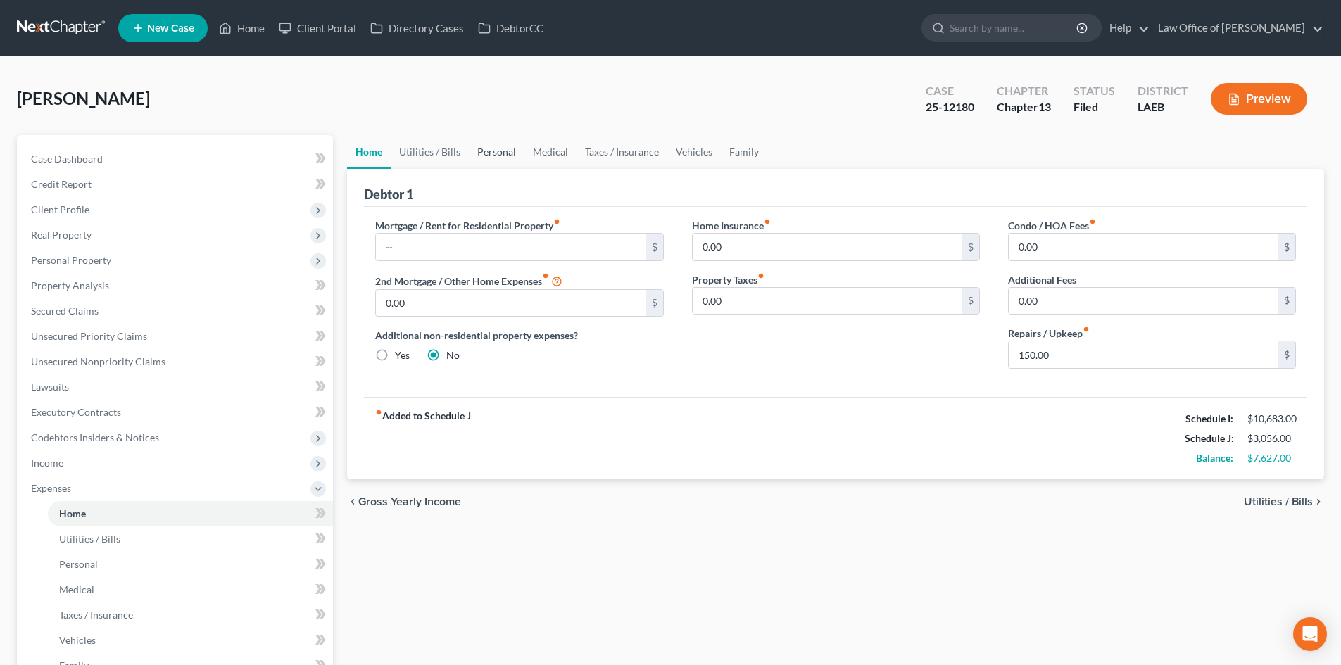
click at [498, 147] on link "Personal" at bounding box center [497, 152] width 56 height 34
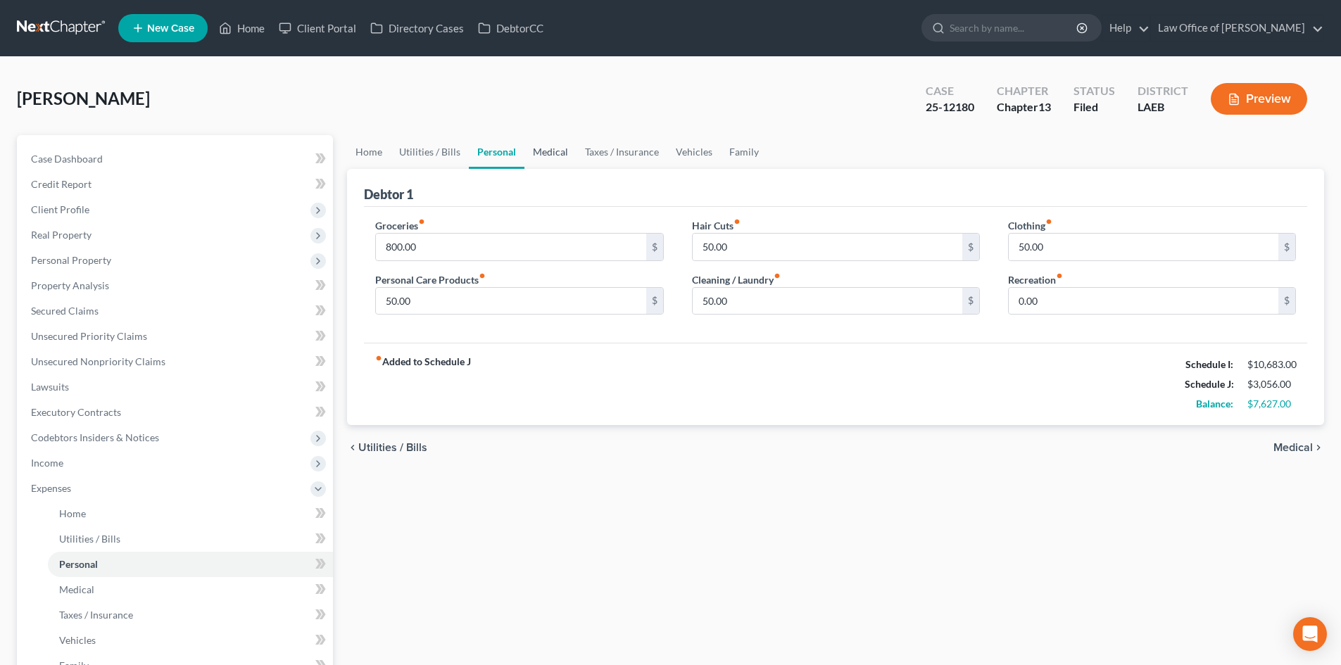
click at [548, 153] on link "Medical" at bounding box center [550, 152] width 52 height 34
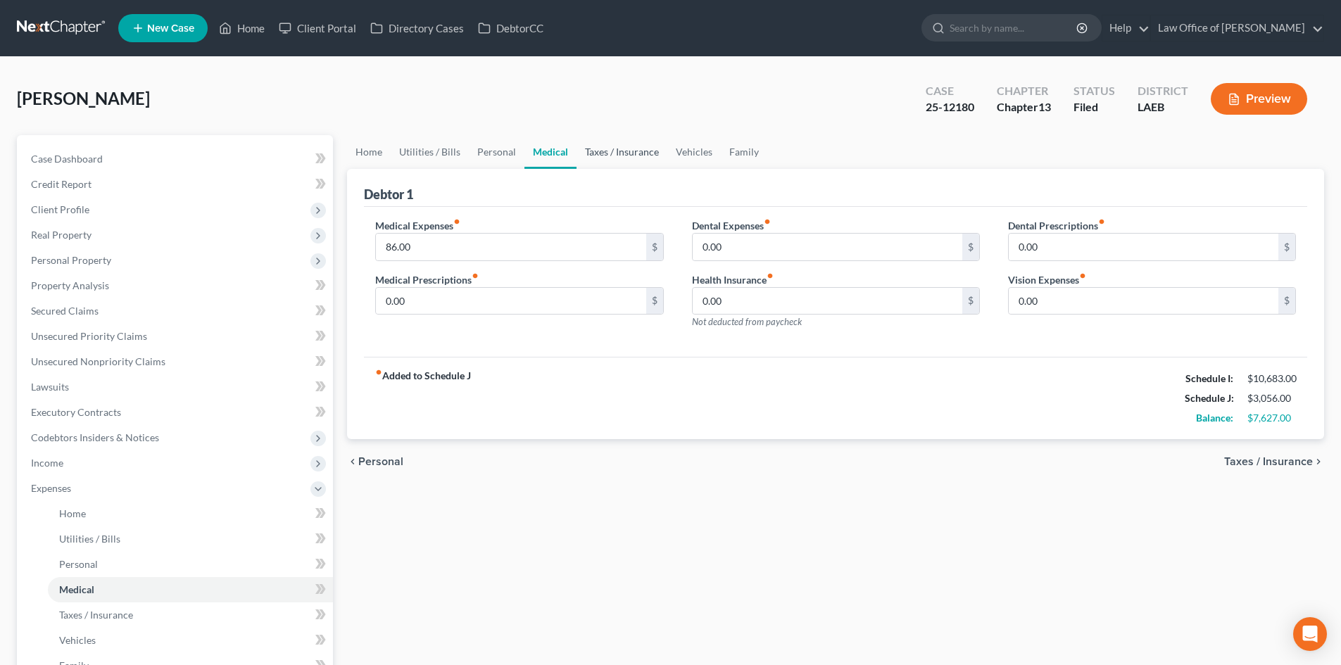
click at [595, 153] on link "Taxes / Insurance" at bounding box center [621, 152] width 91 height 34
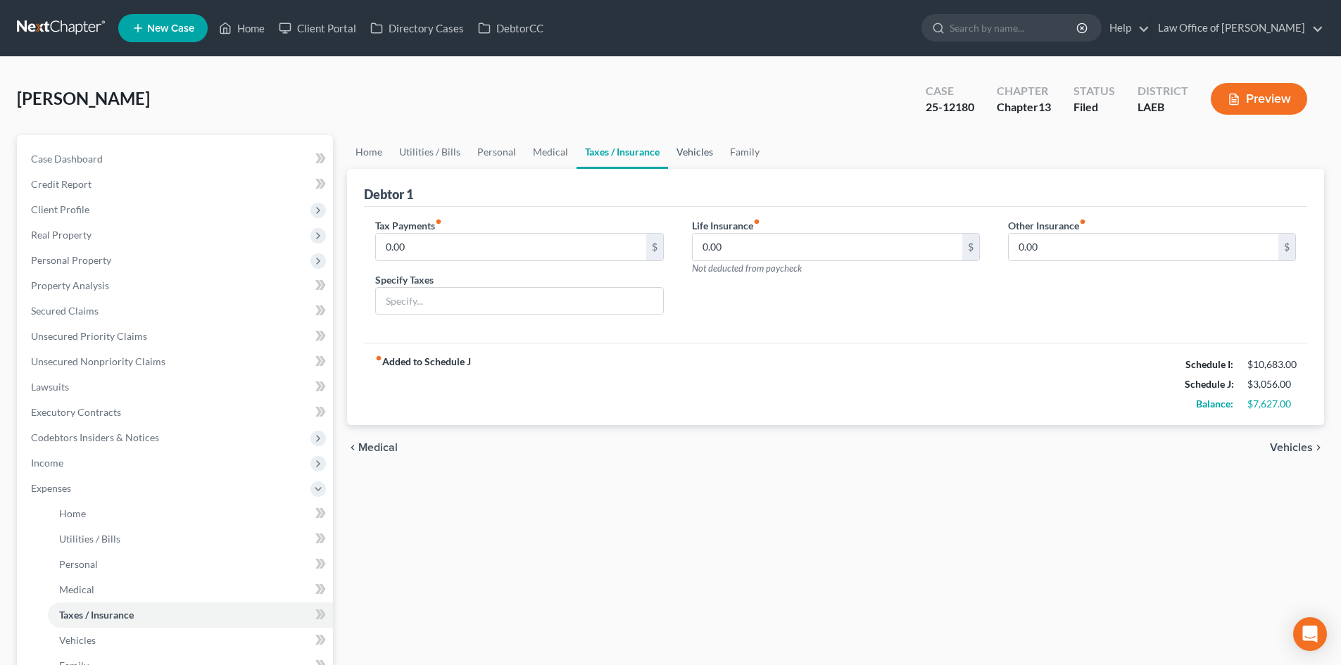
click at [683, 153] on link "Vehicles" at bounding box center [694, 152] width 53 height 34
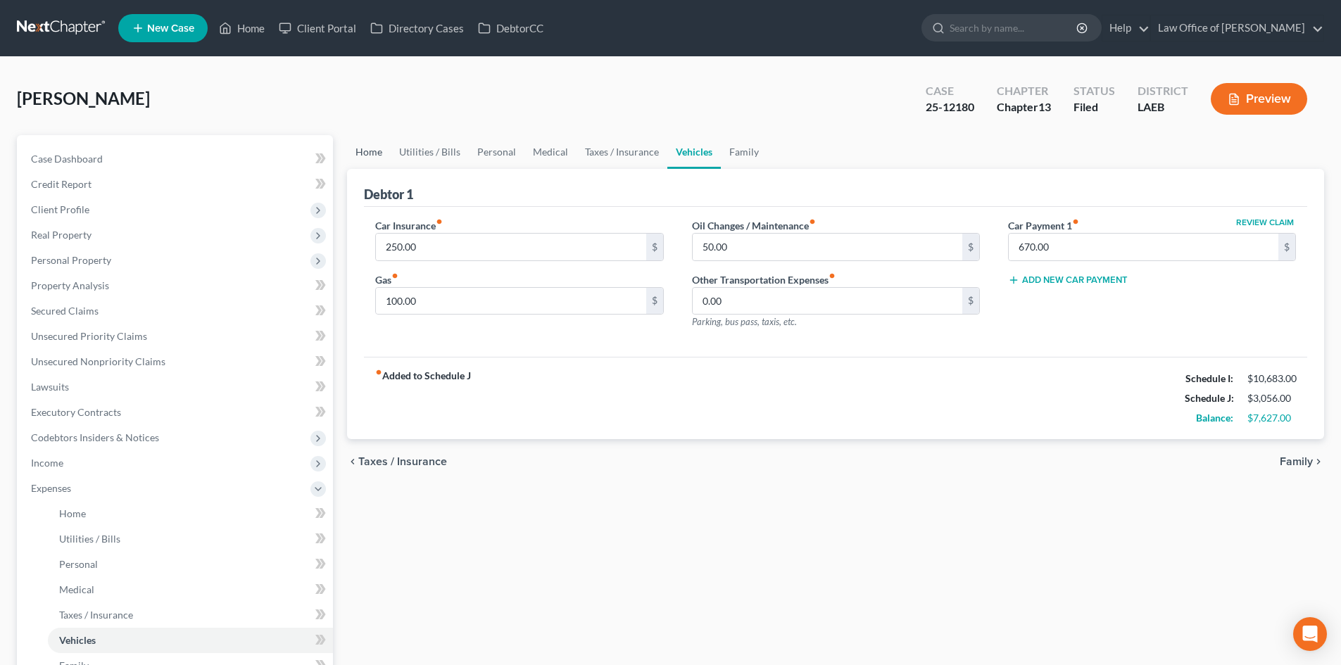
click at [370, 154] on link "Home" at bounding box center [369, 152] width 44 height 34
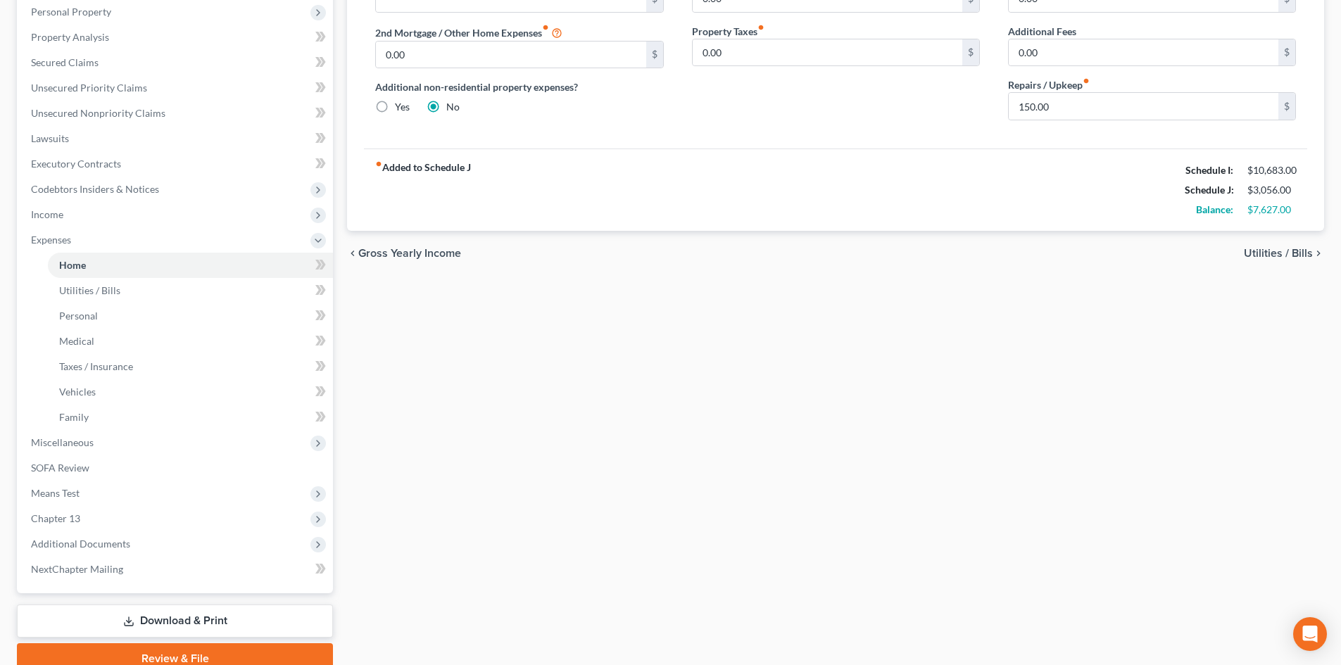
scroll to position [311, 0]
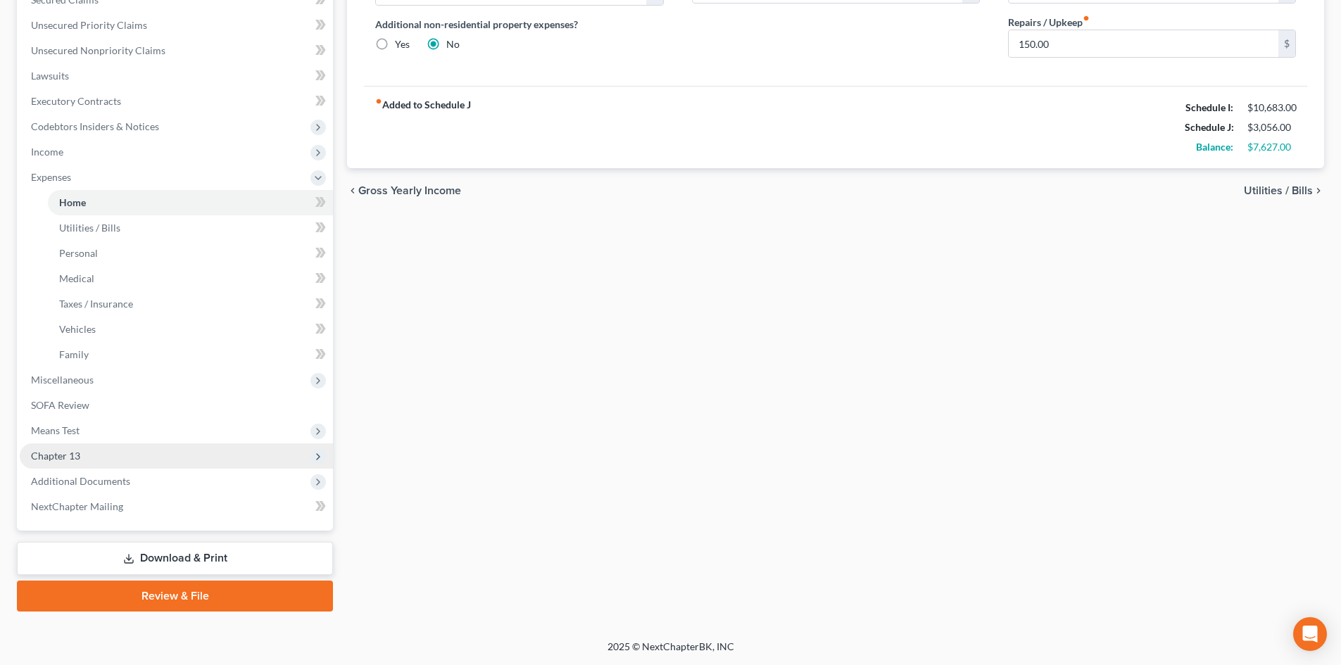
click at [58, 461] on span "Chapter 13" at bounding box center [55, 456] width 49 height 12
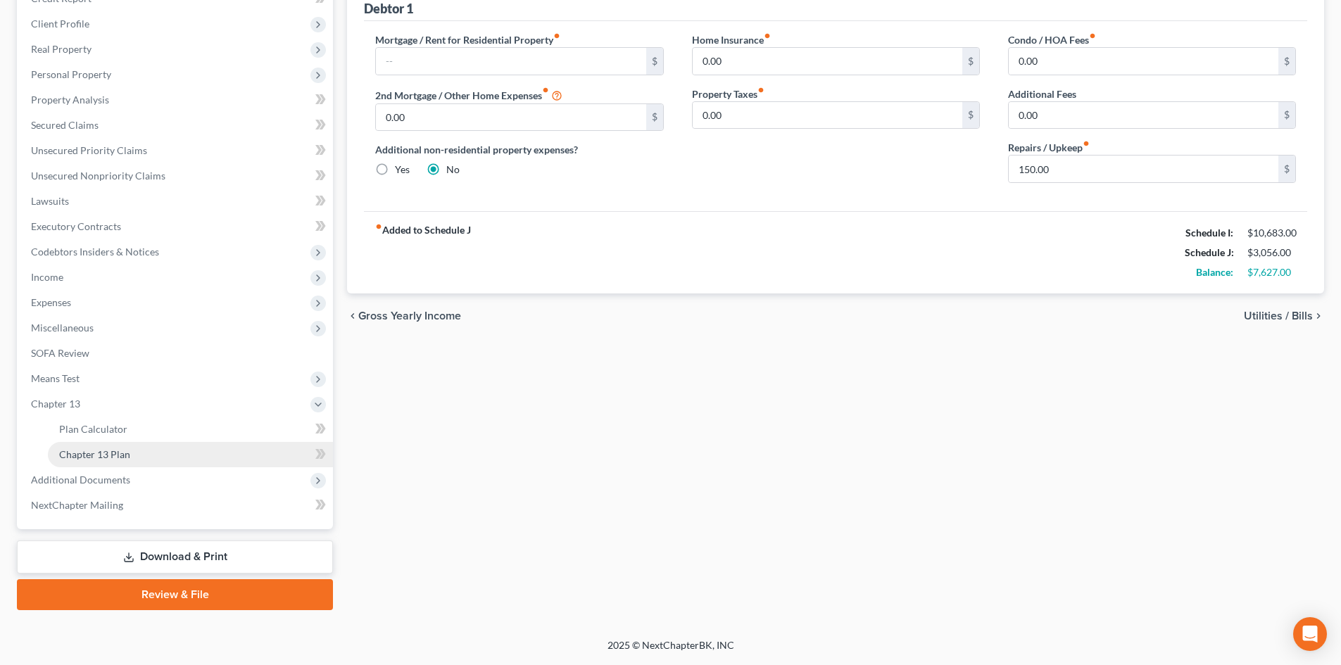
scroll to position [184, 0]
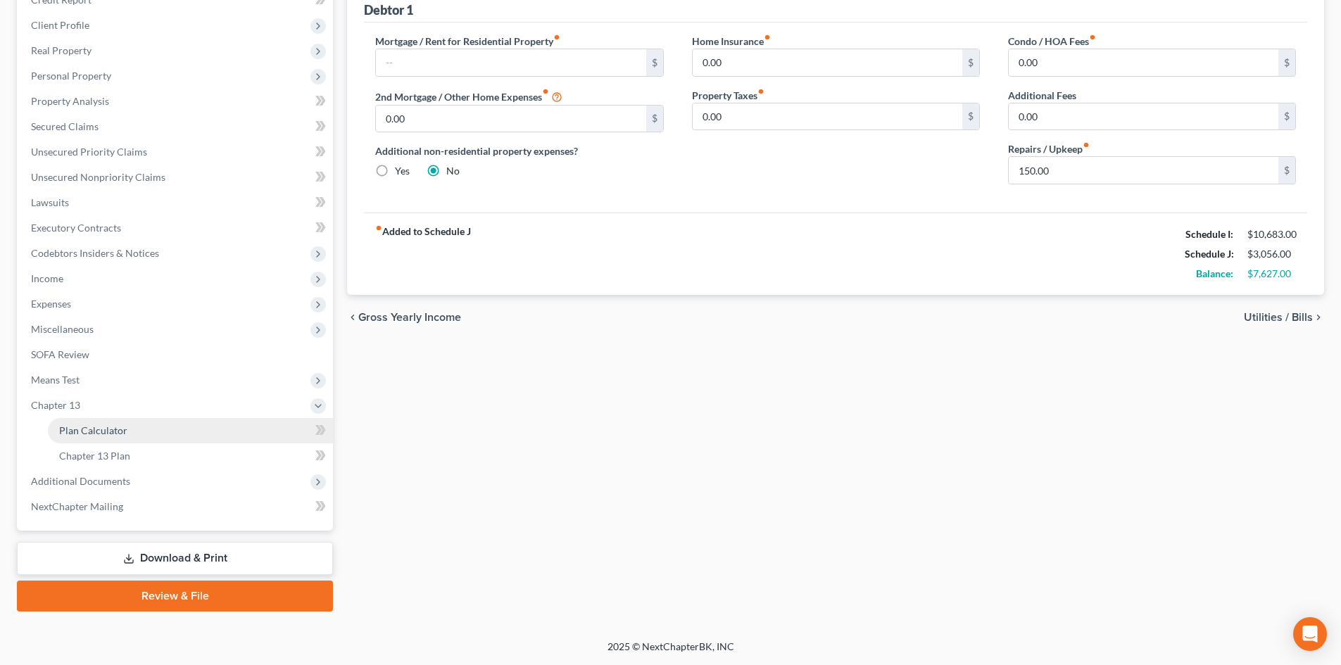
click at [85, 437] on link "Plan Calculator" at bounding box center [190, 430] width 285 height 25
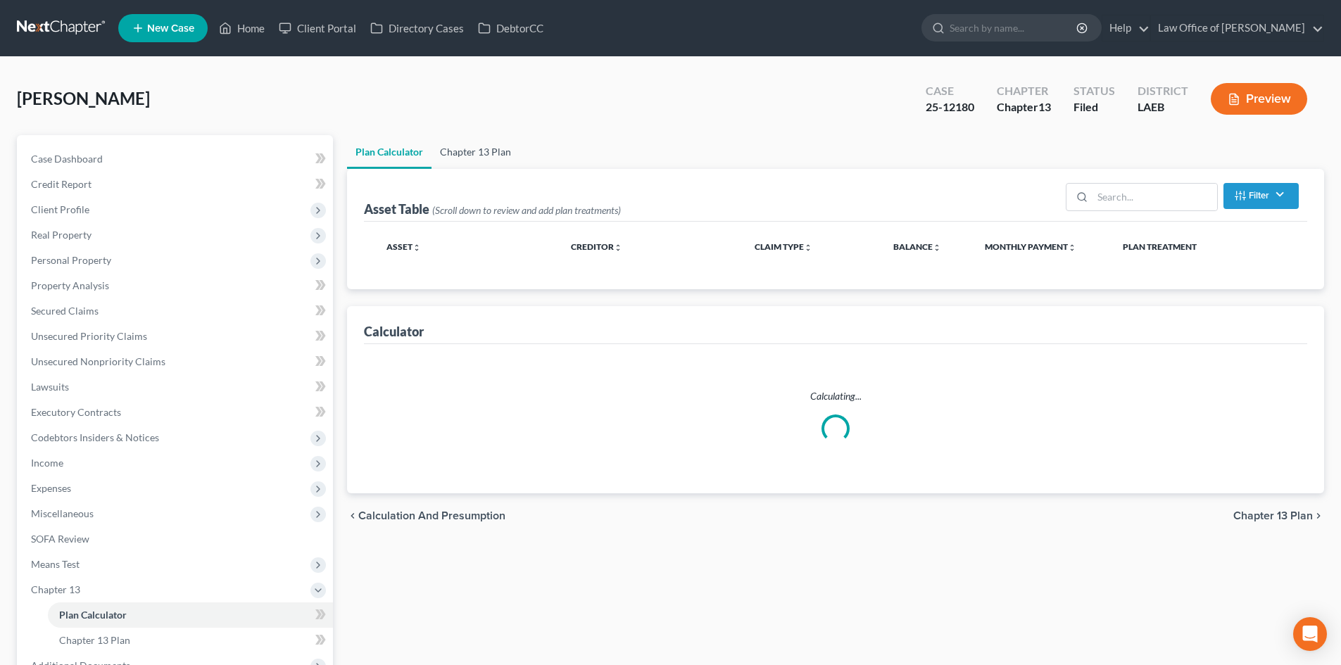
select select "59"
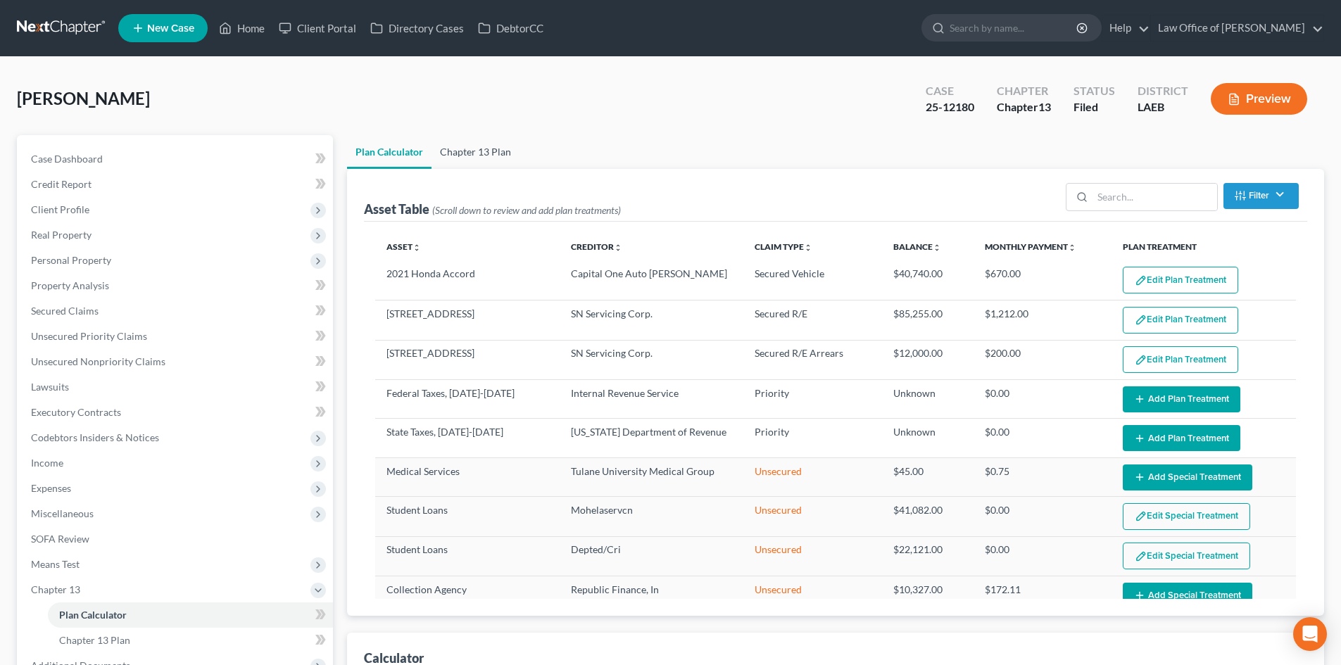
click at [469, 160] on link "Chapter 13 Plan" at bounding box center [475, 152] width 88 height 34
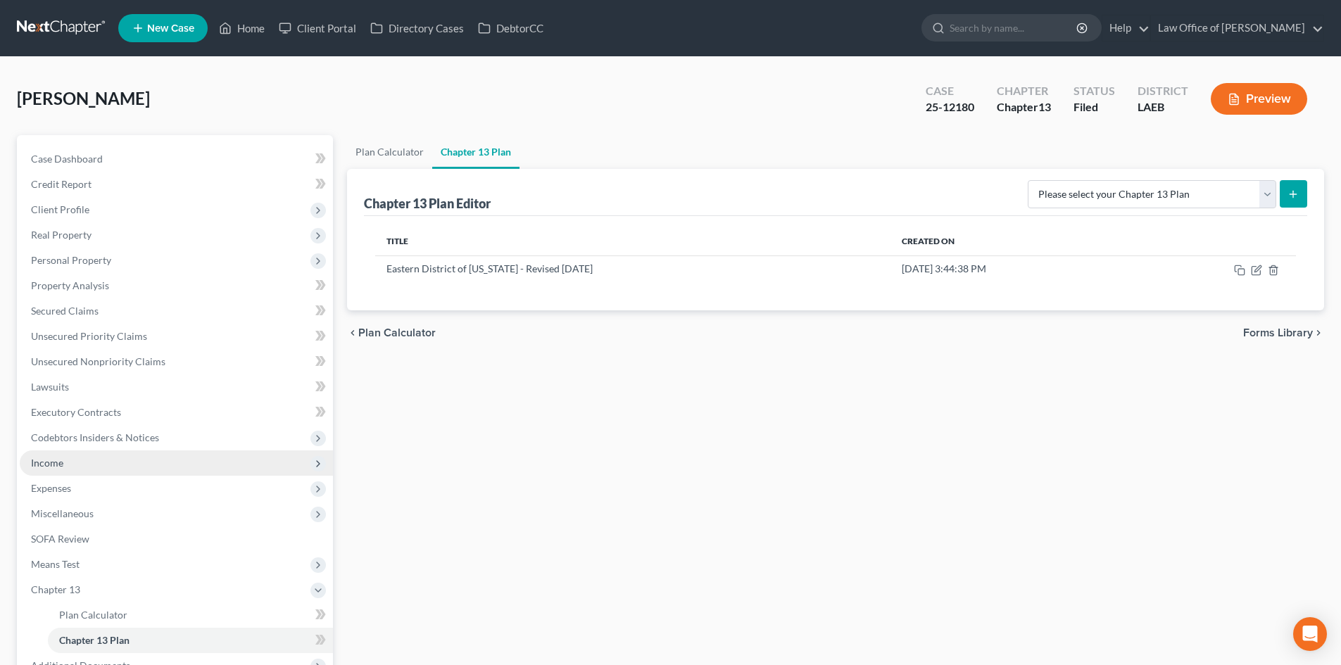
click at [63, 464] on span "Income" at bounding box center [47, 463] width 32 height 12
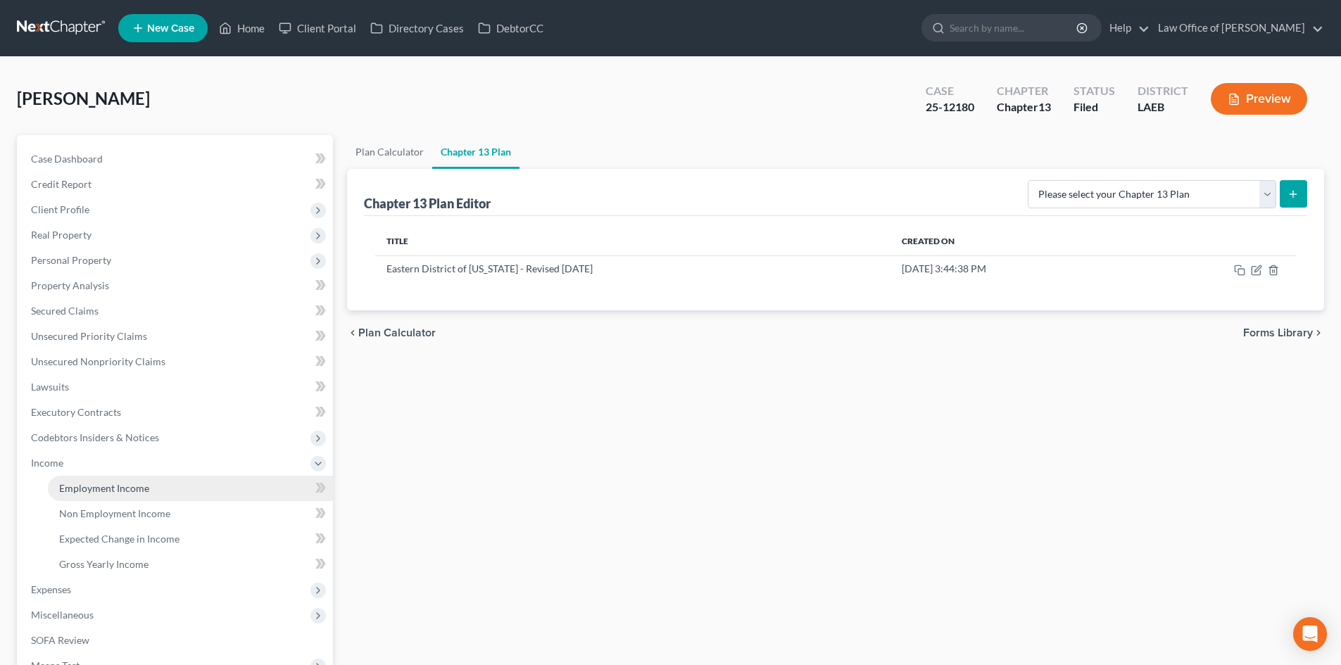
click at [80, 492] on span "Employment Income" at bounding box center [104, 488] width 90 height 12
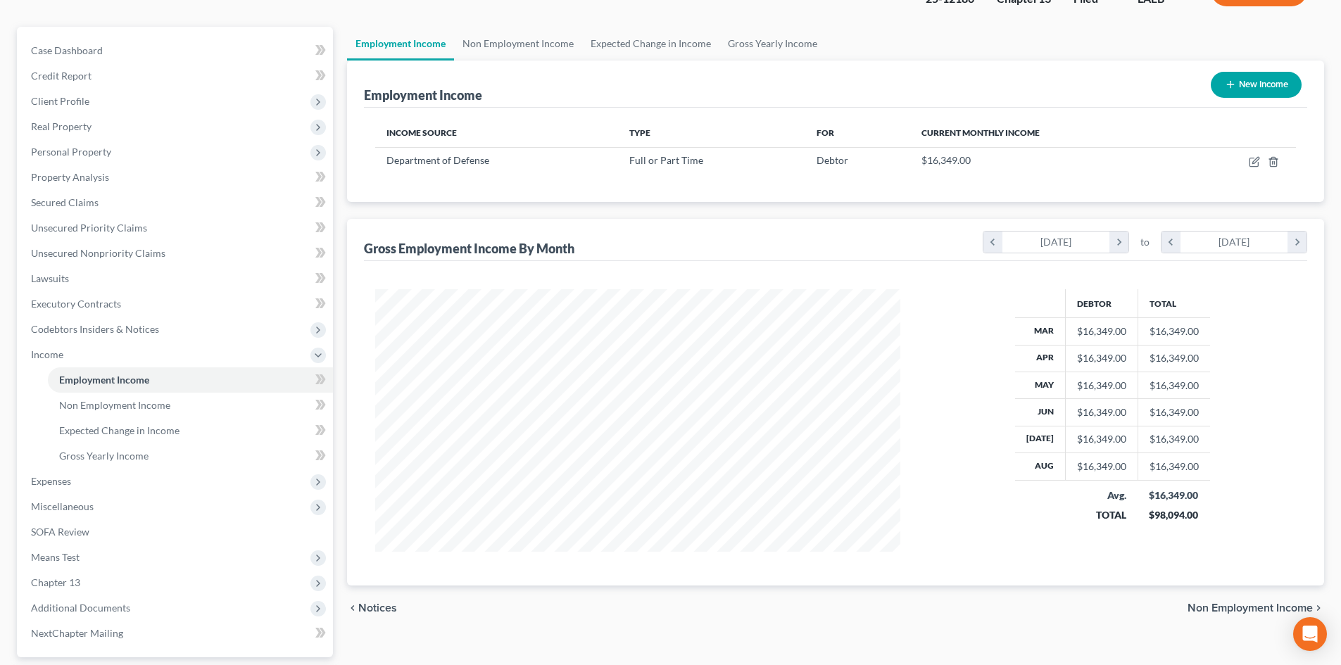
scroll to position [141, 0]
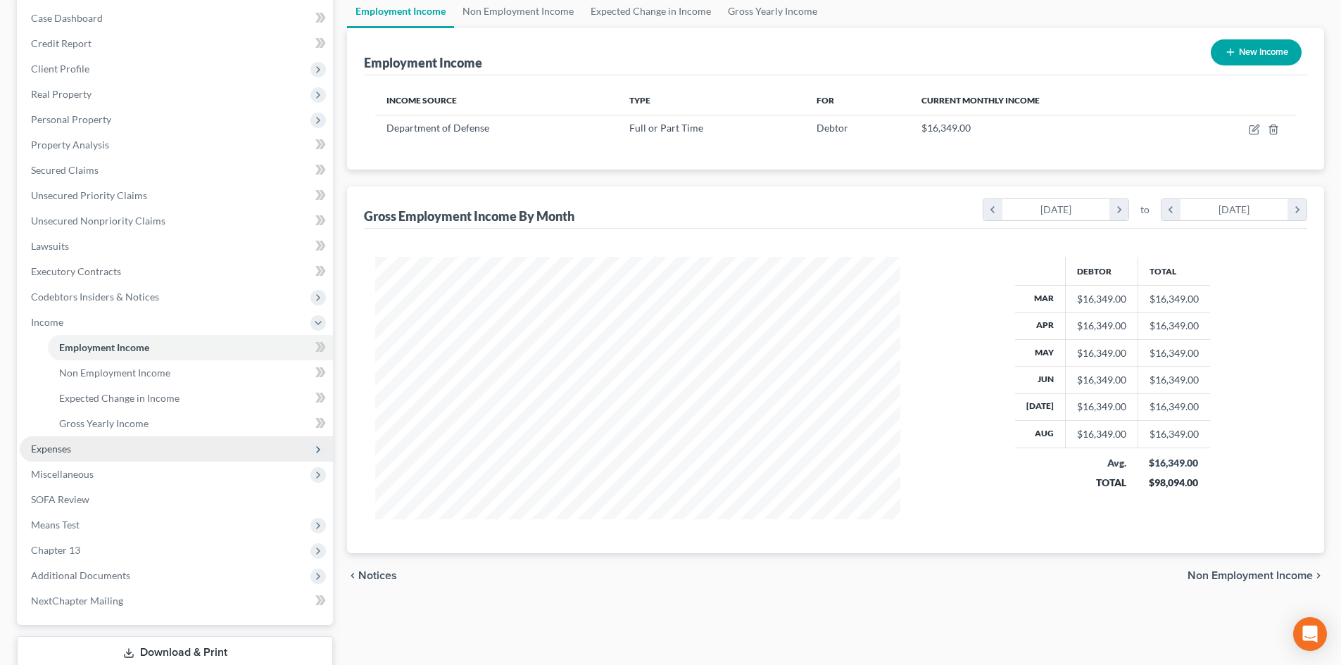
click at [54, 449] on span "Expenses" at bounding box center [51, 449] width 40 height 12
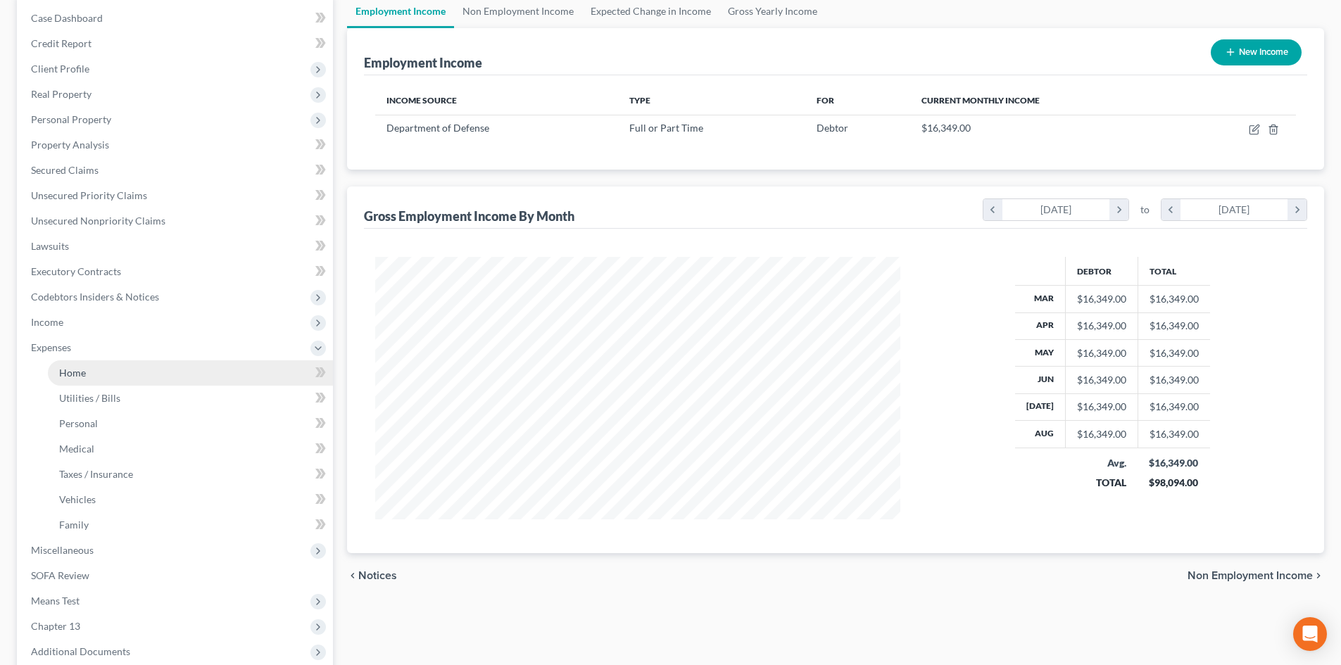
click at [103, 368] on link "Home" at bounding box center [190, 372] width 285 height 25
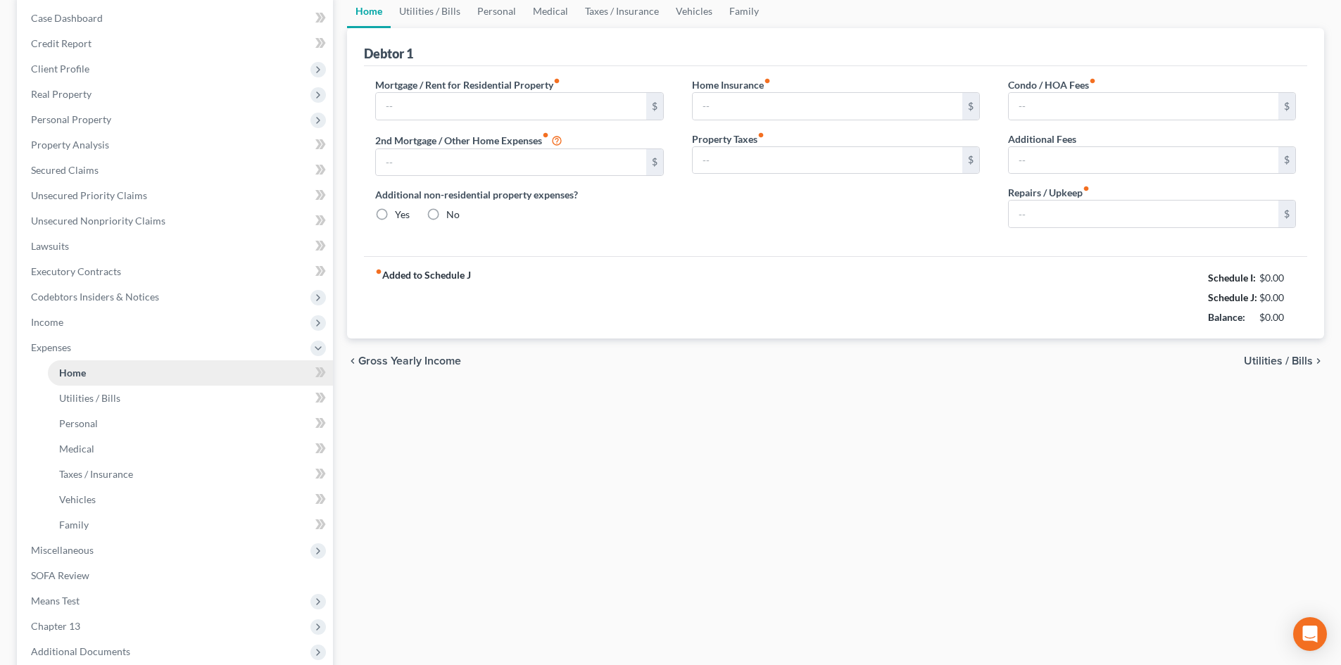
scroll to position [5, 0]
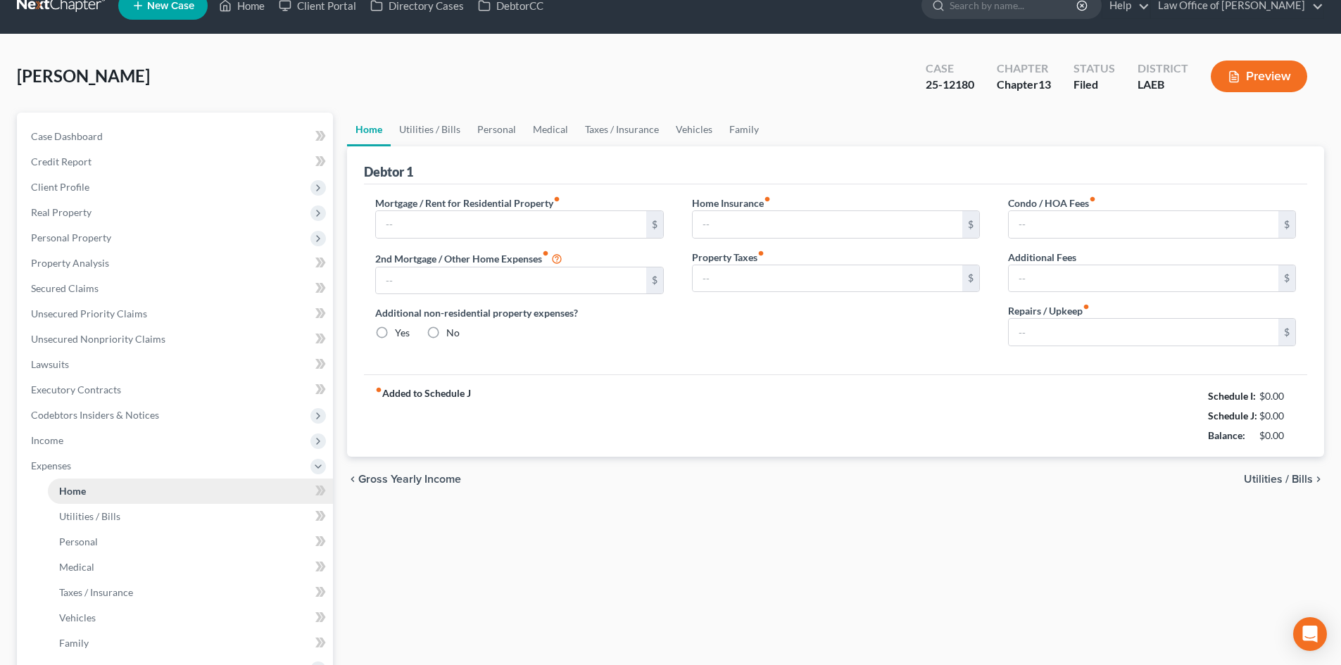
type input "0.00"
radio input "true"
type input "0.00"
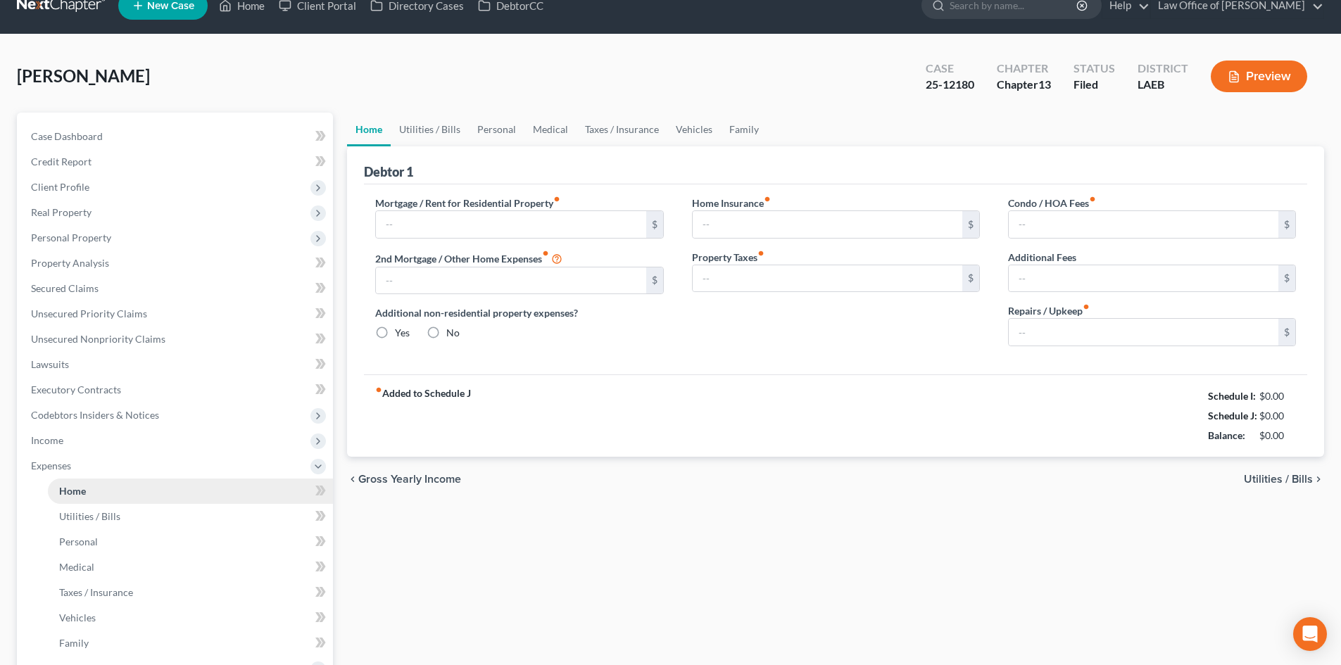
type input "0.00"
type input "150.00"
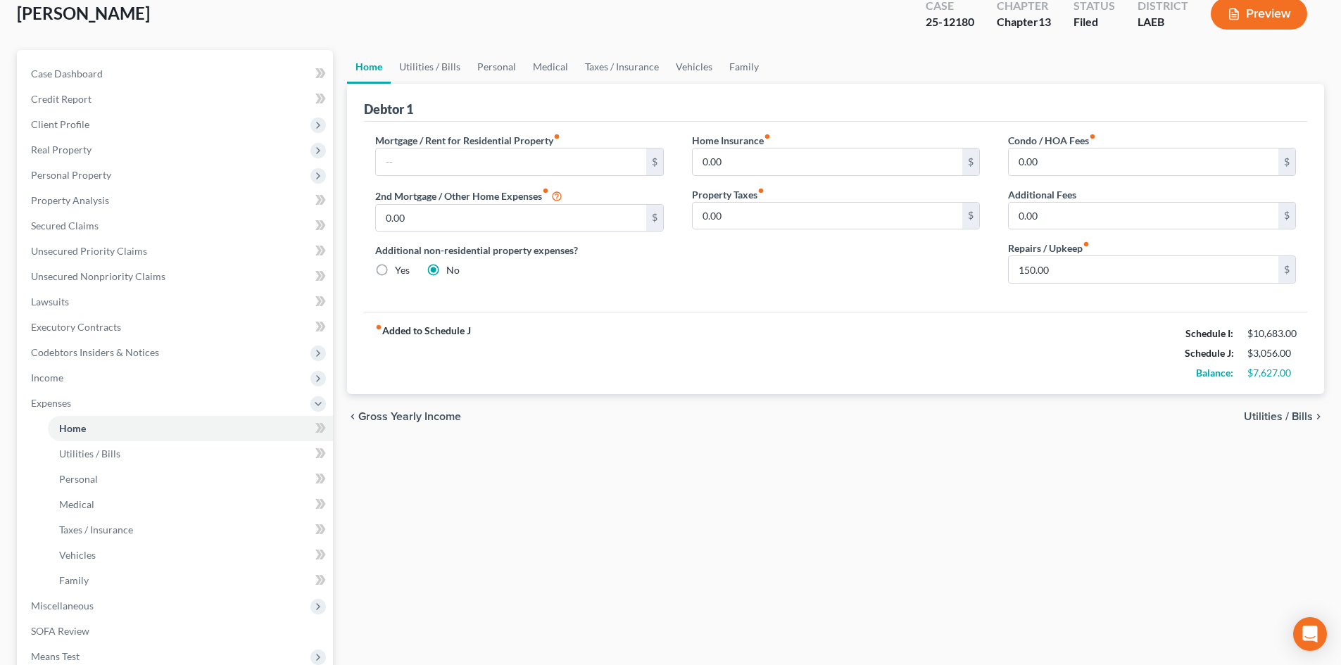
scroll to position [0, 0]
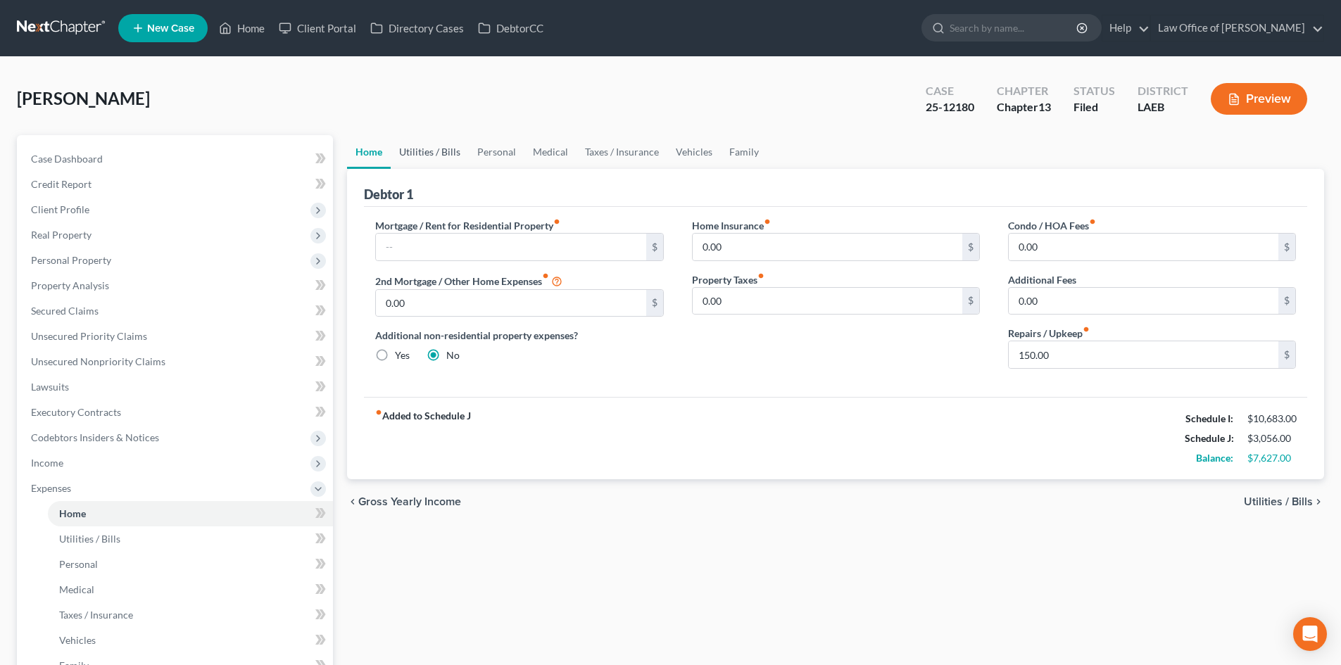
click at [427, 150] on link "Utilities / Bills" at bounding box center [430, 152] width 78 height 34
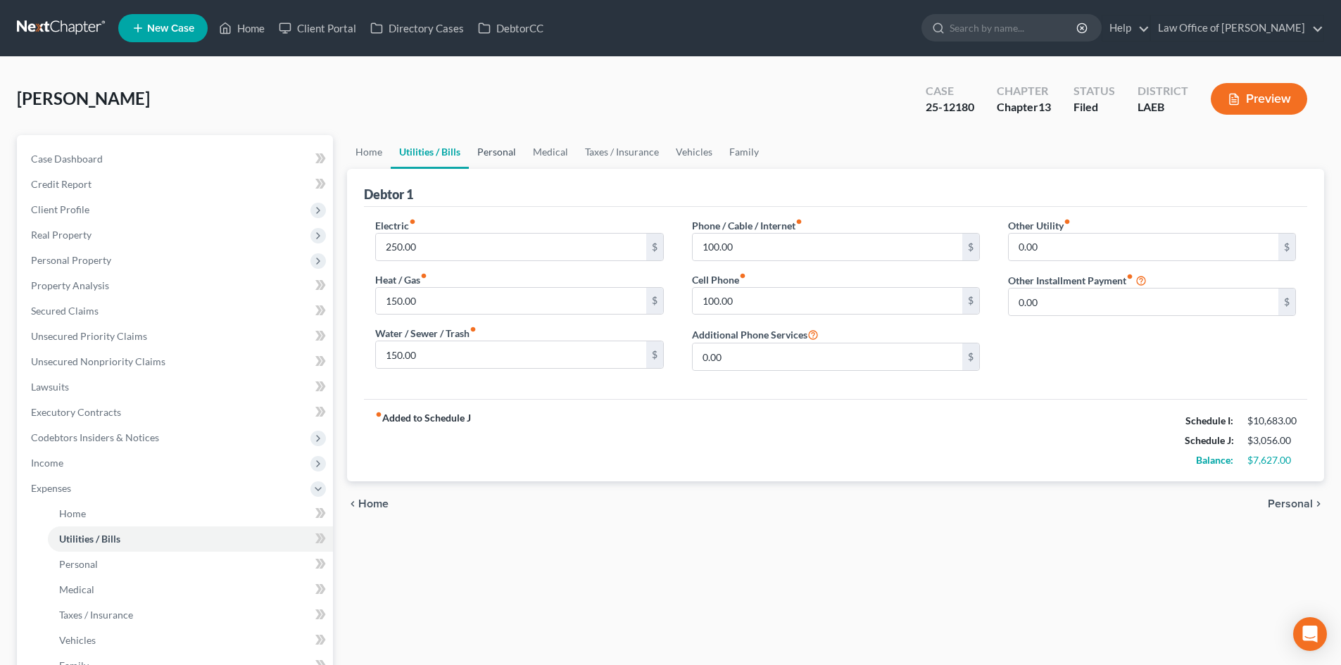
click at [510, 154] on link "Personal" at bounding box center [497, 152] width 56 height 34
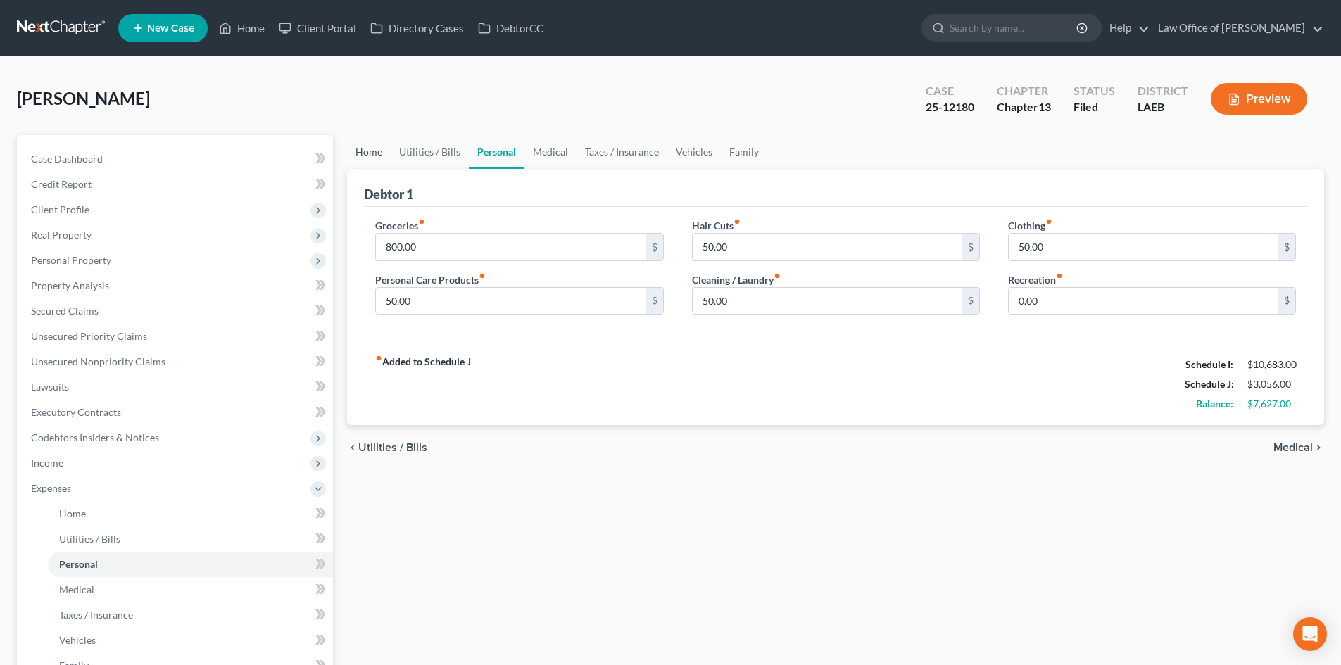
click at [371, 156] on link "Home" at bounding box center [369, 152] width 44 height 34
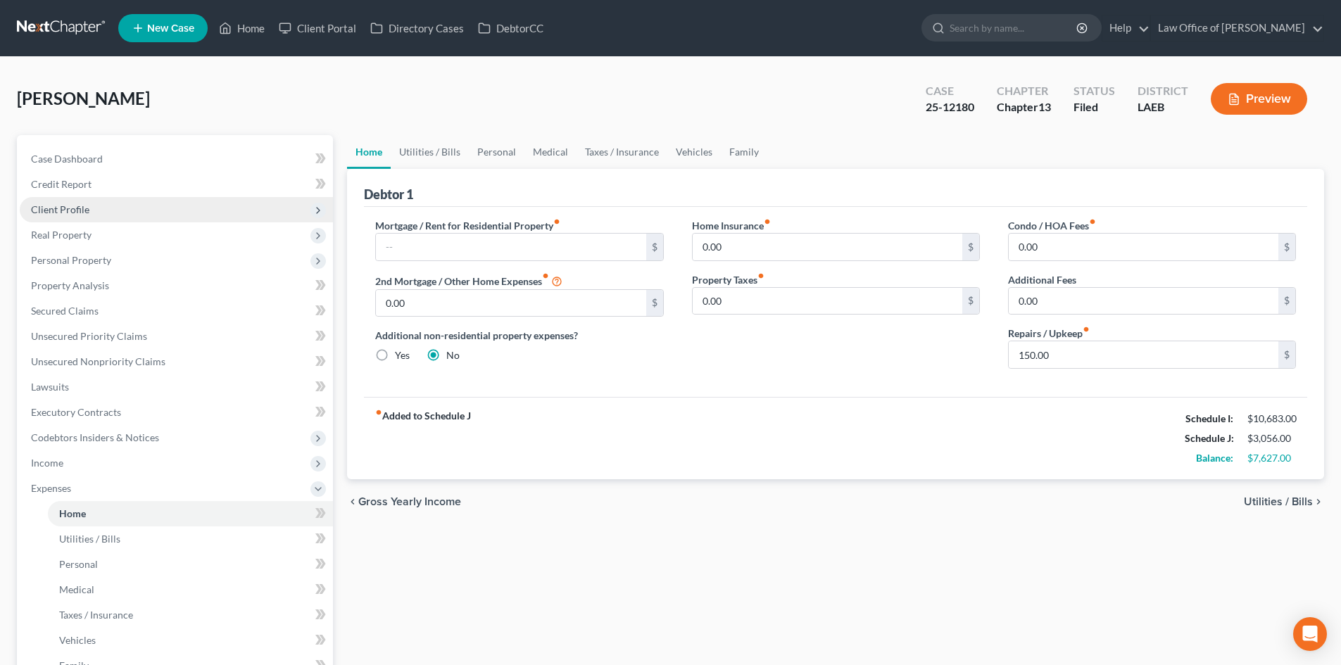
click at [64, 214] on span "Client Profile" at bounding box center [60, 209] width 58 height 12
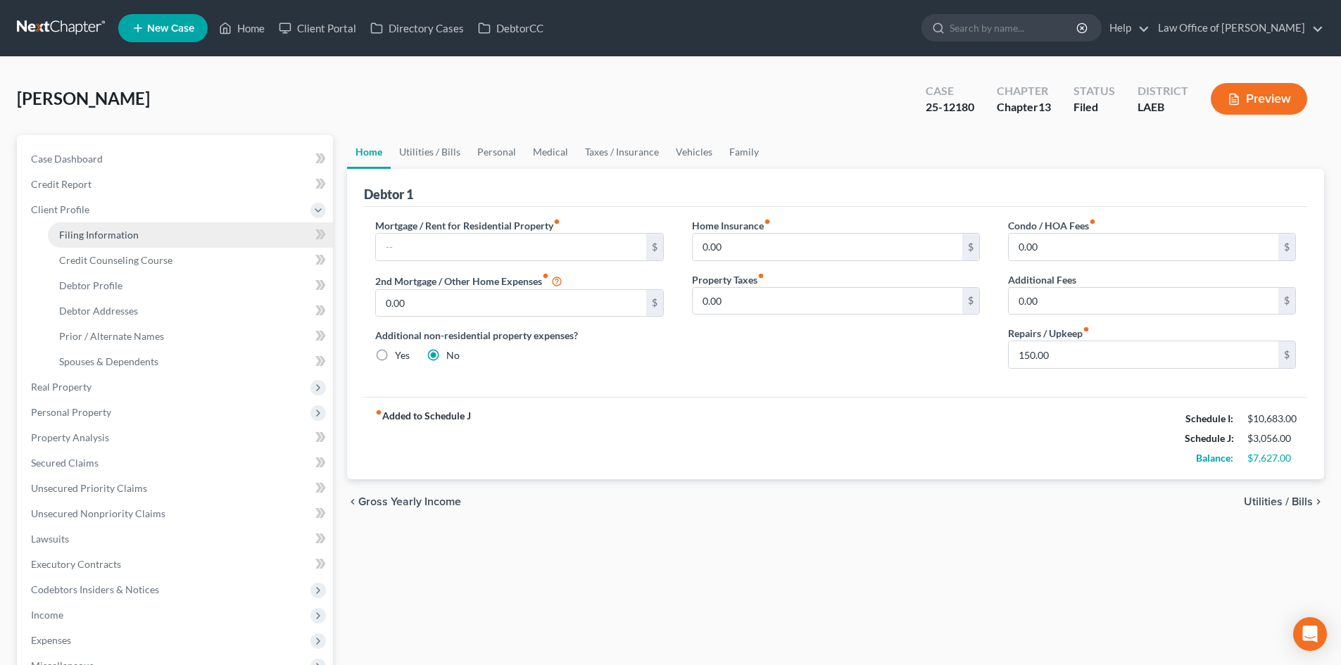
click at [84, 232] on span "Filing Information" at bounding box center [99, 235] width 80 height 12
select select "1"
select select "0"
select select "3"
select select "19"
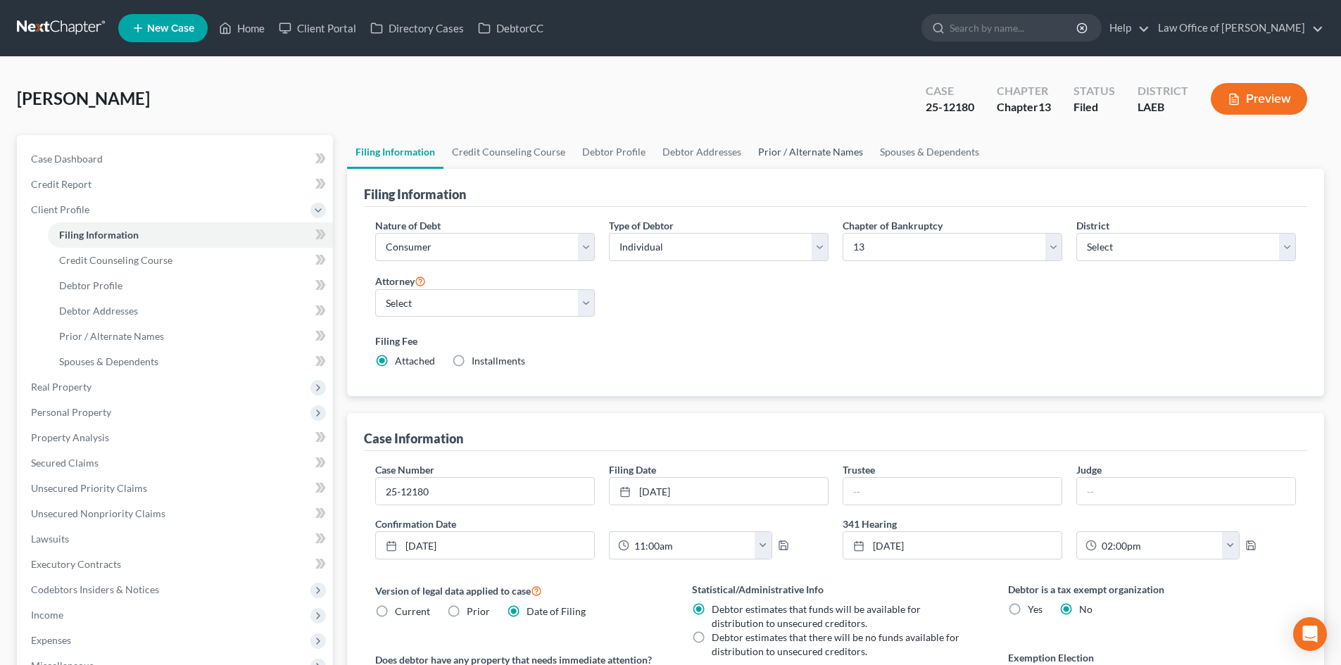
click at [825, 159] on link "Prior / Alternate Names" at bounding box center [811, 152] width 122 height 34
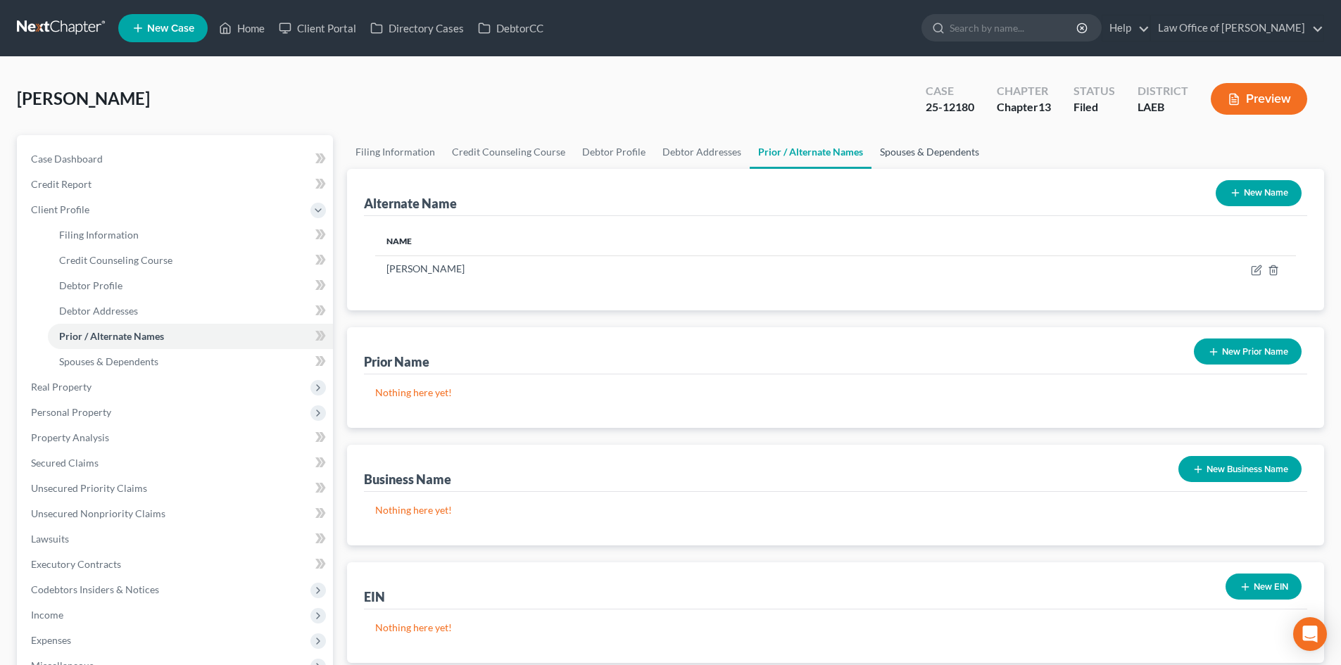
click at [916, 159] on link "Spouses & Dependents" at bounding box center [929, 152] width 116 height 34
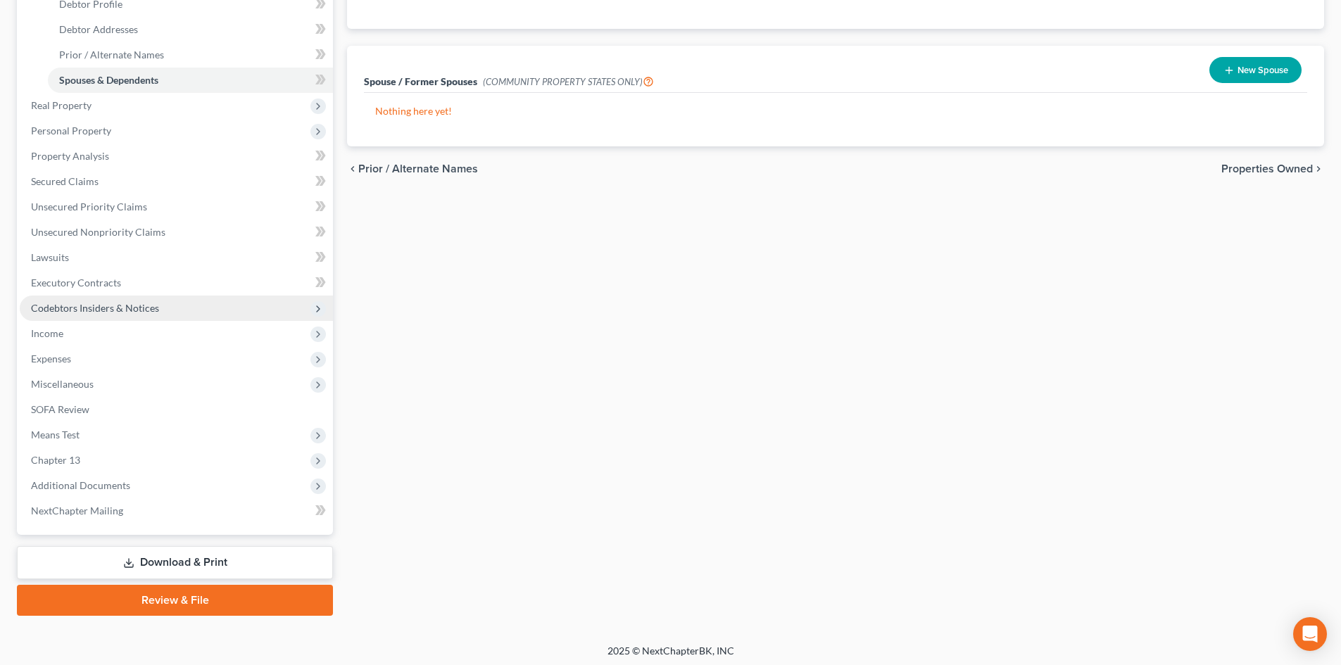
scroll to position [286, 0]
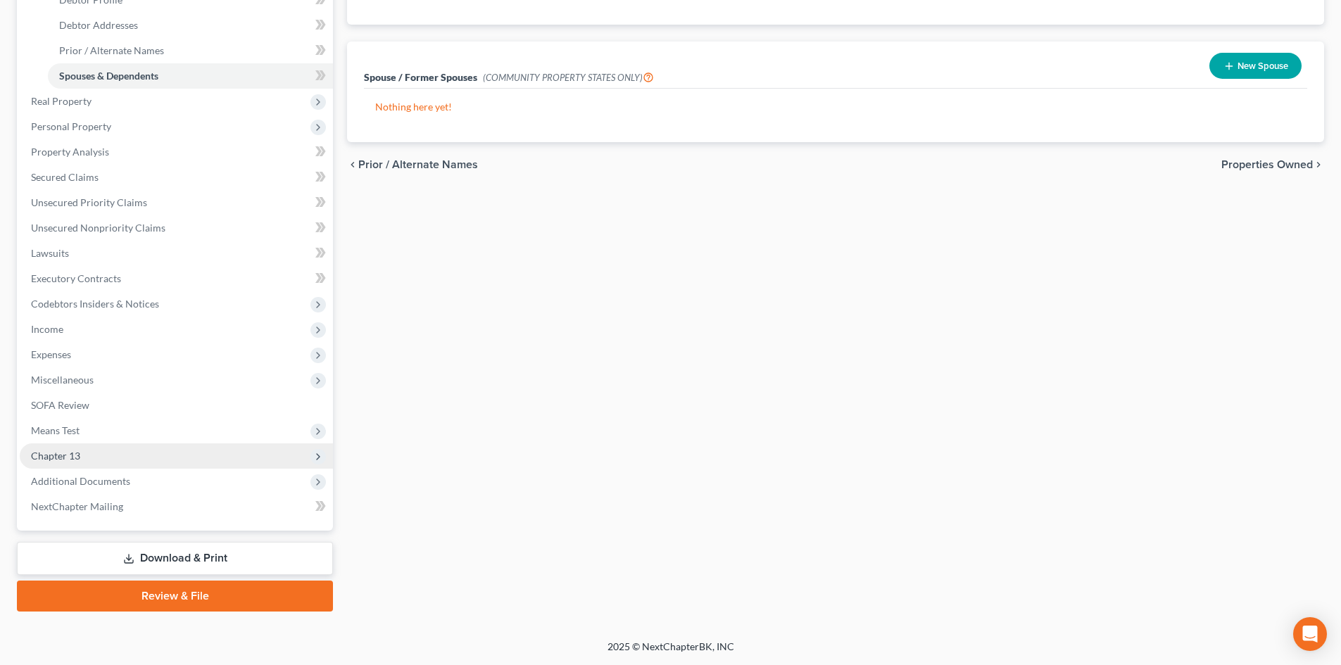
click at [99, 455] on span "Chapter 13" at bounding box center [176, 455] width 313 height 25
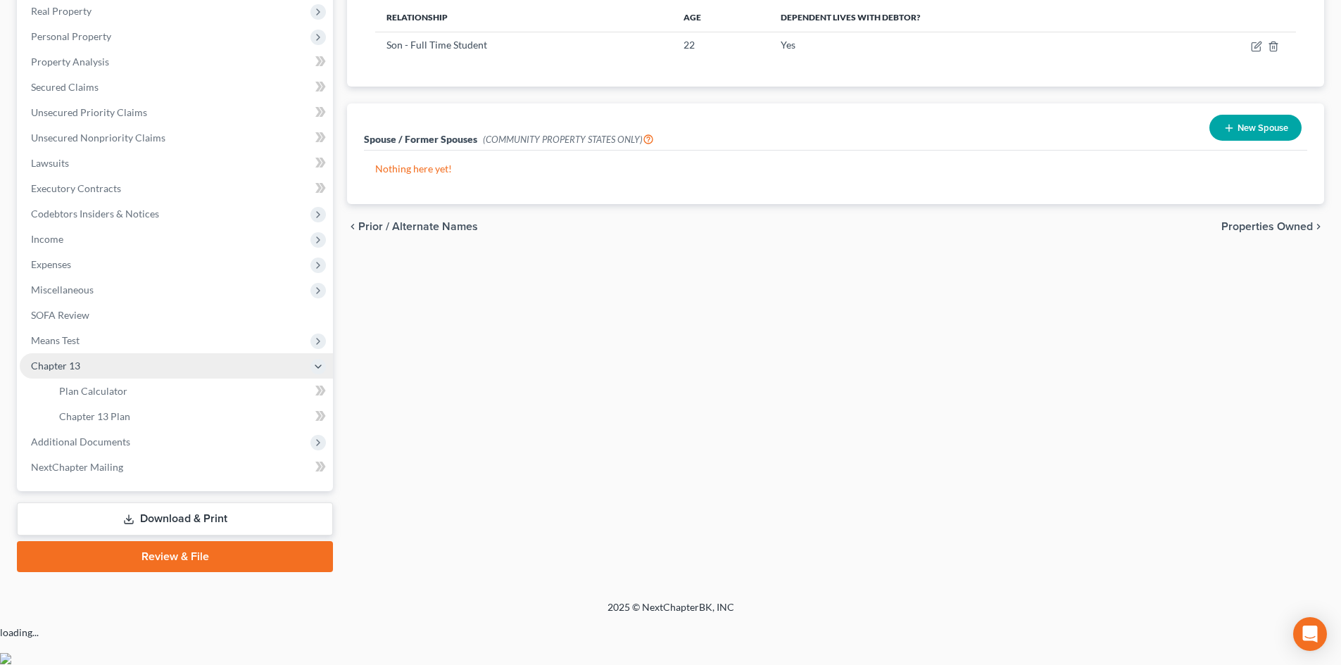
scroll to position [184, 0]
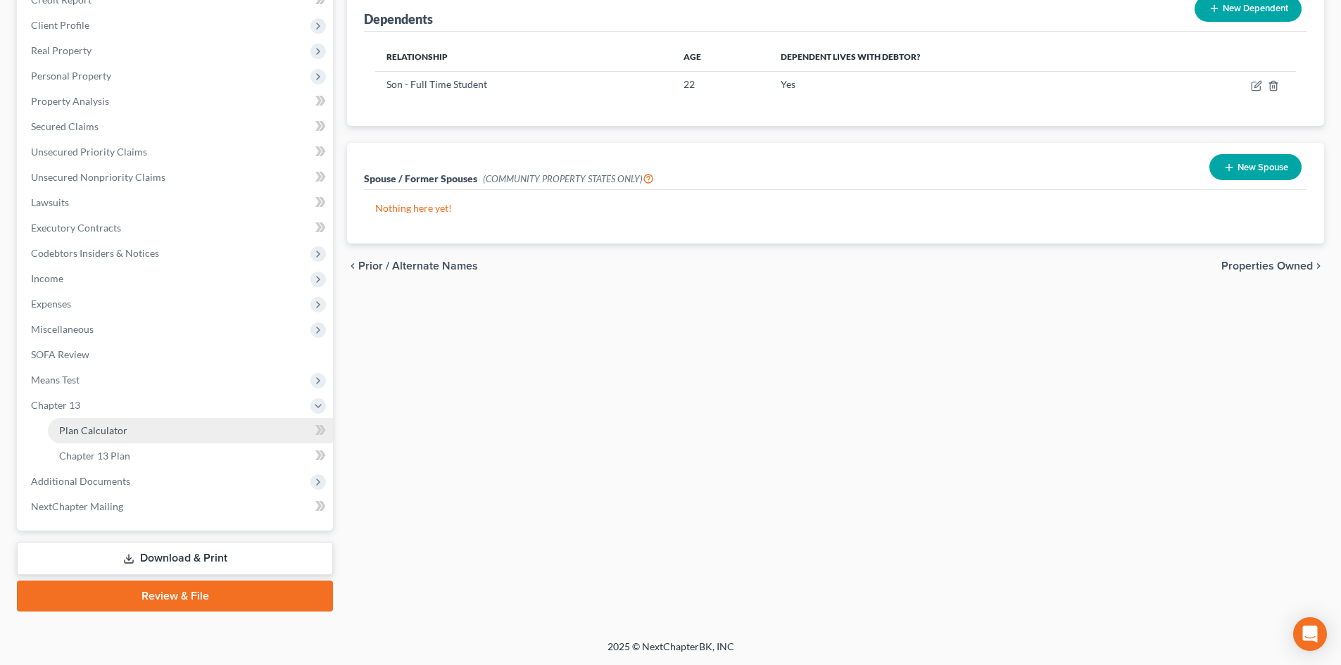
click at [69, 428] on span "Plan Calculator" at bounding box center [93, 430] width 68 height 12
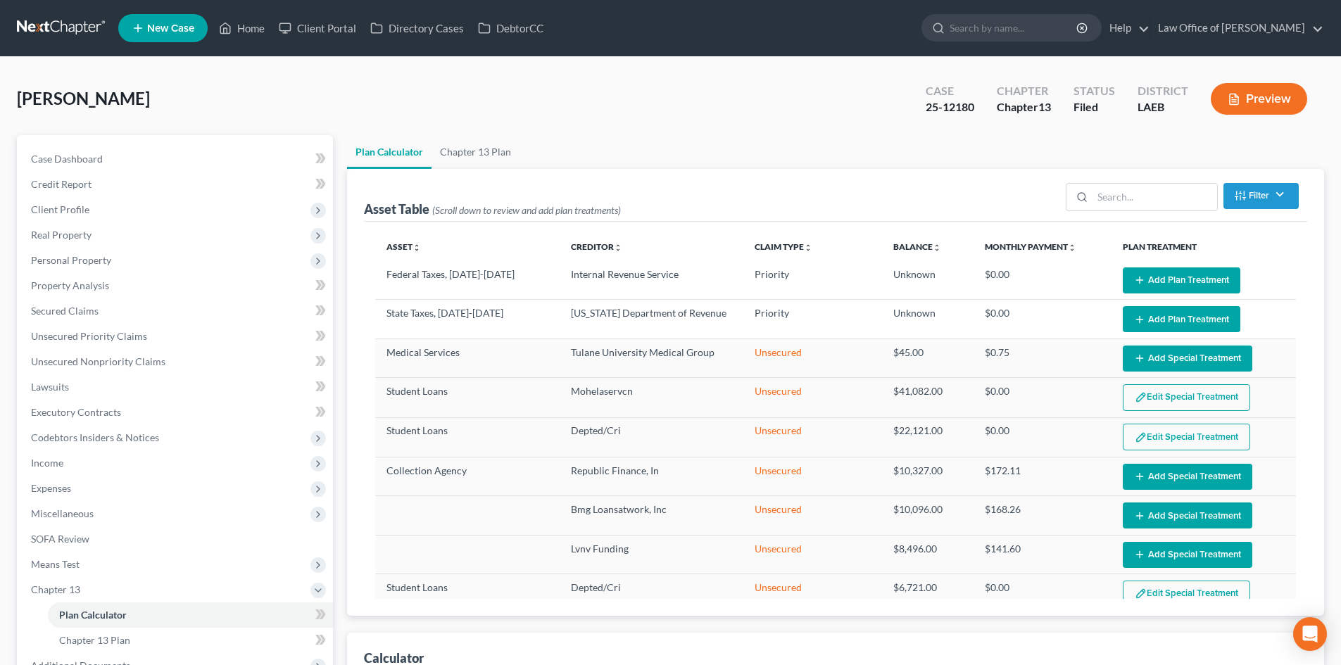
select select "59"
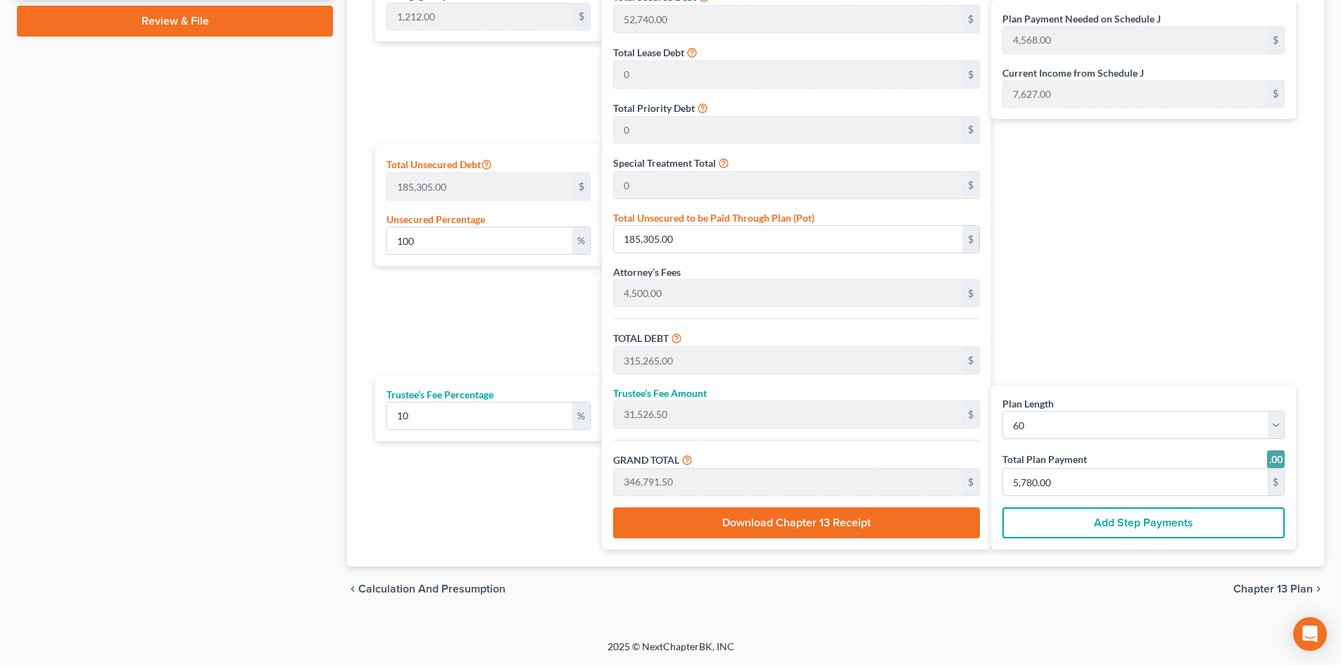
scroll to position [619, 0]
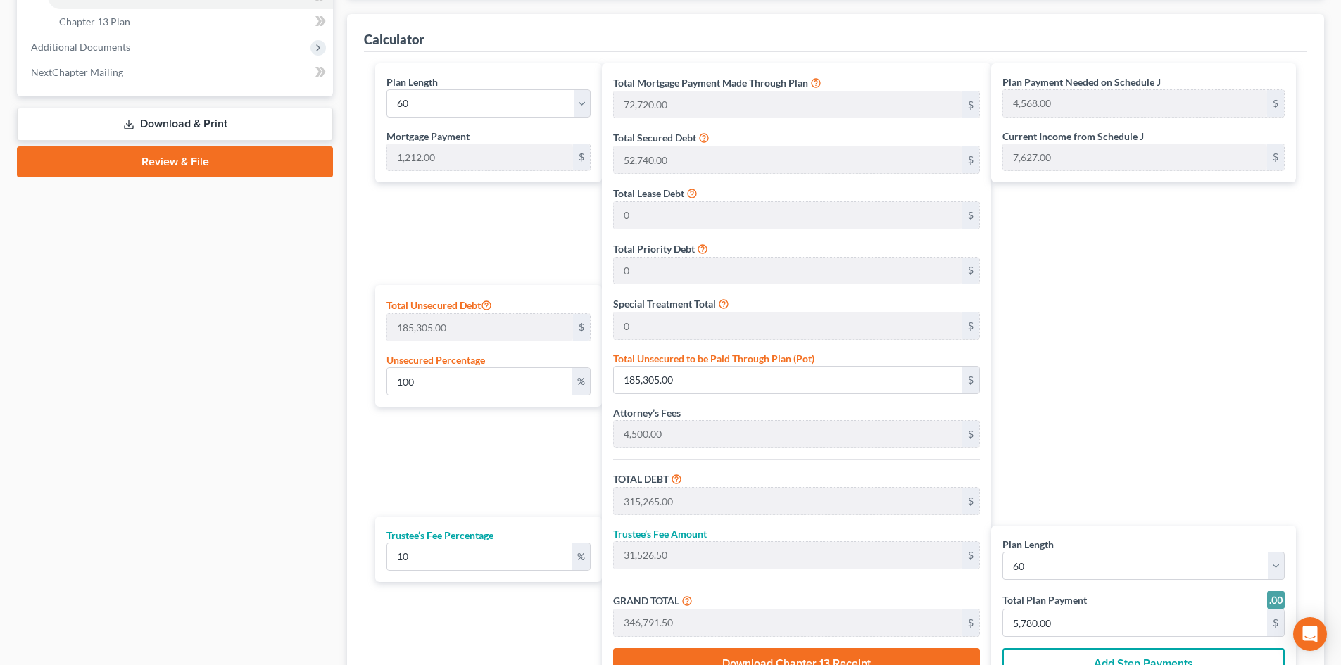
click at [1117, 386] on div "Plan Payment Needed on Schedule J 4,568.00 $ Current Income from Schedule J 7,6…" at bounding box center [1147, 376] width 312 height 627
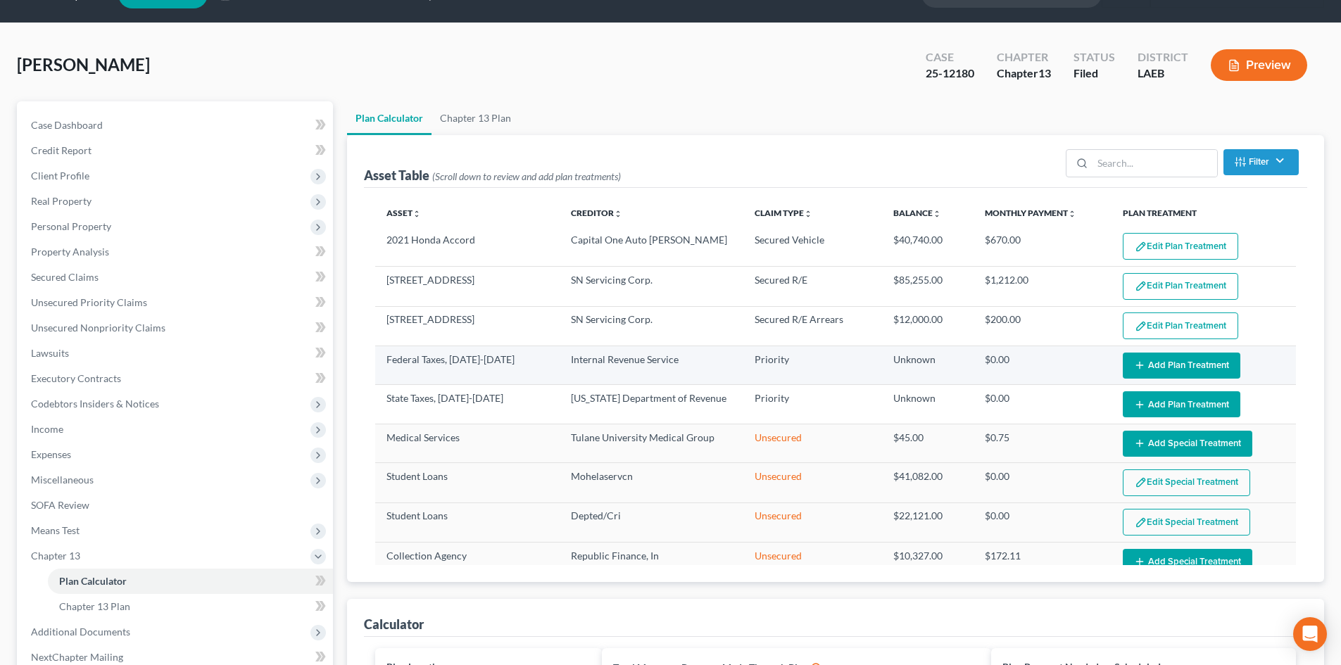
scroll to position [0, 0]
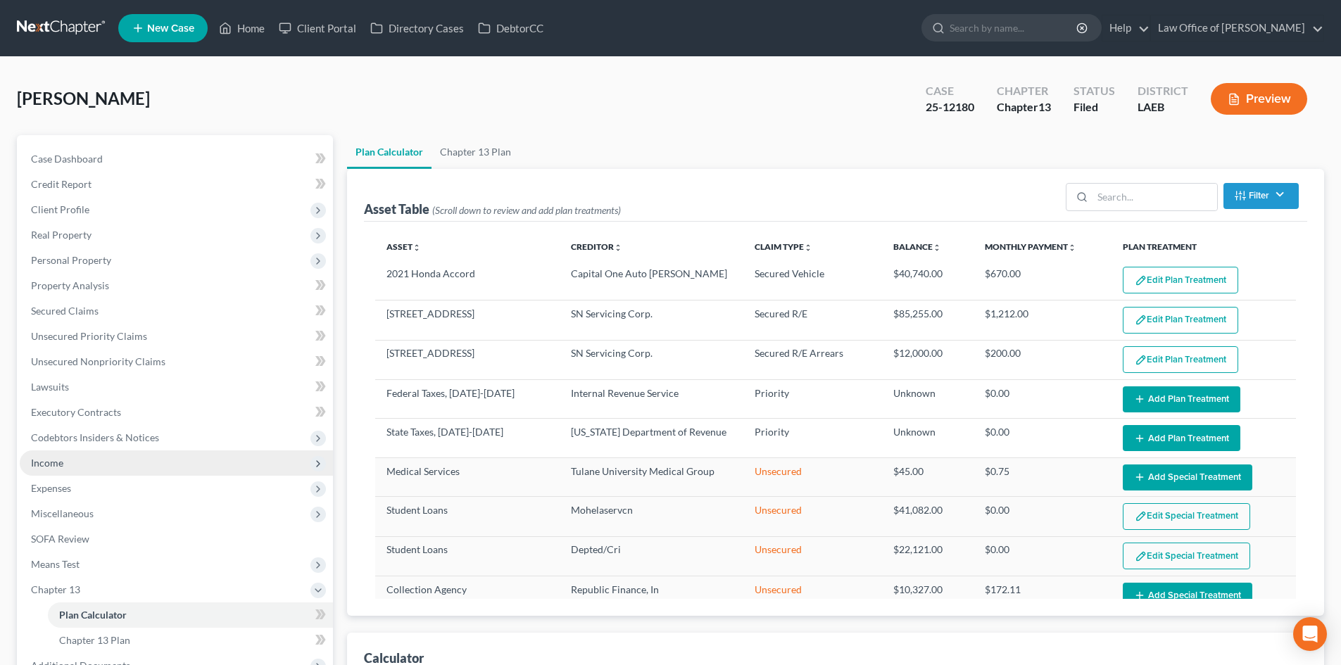
click at [40, 465] on span "Income" at bounding box center [47, 463] width 32 height 12
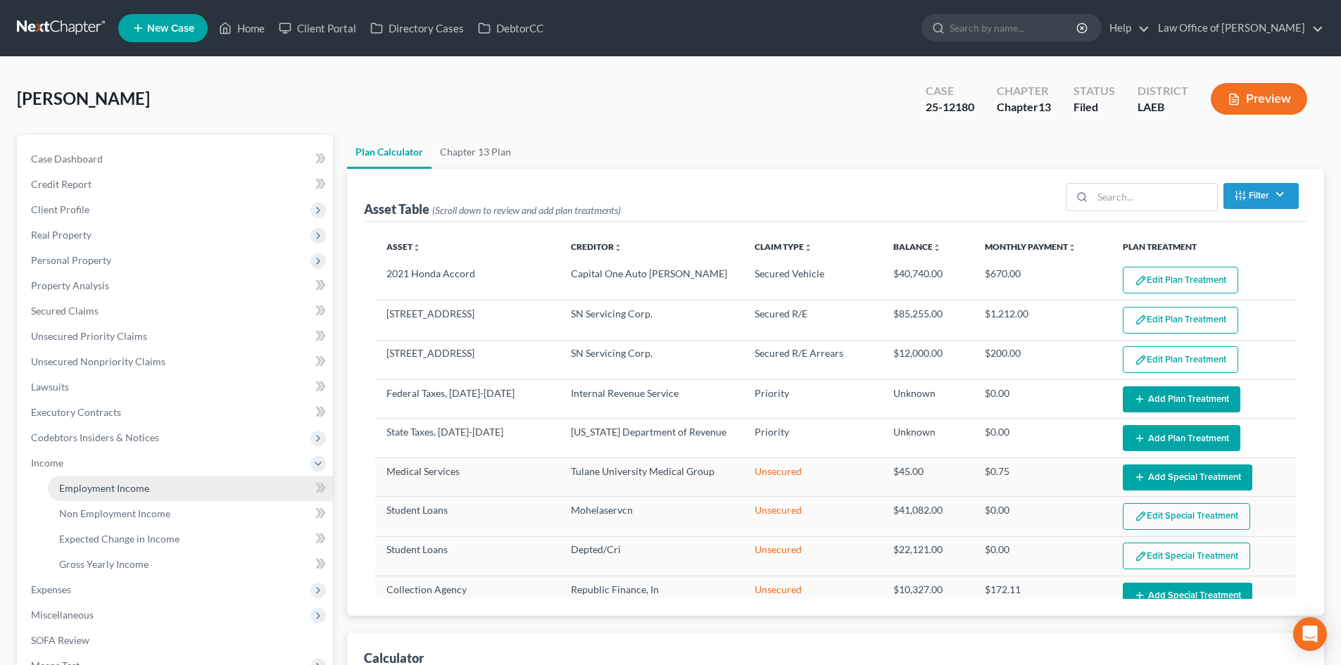
click at [118, 488] on span "Employment Income" at bounding box center [104, 488] width 90 height 12
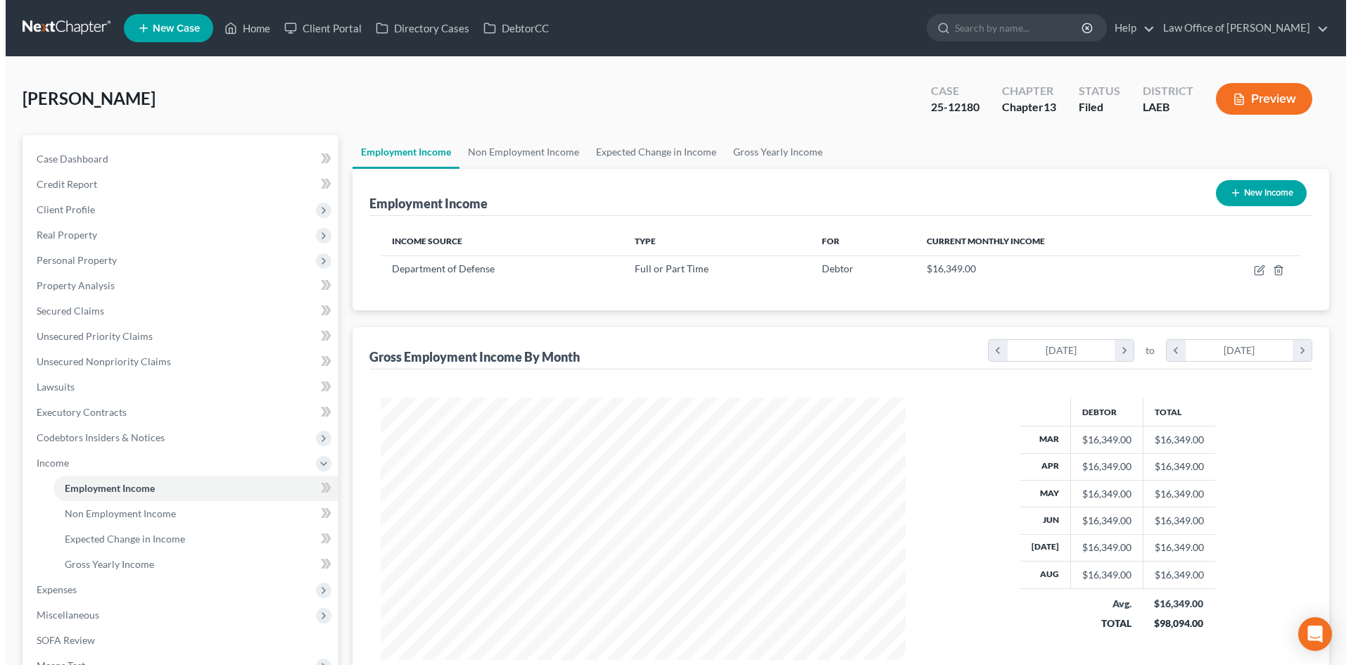
scroll to position [263, 553]
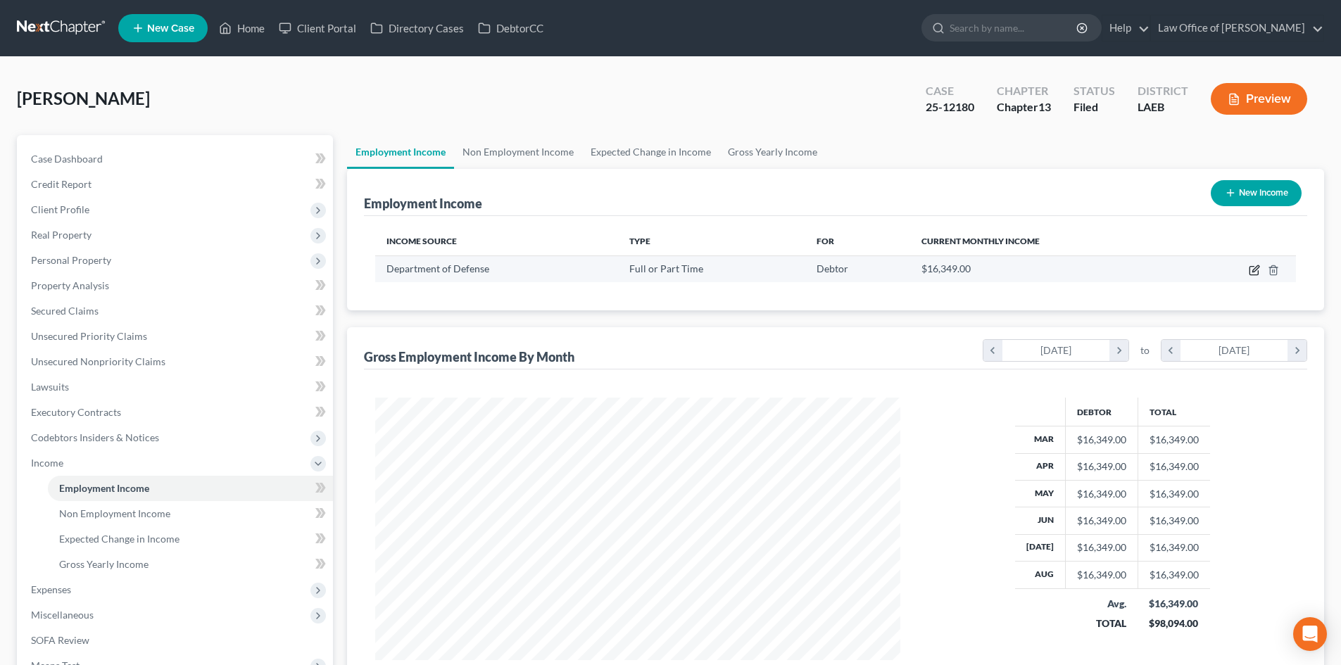
click at [1254, 270] on icon "button" at bounding box center [1254, 270] width 11 height 11
select select "0"
select select "36"
select select "0"
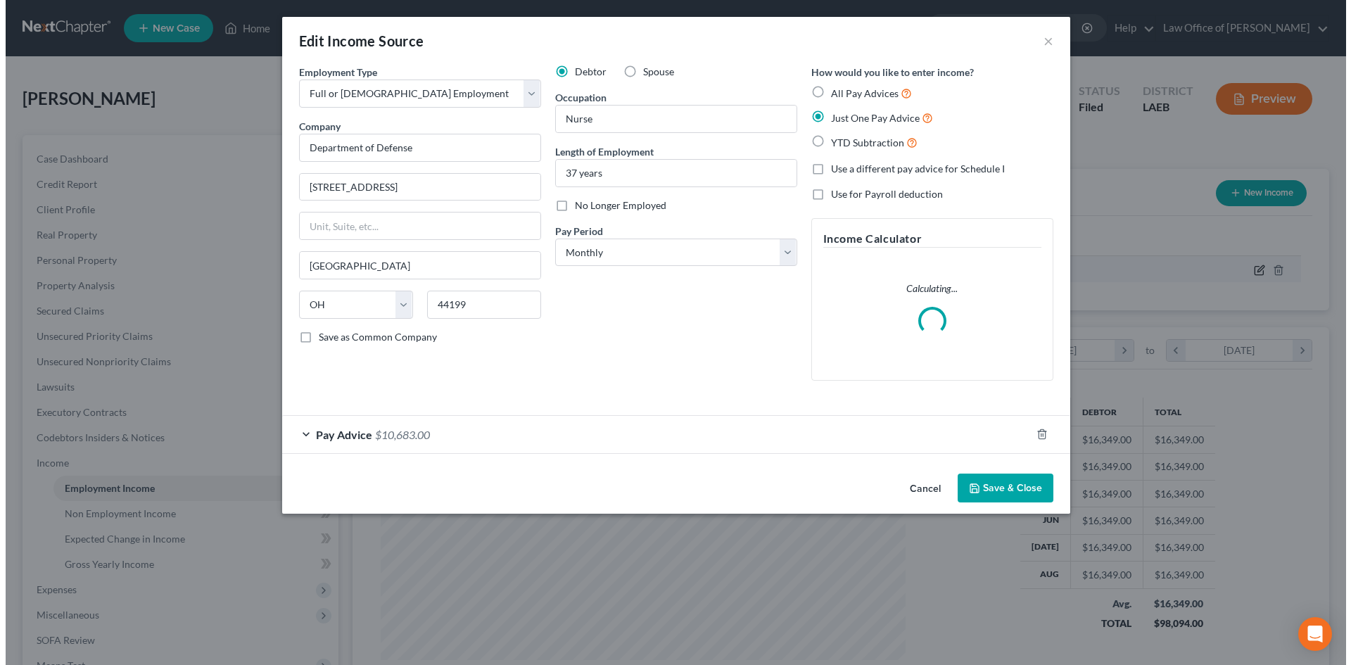
scroll to position [265, 558]
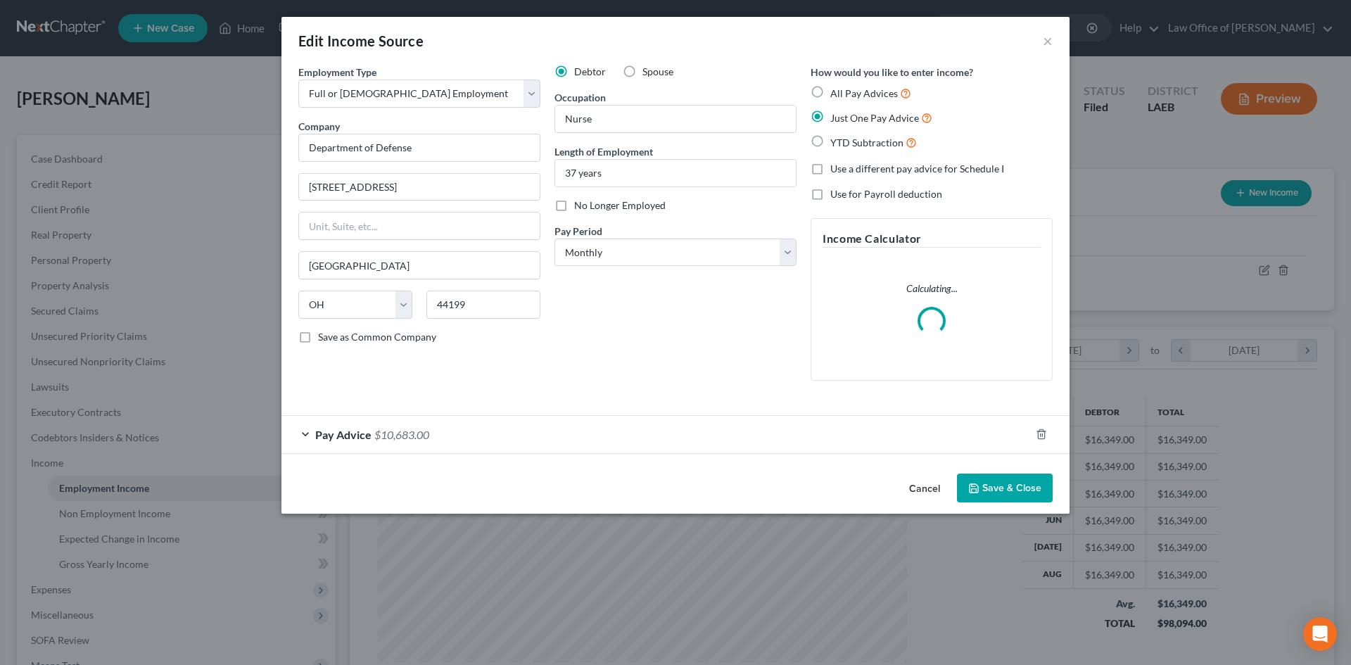
click at [341, 431] on span "Pay Advice" at bounding box center [343, 434] width 56 height 13
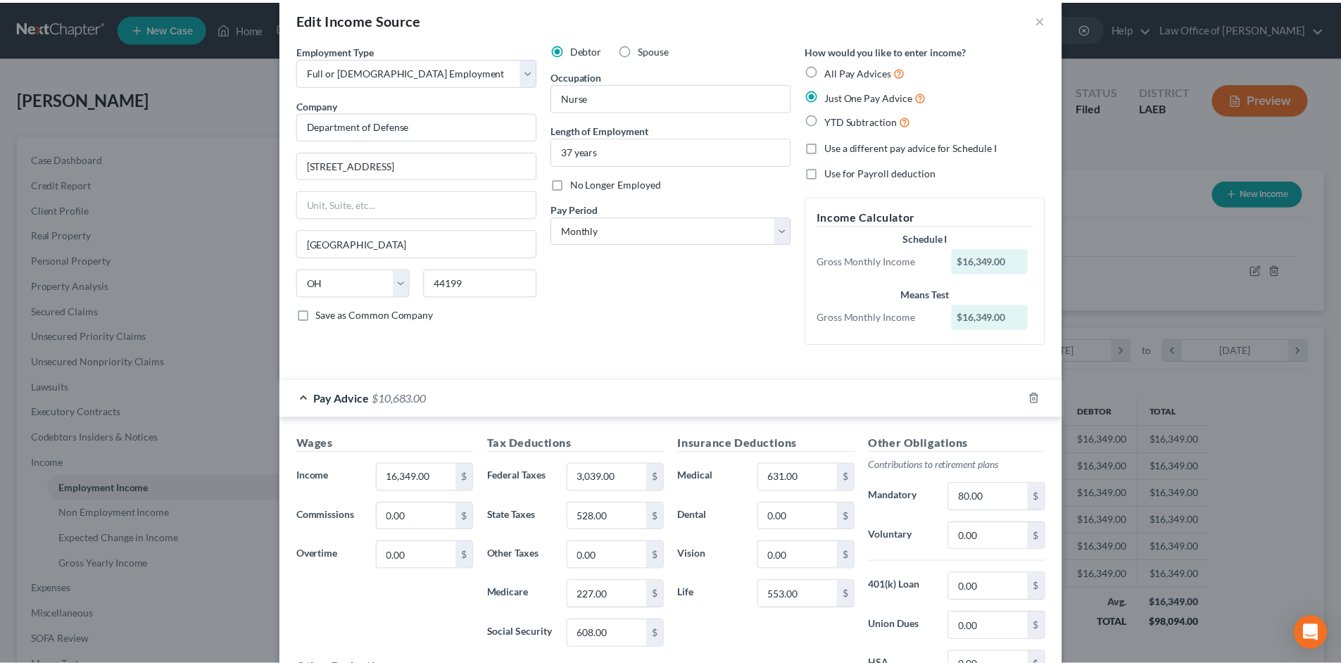
scroll to position [0, 0]
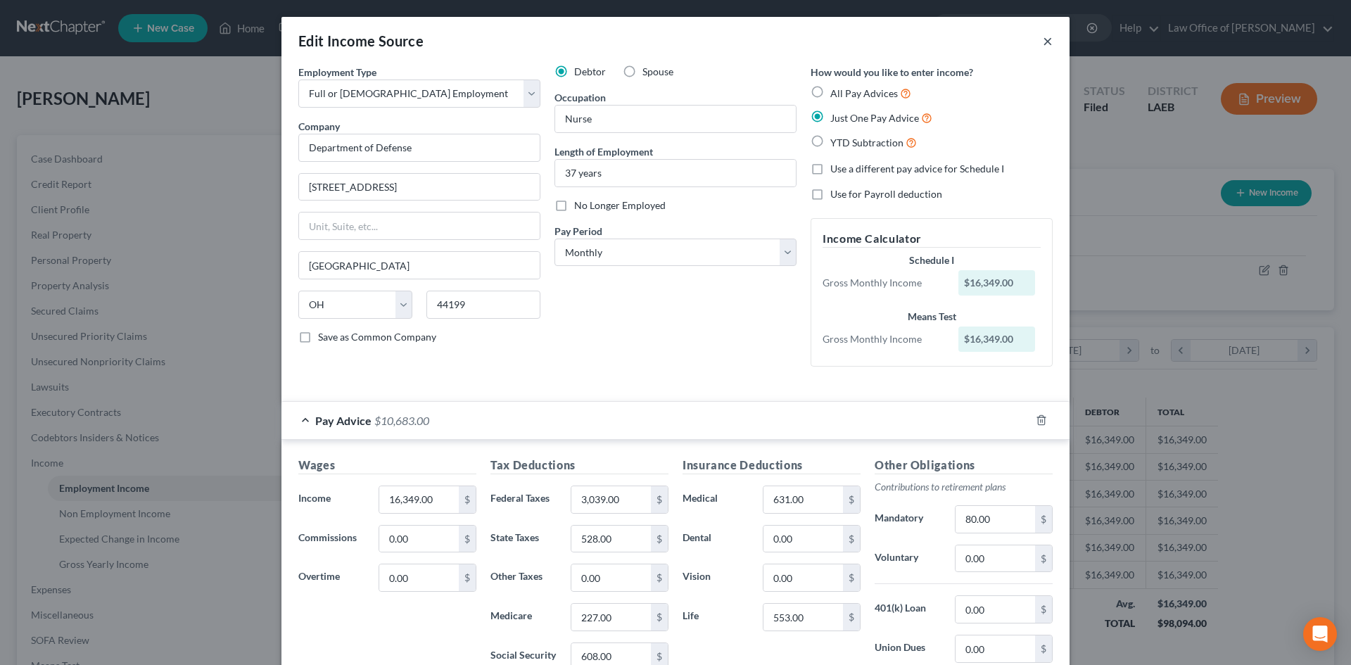
click at [1043, 43] on button "×" at bounding box center [1048, 40] width 10 height 17
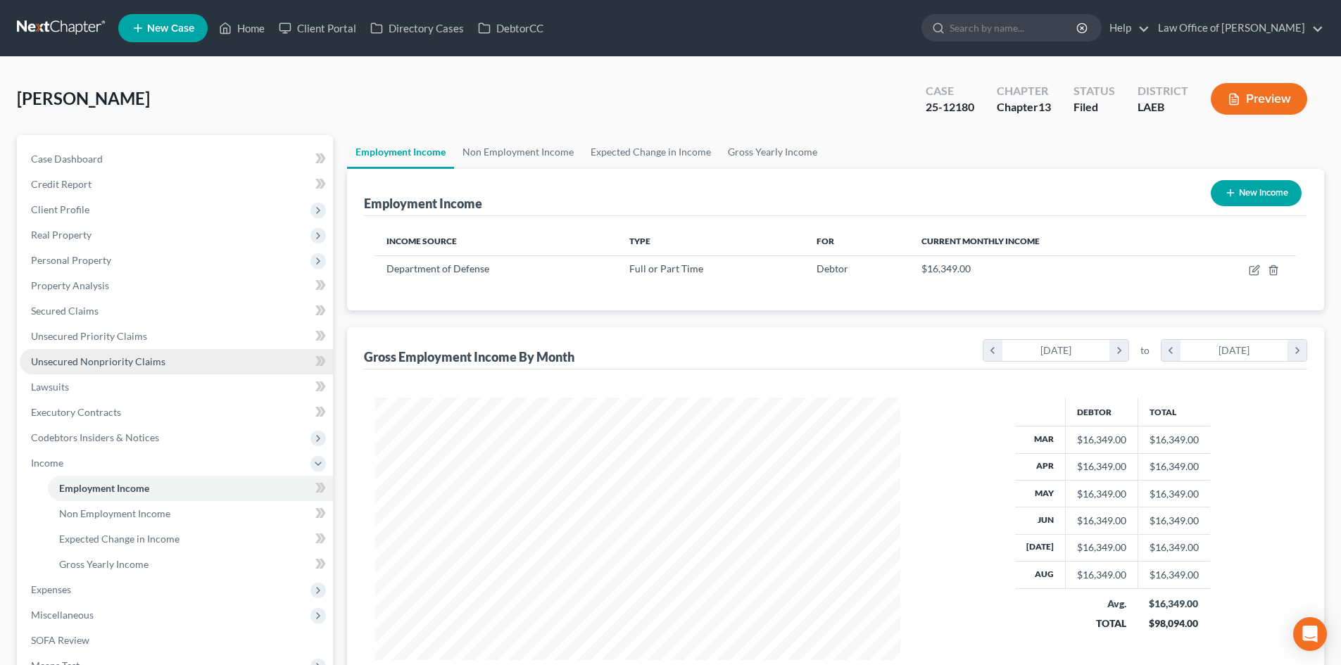
click at [63, 363] on span "Unsecured Nonpriority Claims" at bounding box center [98, 361] width 134 height 12
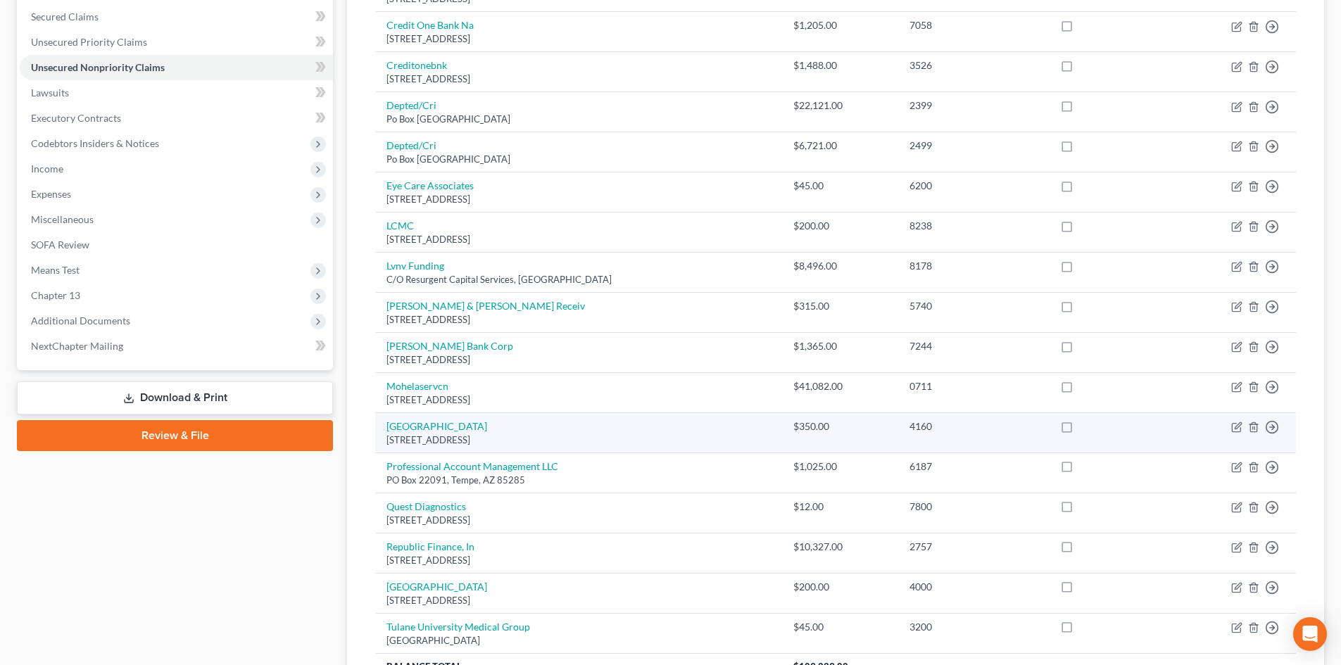
scroll to position [153, 0]
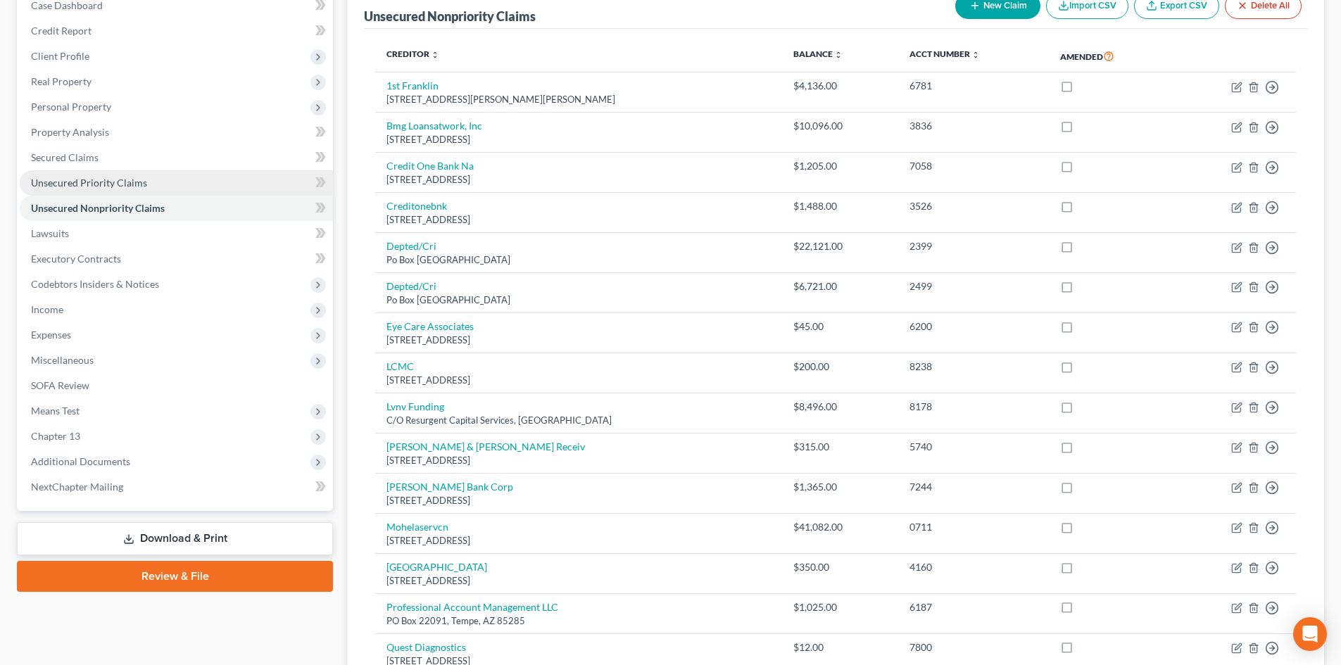
click at [84, 182] on span "Unsecured Priority Claims" at bounding box center [89, 183] width 116 height 12
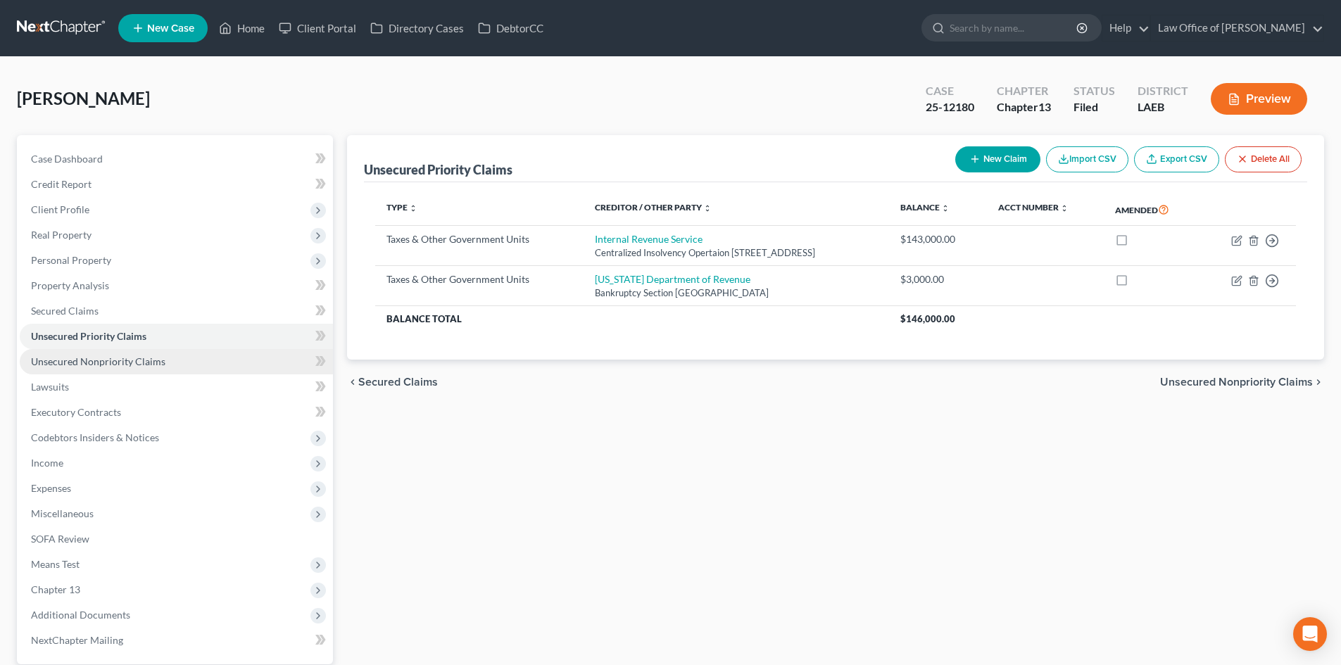
click at [82, 369] on link "Unsecured Nonpriority Claims" at bounding box center [176, 361] width 313 height 25
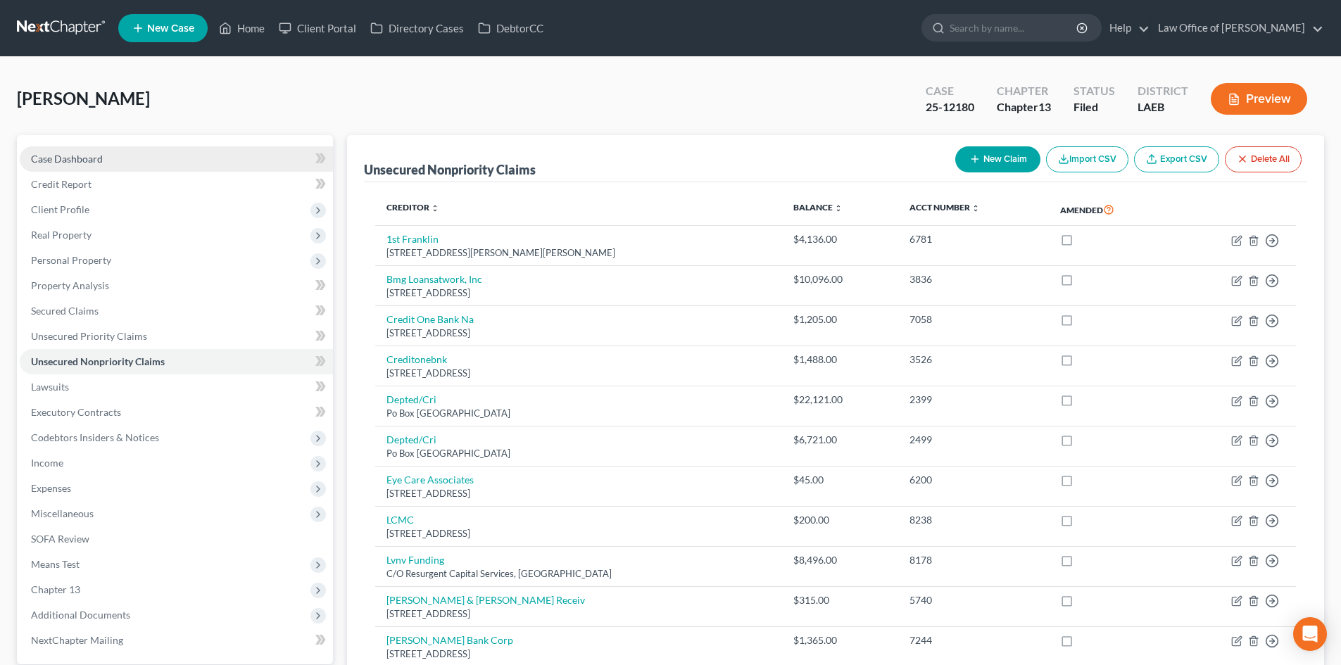
click at [50, 153] on span "Case Dashboard" at bounding box center [67, 159] width 72 height 12
